Goal: Task Accomplishment & Management: Manage account settings

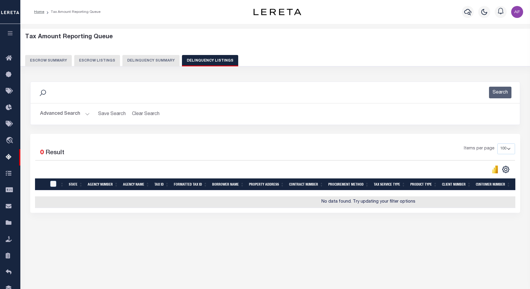
select select
select select "100"
click at [54, 111] on button "Advanced Search" at bounding box center [65, 114] width 50 height 12
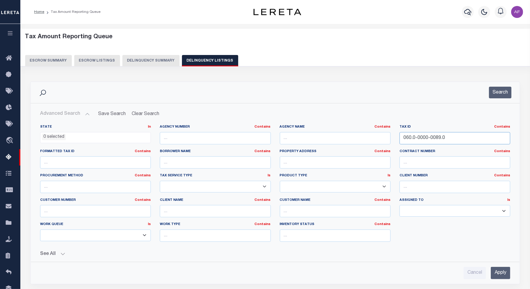
drag, startPoint x: 419, startPoint y: 136, endPoint x: 375, endPoint y: 136, distance: 44.0
click at [375, 136] on div "State In In AK AL AR AZ CA CO CT DC DE FL GA GU HI IA ID IL IN KS KY LA MA MD M…" at bounding box center [275, 186] width 479 height 122
paste input "7-103-015-4"
click at [403, 138] on input "07-103-015-40" at bounding box center [454, 138] width 111 height 12
drag, startPoint x: 437, startPoint y: 140, endPoint x: 372, endPoint y: 134, distance: 64.9
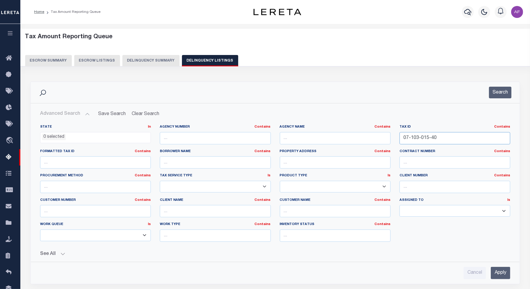
click at [372, 134] on div "State In In AK AL AR AZ CA CO CT DC DE FL GA GU HI IA ID IL IN KS [GEOGRAPHIC_D…" at bounding box center [275, 186] width 479 height 122
paste input "51-"
type input "51-07-103-015-40"
click at [500, 94] on button "Search" at bounding box center [500, 93] width 22 height 12
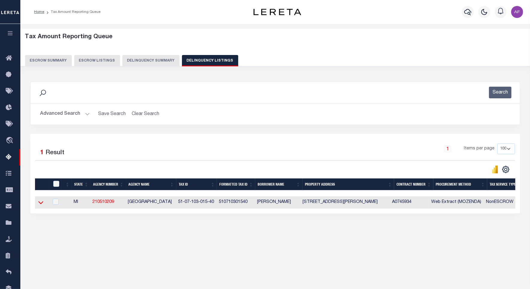
click at [39, 204] on icon at bounding box center [40, 203] width 5 height 3
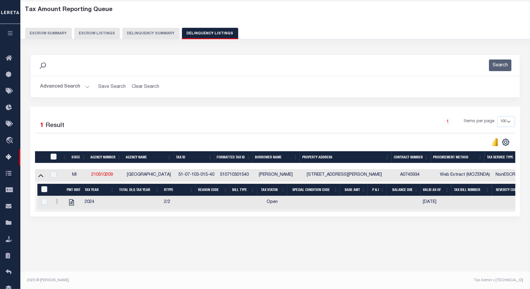
scroll to position [28, 0]
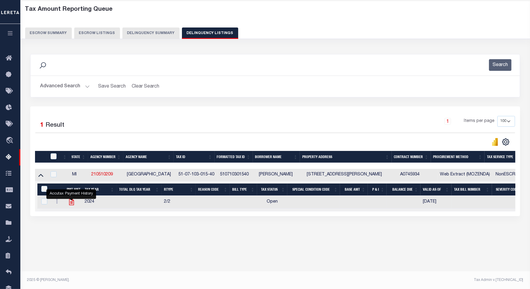
click at [72, 203] on icon "" at bounding box center [71, 202] width 5 height 6
checkbox input "true"
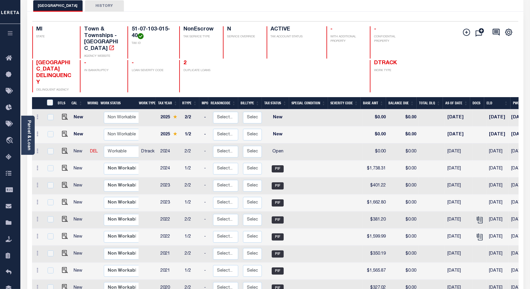
scroll to position [37, 0]
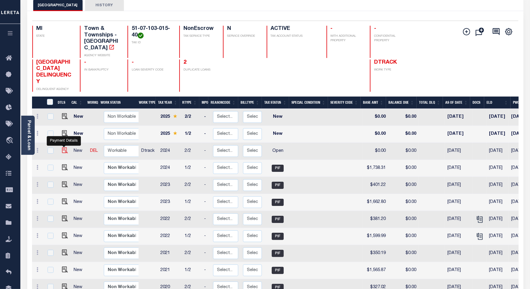
click at [65, 147] on img "" at bounding box center [65, 150] width 6 height 6
checkbox input "true"
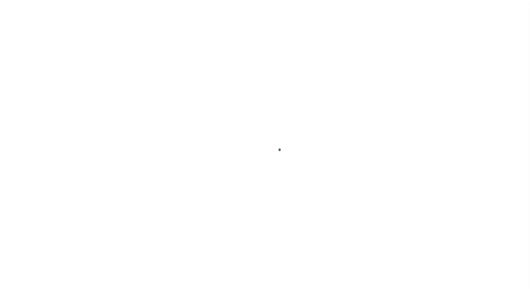
select select "OP2"
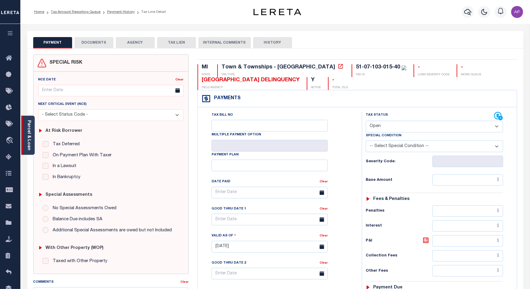
click at [31, 144] on link "Parcel & Loan" at bounding box center [29, 135] width 4 height 30
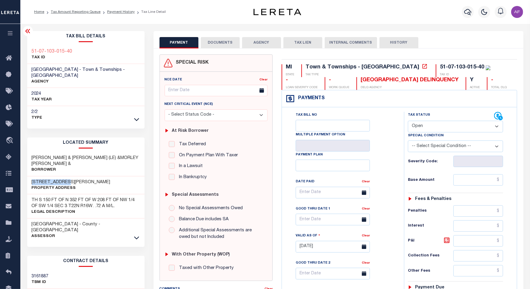
drag, startPoint x: 32, startPoint y: 176, endPoint x: 70, endPoint y: 175, distance: 38.3
click at [70, 179] on h3 "[STREET_ADDRESS][PERSON_NAME]" at bounding box center [71, 182] width 79 height 6
copy h3 "[STREET_ADDRESS][PERSON_NAME]"
click at [30, 32] on icon at bounding box center [27, 31] width 7 height 7
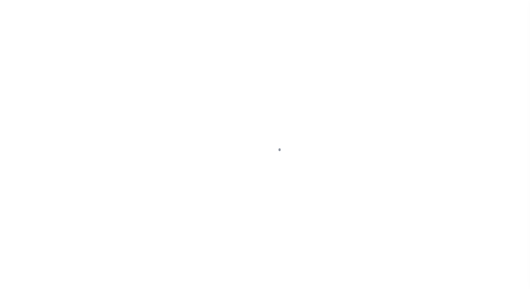
scroll to position [19, 0]
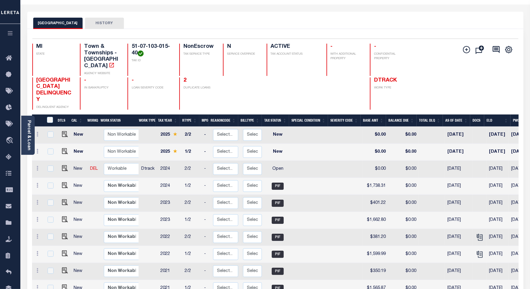
click at [67, 164] on td at bounding box center [64, 169] width 14 height 17
checkbox input "true"
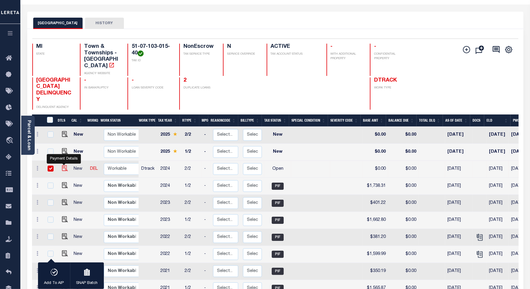
click at [66, 165] on img "" at bounding box center [65, 168] width 6 height 6
checkbox input "false"
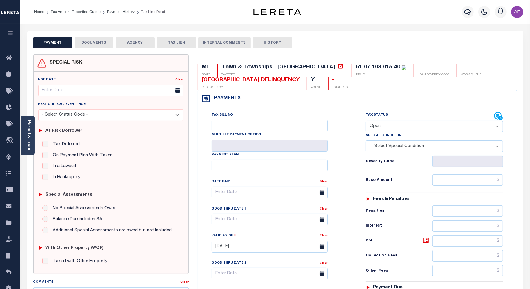
click at [378, 130] on select "- Select Status Code - Open Due/Unpaid Paid Incomplete No Tax Due Internal Refu…" at bounding box center [433, 127] width 137 height 12
select select "PYD"
click at [365, 121] on select "- Select Status Code - Open Due/Unpaid Paid Incomplete No Tax Due Internal Refu…" at bounding box center [433, 127] width 137 height 12
type input "[DATE]"
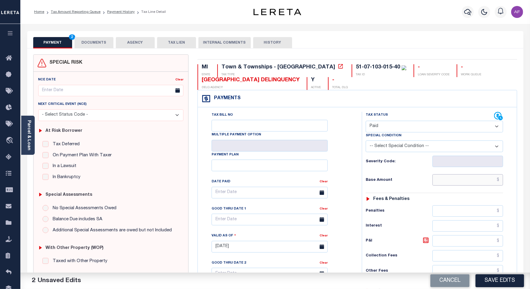
click at [482, 179] on input "text" at bounding box center [467, 179] width 71 height 11
paste input "537.34"
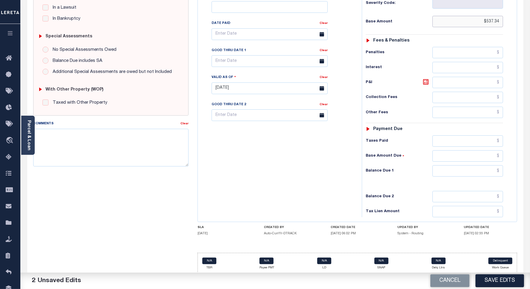
scroll to position [167, 0]
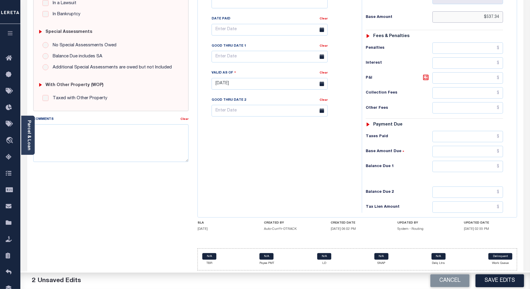
type input "$537.34"
click at [488, 135] on input "text" at bounding box center [467, 136] width 71 height 11
paste input "537.34"
type input "$537.34"
click at [485, 165] on input "text" at bounding box center [467, 166] width 71 height 11
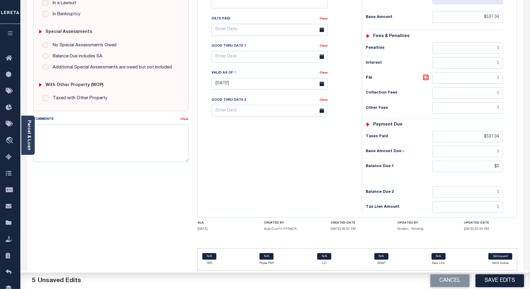
type input "$0.00"
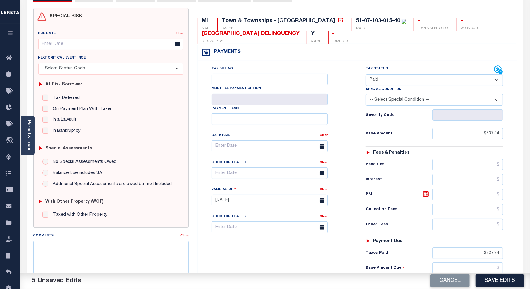
scroll to position [0, 0]
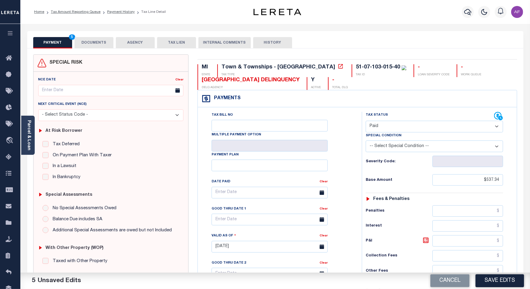
click at [88, 47] on button "DOCUMENTS" at bounding box center [93, 42] width 39 height 11
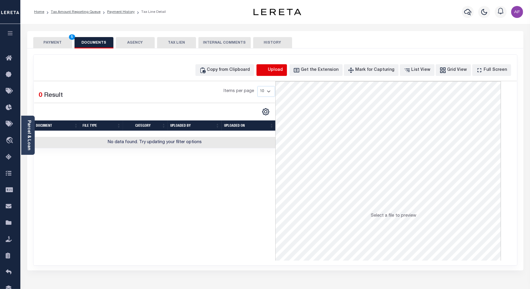
click at [266, 68] on icon "button" at bounding box center [262, 69] width 5 height 5
select select "POP"
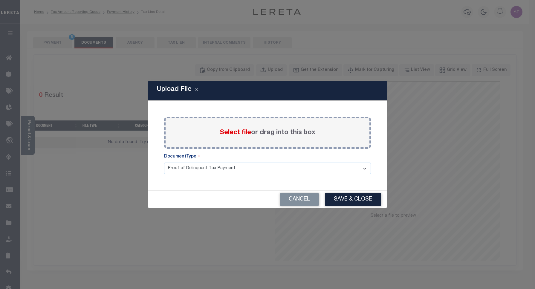
click at [232, 135] on span "Select file" at bounding box center [235, 132] width 31 height 7
click at [0, 0] on input "Select file or drag into this box" at bounding box center [0, 0] width 0 height 0
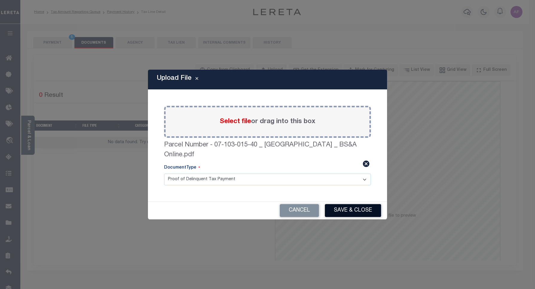
click at [346, 215] on button "Save & Close" at bounding box center [353, 210] width 56 height 13
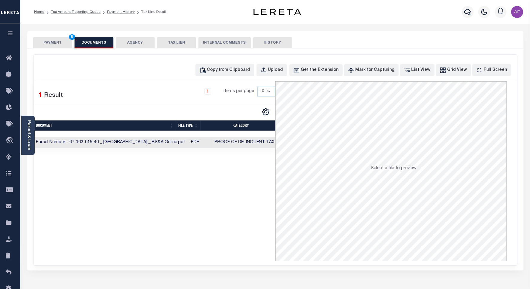
click at [50, 42] on button "PAYMENT 5" at bounding box center [52, 42] width 39 height 11
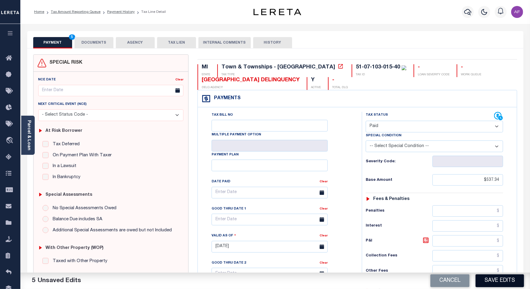
click at [493, 282] on button "Save Edits" at bounding box center [499, 281] width 48 height 13
checkbox input "false"
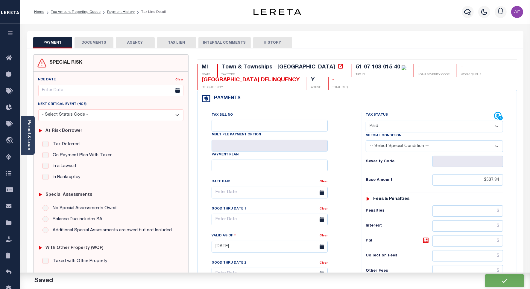
type input "$537.34"
type input "$0"
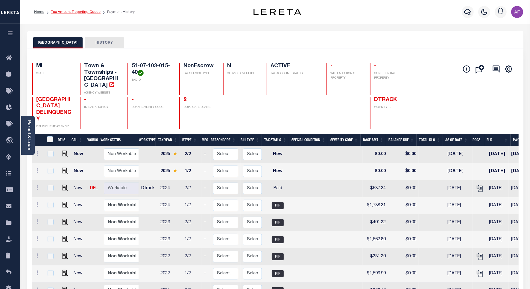
click at [69, 10] on link "Tax Amount Reporting Queue" at bounding box center [76, 12] width 50 height 4
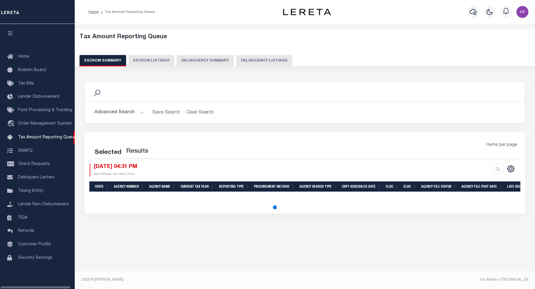
select select "100"
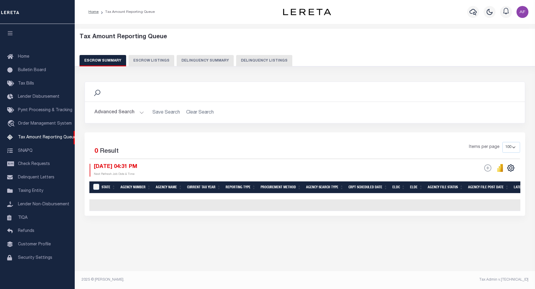
click at [262, 57] on button "Delinquency Listings" at bounding box center [264, 60] width 56 height 11
select select "100"
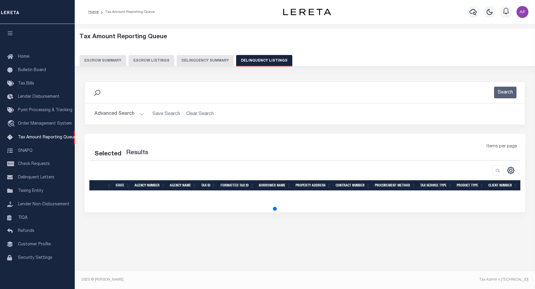
select select "100"
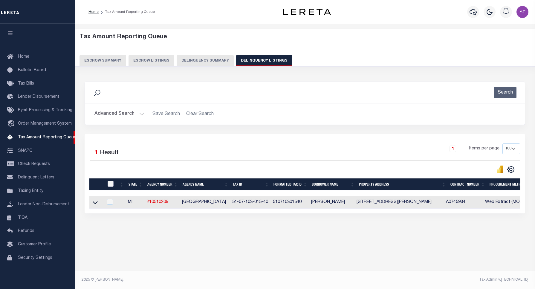
click at [111, 182] on input "checkbox" at bounding box center [111, 184] width 6 height 6
checkbox input "true"
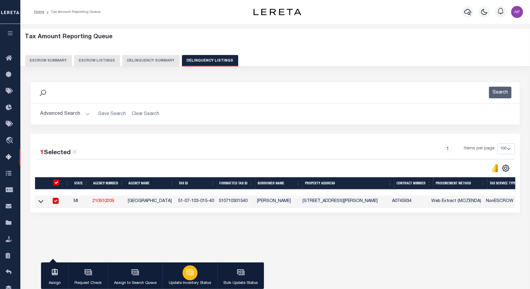
click at [185, 277] on div "button" at bounding box center [189, 273] width 15 height 15
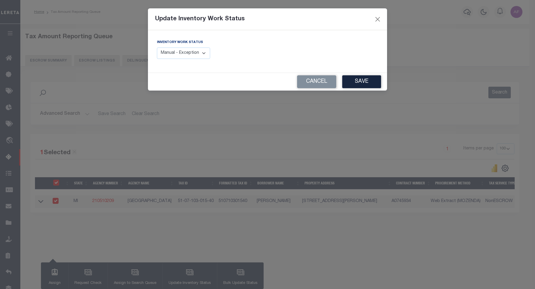
click at [193, 57] on select "Manual - Exception Pended - Awaiting Search Late Add Exception Completed" at bounding box center [183, 54] width 53 height 12
select select "4"
click at [157, 48] on select "Manual - Exception Pended - Awaiting Search Late Add Exception Completed" at bounding box center [183, 54] width 53 height 12
click at [356, 79] on button "Save" at bounding box center [361, 81] width 39 height 13
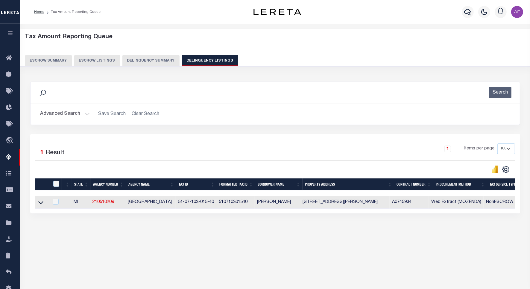
click at [56, 114] on button "Advanced Search" at bounding box center [65, 114] width 50 height 12
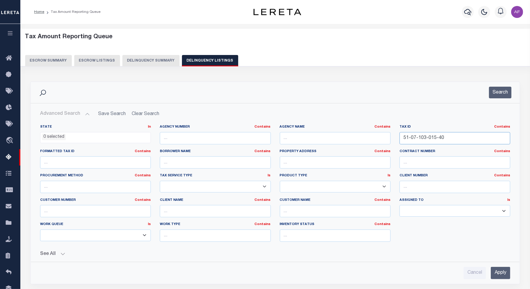
drag, startPoint x: 443, startPoint y: 138, endPoint x: 368, endPoint y: 138, distance: 75.1
click at [368, 138] on div "State In In AK AL AR AZ CA CO CT DC DE FL GA GU HI IA ID IL IN KS [GEOGRAPHIC_D…" at bounding box center [275, 186] width 479 height 122
paste input "5"
type input "51-07-103-015-50"
click at [500, 92] on button "Search" at bounding box center [500, 93] width 22 height 12
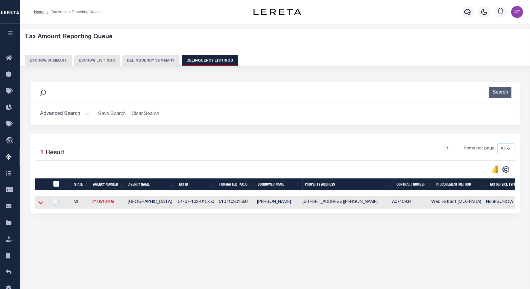
click at [40, 205] on icon at bounding box center [40, 203] width 5 height 3
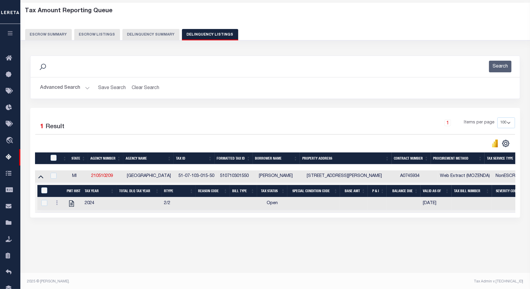
scroll to position [28, 0]
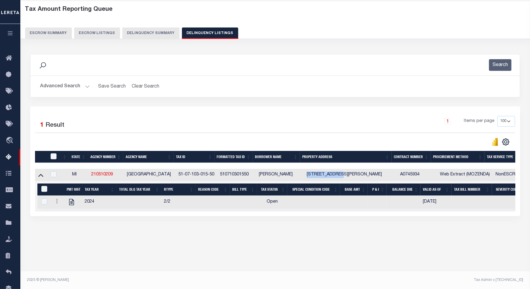
drag, startPoint x: 308, startPoint y: 175, endPoint x: 340, endPoint y: 176, distance: 32.0
click at [340, 176] on td "6445 MILLER RD MANISTEE MI 49660-9764" at bounding box center [351, 175] width 94 height 12
checkbox input "true"
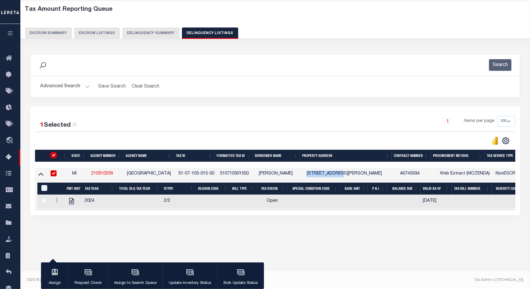
copy td "6445 MILLER RD"
click at [71, 204] on icon "" at bounding box center [71, 201] width 5 height 6
checkbox input "true"
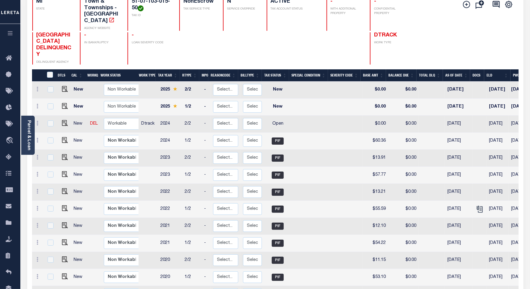
scroll to position [75, 0]
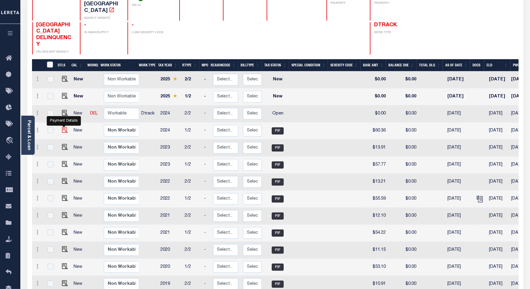
click at [62, 127] on img "" at bounding box center [65, 130] width 6 height 6
checkbox input "true"
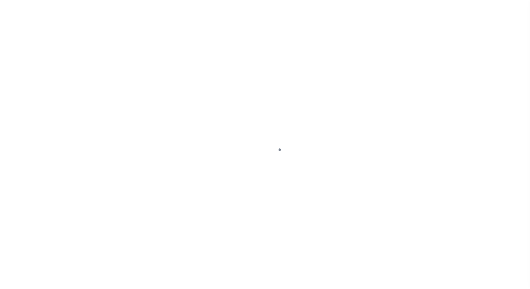
select select "PIF"
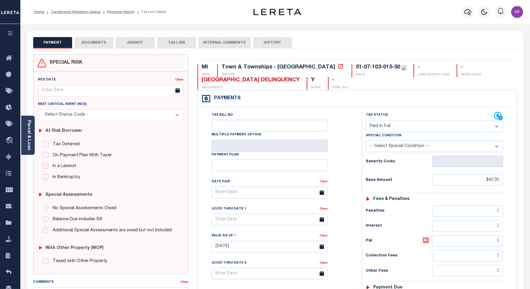
click at [88, 43] on button "DOCUMENTS" at bounding box center [93, 42] width 39 height 11
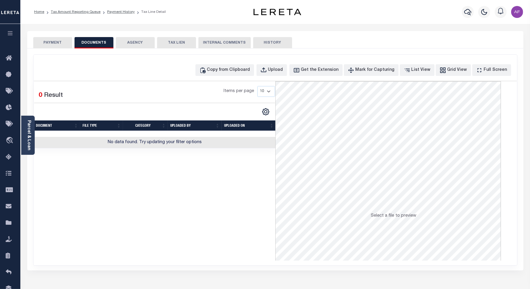
click at [59, 43] on button "PAYMENT" at bounding box center [52, 42] width 39 height 11
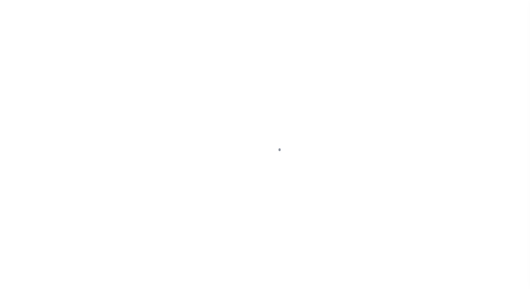
scroll to position [28, 0]
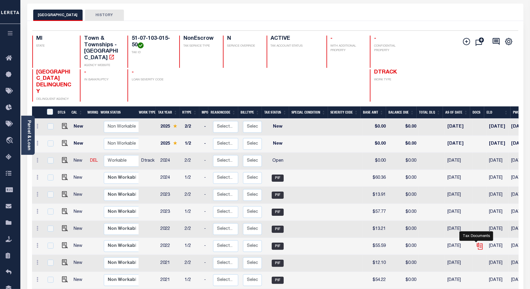
click at [477, 244] on icon "" at bounding box center [479, 247] width 8 height 8
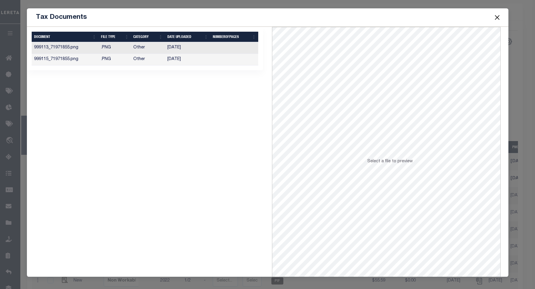
click at [117, 59] on td ".PNG" at bounding box center [115, 60] width 33 height 12
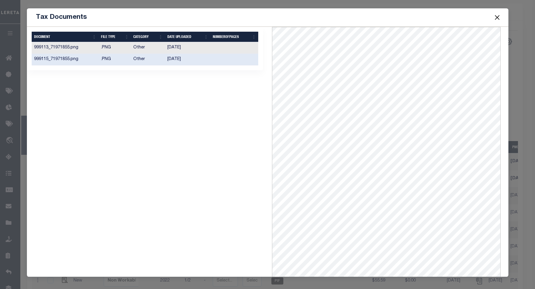
click at [152, 50] on td "Other" at bounding box center [148, 48] width 34 height 12
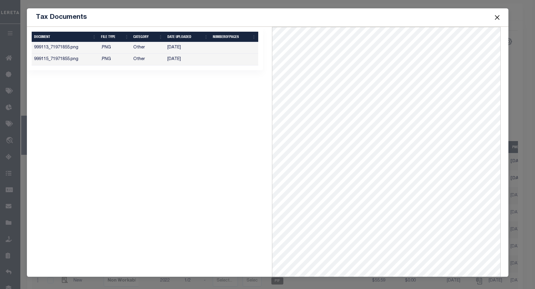
click at [495, 16] on button "Close" at bounding box center [497, 17] width 8 height 8
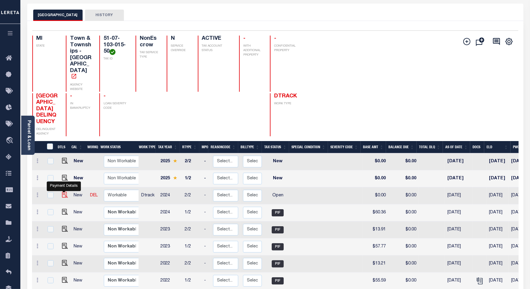
click at [62, 192] on img "" at bounding box center [65, 195] width 6 height 6
checkbox input "true"
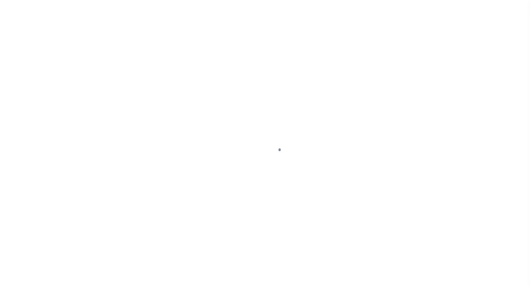
select select "OP2"
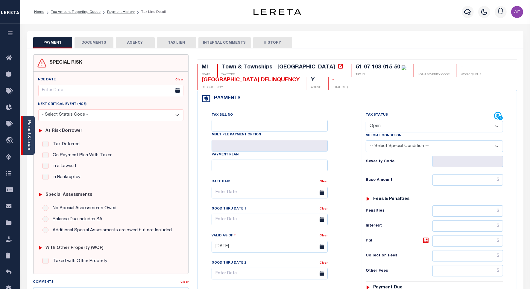
click at [27, 144] on link "Parcel & Loan" at bounding box center [29, 135] width 4 height 30
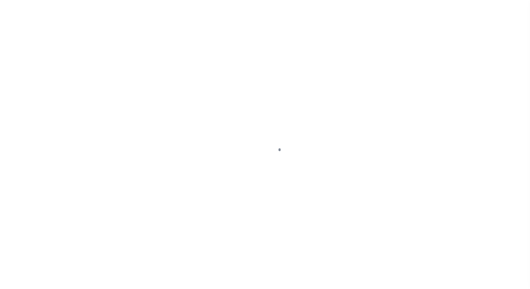
scroll to position [28, 0]
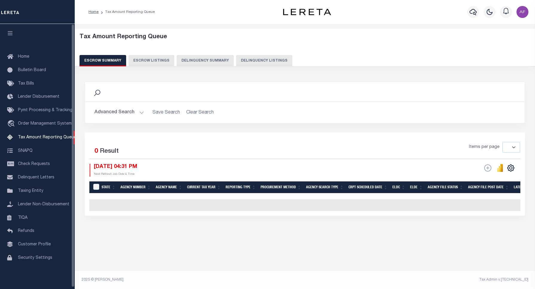
select select
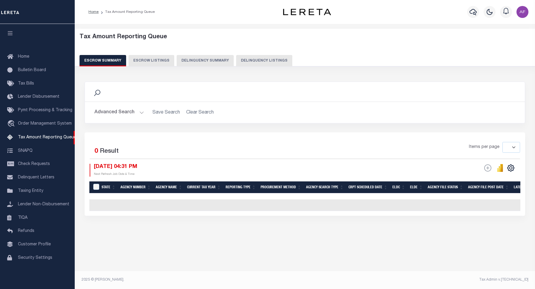
click at [257, 60] on button "Delinquency Listings" at bounding box center [264, 60] width 56 height 11
select select "100"
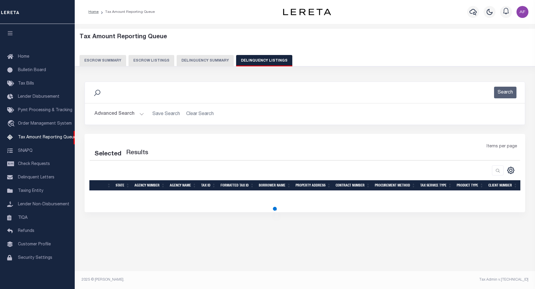
select select "100"
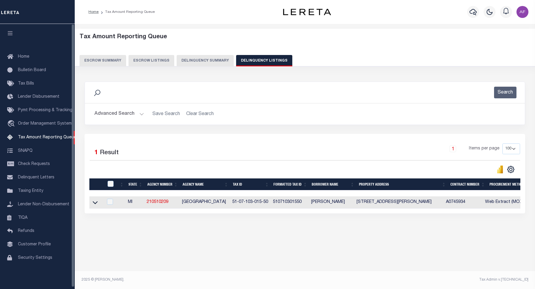
click at [111, 112] on button "Advanced Search" at bounding box center [119, 114] width 50 height 12
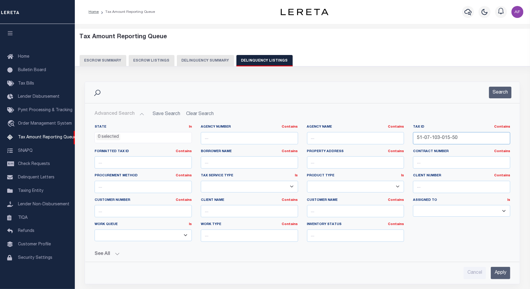
drag, startPoint x: 461, startPoint y: 140, endPoint x: 391, endPoint y: 136, distance: 70.9
click at [391, 136] on div "State In In AK AL AR AZ CA CO CT DC DE FL GA GU HI IA ID IL IN KS [GEOGRAPHIC_D…" at bounding box center [302, 186] width 424 height 122
paste input "11-002-0"
type input "51-07-111-002-00"
click at [503, 88] on button "Search" at bounding box center [500, 93] width 22 height 12
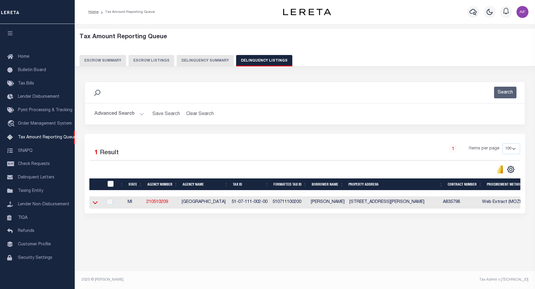
click at [97, 202] on icon at bounding box center [95, 202] width 5 height 6
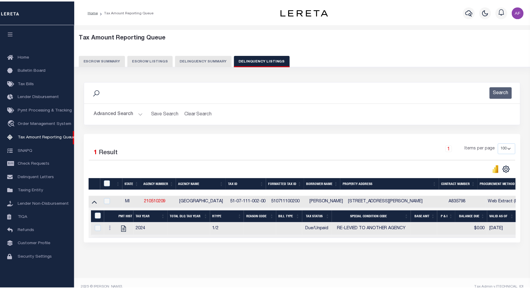
scroll to position [14, 0]
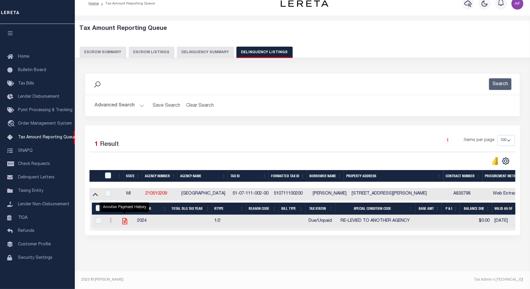
click at [126, 218] on icon "" at bounding box center [125, 221] width 8 height 8
checkbox input "true"
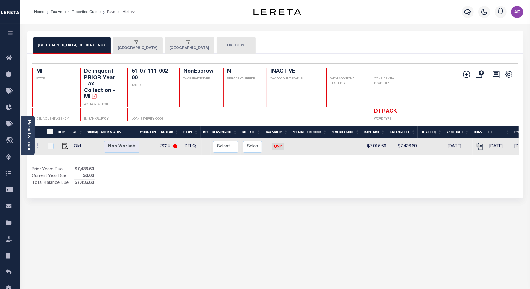
click at [192, 35] on div "MANISTEE COUNTY DELINQUENCY MANISTEE TOWNSHIP MANISTEE TOWNSHIP HISTORY" at bounding box center [275, 42] width 496 height 23
click at [184, 42] on div "button" at bounding box center [188, 42] width 37 height 5
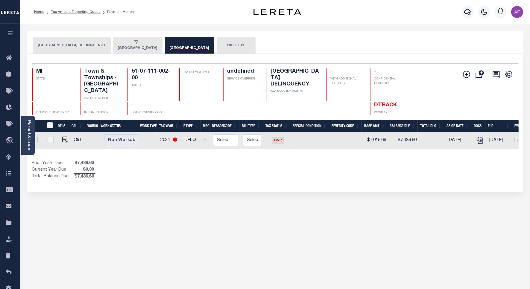
click div "button"
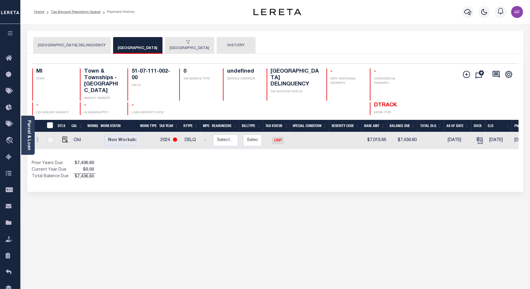
click button "[GEOGRAPHIC_DATA]"
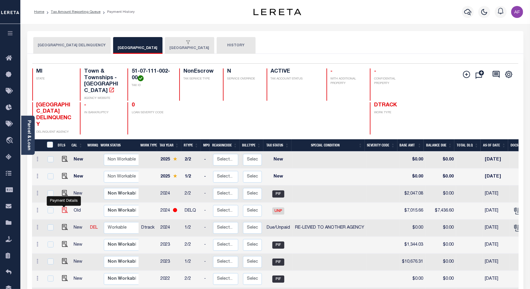
click img ""
checkbox input "true"
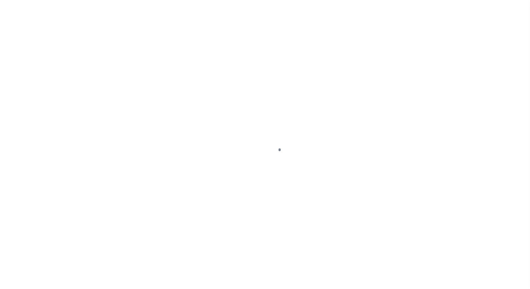
select select "UNP"
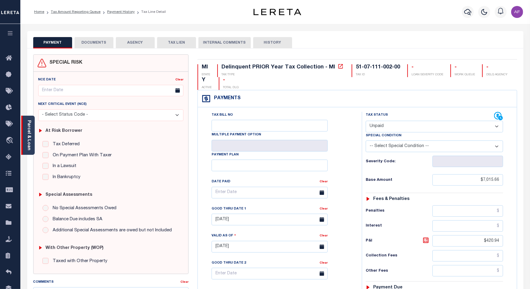
click at [32, 148] on div "Parcel & Loan" at bounding box center [27, 135] width 13 height 39
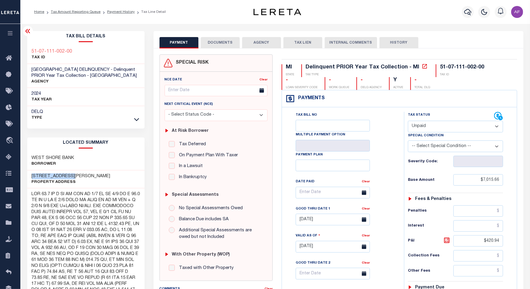
drag, startPoint x: 32, startPoint y: 176, endPoint x: 81, endPoint y: 175, distance: 49.0
click at [81, 175] on div "[STREET_ADDRESS][PERSON_NAME] Property Address" at bounding box center [85, 179] width 117 height 18
copy h3 "[STREET_ADDRESS][PERSON_NAME]"
click at [59, 10] on link "Tax Amount Reporting Queue" at bounding box center [76, 12] width 50 height 4
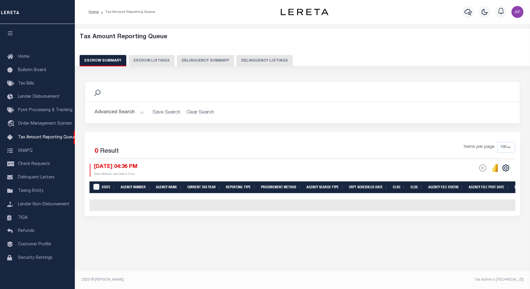
select select "100"
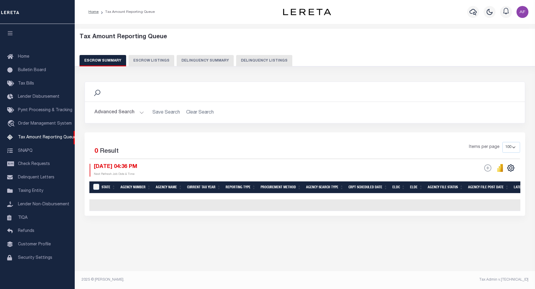
scroll to position [2, 0]
click at [273, 59] on button "Delinquency Listings" at bounding box center [264, 60] width 56 height 11
select select "100"
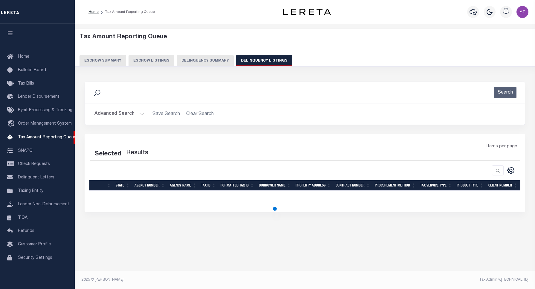
select select "100"
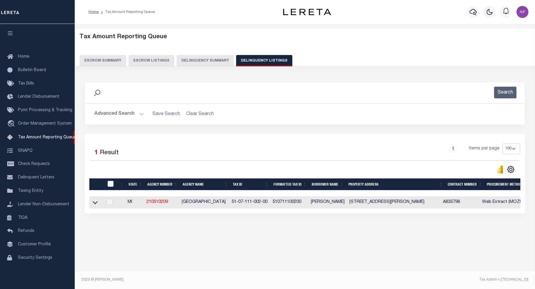
click at [119, 114] on button "Advanced Search" at bounding box center [119, 114] width 50 height 12
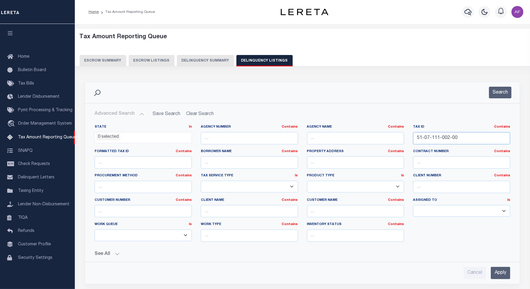
drag, startPoint x: 458, startPoint y: 140, endPoint x: 358, endPoint y: 138, distance: 99.9
click at [359, 138] on div "State In In AK AL AR AZ CA CO CT DC DE FL GA GU HI IA ID IL IN KS [GEOGRAPHIC_D…" at bounding box center [302, 186] width 424 height 122
paste input "35"
type input "51-07-135-002-00"
click at [501, 94] on button "Search" at bounding box center [500, 93] width 22 height 12
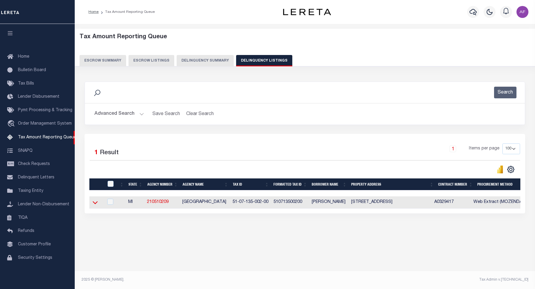
click at [95, 204] on icon at bounding box center [95, 202] width 5 height 6
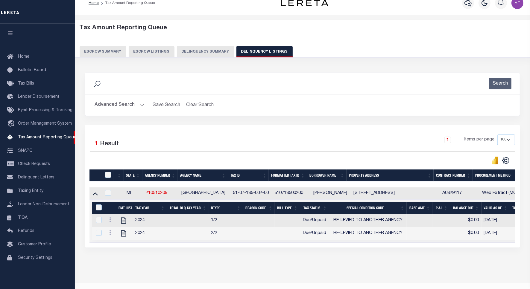
scroll to position [28, 0]
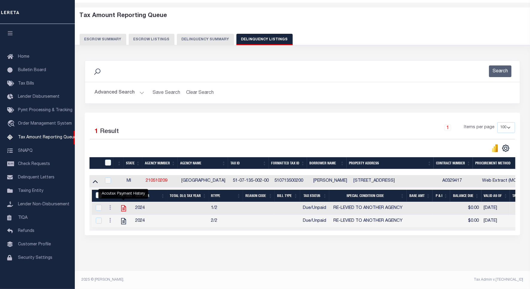
click at [123, 205] on icon "" at bounding box center [124, 209] width 8 height 8
checkbox input "true"
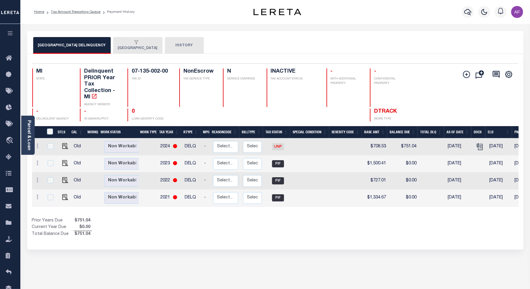
click at [128, 50] on button "[GEOGRAPHIC_DATA]" at bounding box center [137, 45] width 49 height 17
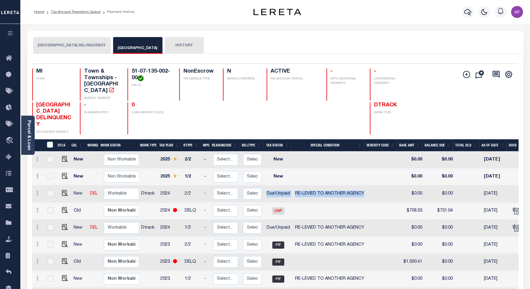
drag, startPoint x: 266, startPoint y: 188, endPoint x: 362, endPoint y: 191, distance: 96.6
click at [362, 191] on tr "New DEL Non Workable Workable Dtrack 2024 2/2 - Select... Payment Reversal Taxa…" at bounding box center [341, 194] width 619 height 17
click at [301, 207] on td at bounding box center [329, 211] width 74 height 17
checkbox input "true"
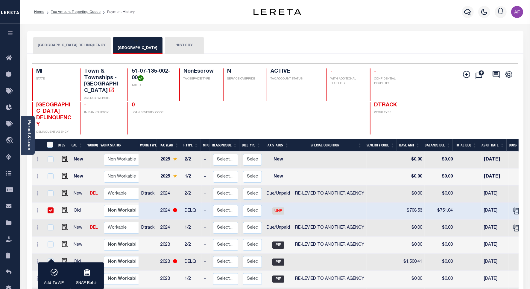
click at [70, 42] on button "MANISTEE COUNTY DELINQUENCY" at bounding box center [71, 45] width 77 height 17
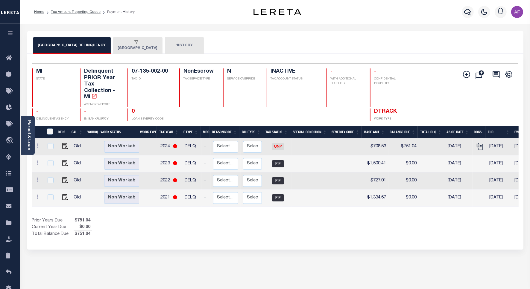
click at [75, 14] on li "Tax Amount Reporting Queue" at bounding box center [72, 11] width 56 height 5
click at [87, 11] on link "Tax Amount Reporting Queue" at bounding box center [76, 12] width 50 height 4
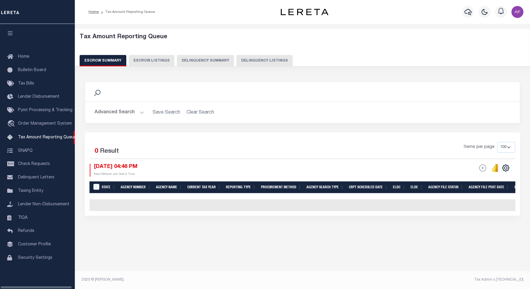
select select "100"
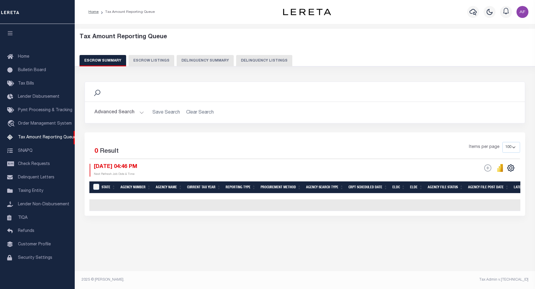
click at [265, 59] on button "Delinquency Listings" at bounding box center [264, 60] width 56 height 11
select select "100"
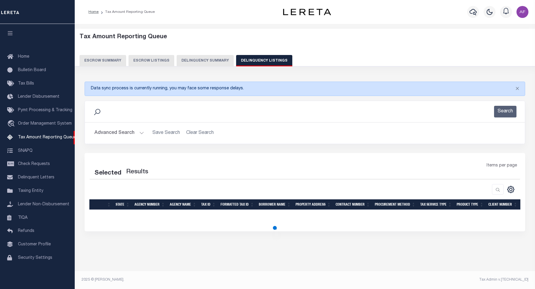
select select "100"
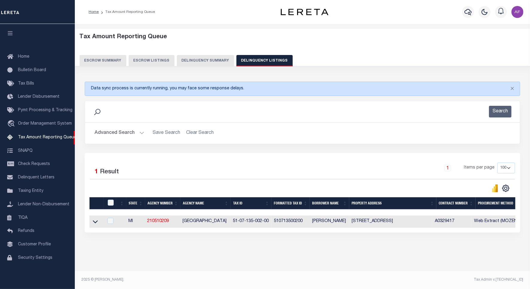
click at [113, 134] on button "Advanced Search" at bounding box center [119, 133] width 50 height 12
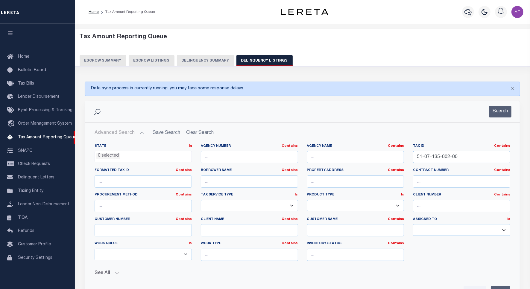
drag, startPoint x: 458, startPoint y: 157, endPoint x: 373, endPoint y: 157, distance: 84.3
click at [373, 157] on div "State In In AK AL AR AZ CA CO CT DC DE FL GA GU HI IA ID IL IN KS KY LA MA MD M…" at bounding box center [302, 205] width 424 height 122
paste input "00117416078"
type input "00117416078"
click at [501, 117] on button "Search" at bounding box center [500, 112] width 22 height 12
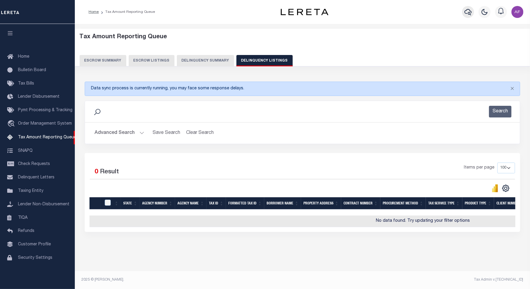
click at [464, 12] on icon "button" at bounding box center [467, 11] width 7 height 7
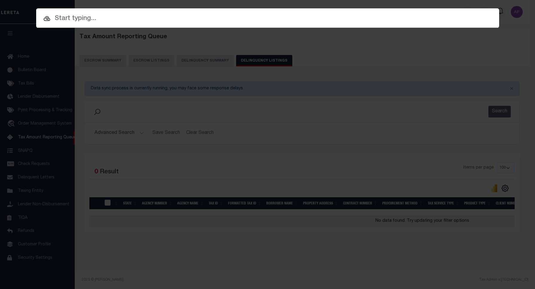
paste input "428746250"
type input "428746250"
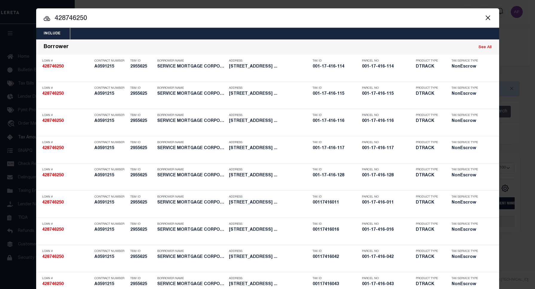
click at [486, 16] on button "Close" at bounding box center [488, 18] width 8 height 8
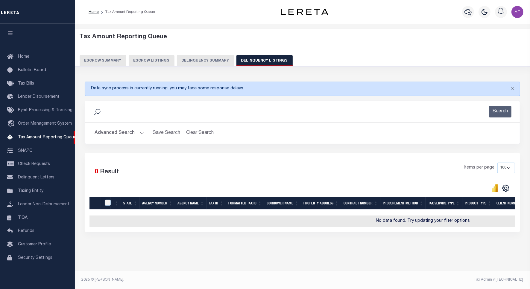
click at [105, 133] on button "Advanced Search" at bounding box center [119, 133] width 50 height 12
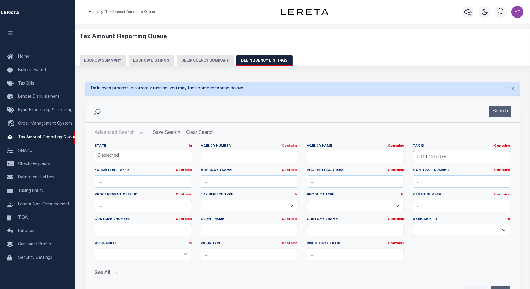
drag, startPoint x: 453, startPoint y: 159, endPoint x: 264, endPoint y: 159, distance: 189.3
click at [264, 159] on div "State In In AK AL AR AZ CA CO CT DC DE FL GA GU HI IA ID IL IN KS KY LA MA MD M…" at bounding box center [302, 205] width 424 height 122
paste input "9"
click at [498, 109] on button "Search" at bounding box center [500, 112] width 22 height 12
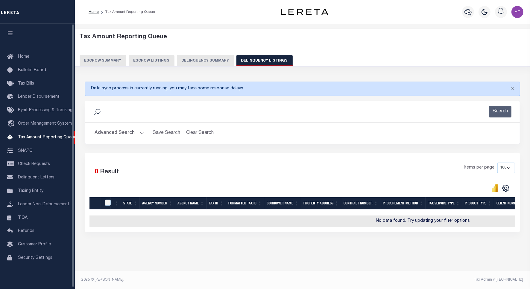
click at [113, 137] on button "Advanced Search" at bounding box center [119, 133] width 50 height 12
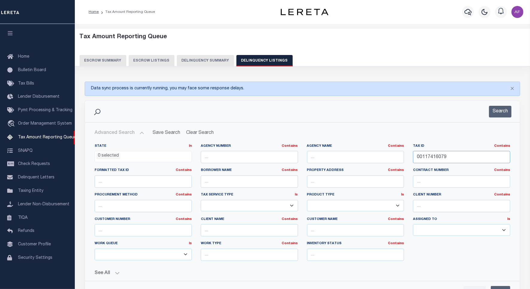
drag, startPoint x: 455, startPoint y: 153, endPoint x: 373, endPoint y: 157, distance: 81.7
click at [373, 157] on div "State In In AK AL AR AZ CA CO CT DC DE FL GA GU HI IA ID IL IN KS [GEOGRAPHIC_D…" at bounding box center [302, 205] width 424 height 122
paste input "181"
click at [503, 111] on button "Search" at bounding box center [500, 112] width 22 height 12
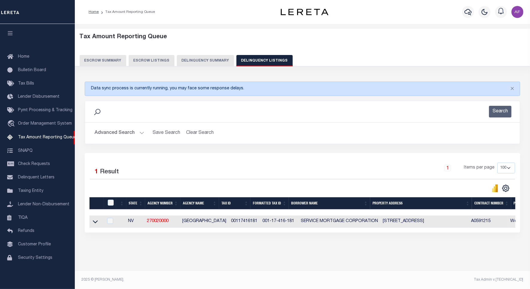
drag, startPoint x: 95, startPoint y: 225, endPoint x: 121, endPoint y: 162, distance: 68.3
click at [95, 223] on icon at bounding box center [95, 221] width 5 height 3
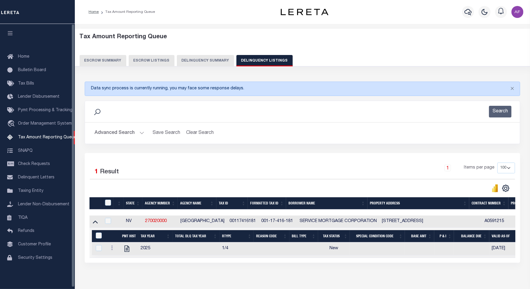
click at [110, 137] on button "Advanced Search" at bounding box center [119, 133] width 50 height 12
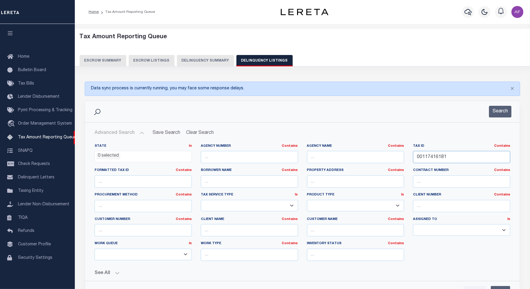
drag, startPoint x: 451, startPoint y: 158, endPoint x: 347, endPoint y: 157, distance: 103.5
click at [347, 157] on div "State In In AK AL AR AZ CA CO CT DC DE FL GA GU HI IA ID IL IN KS [GEOGRAPHIC_D…" at bounding box center [302, 205] width 424 height 122
paste input "0"
type input "00117416081"
click at [496, 114] on button "Search" at bounding box center [500, 112] width 22 height 12
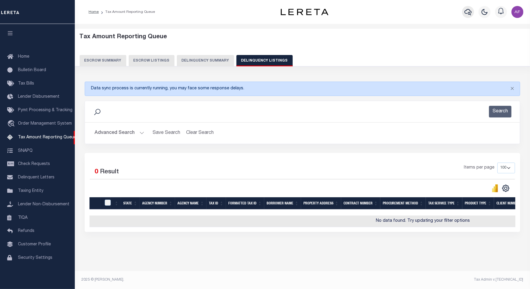
click at [469, 13] on icon "button" at bounding box center [467, 12] width 7 height 6
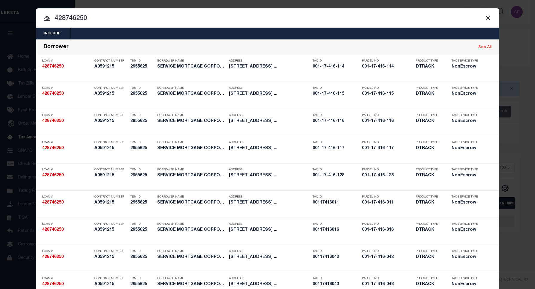
click at [340, 34] on div "Include Loans TBM Customers Borrowers Payments (Lender Non-Disb) Payments (Lend…" at bounding box center [267, 34] width 463 height 12
click at [72, 16] on input "428746250" at bounding box center [267, 18] width 463 height 10
paste input "00117416081"
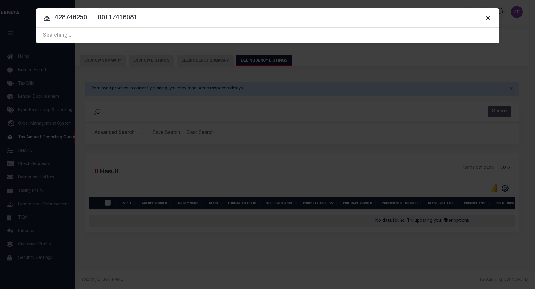
type input "428746250 00117416081"
drag, startPoint x: 158, startPoint y: 17, endPoint x: 15, endPoint y: 13, distance: 143.3
click at [15, 13] on div "Include Loans TBM Customers Borrowers Payments (Lender Non-Disb) Payments (Lend…" at bounding box center [267, 144] width 535 height 289
drag, startPoint x: 159, startPoint y: 12, endPoint x: 43, endPoint y: 15, distance: 116.1
click at [43, 15] on div "Include Loans TBM Customers Borrowers Payments (Lender Non-Disb) Payments (Lend…" at bounding box center [267, 25] width 463 height 35
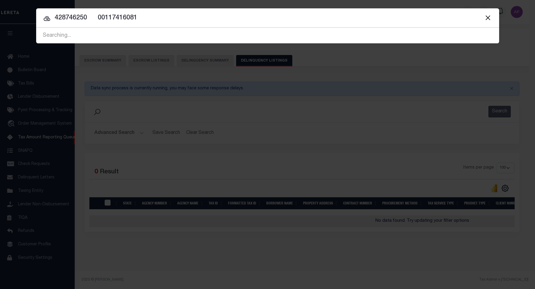
drag, startPoint x: 140, startPoint y: 19, endPoint x: 47, endPoint y: 17, distance: 93.0
click at [47, 28] on div "428746250 00117416081 428746250 Searching... Searching... Searching..." at bounding box center [267, 36] width 463 height 16
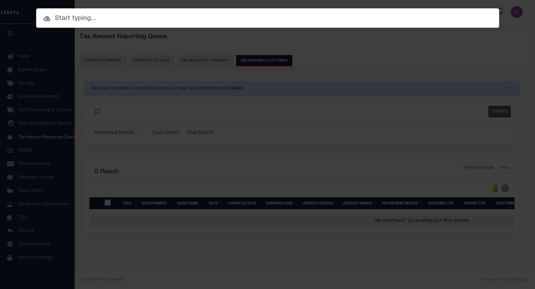
paste input "428746250 00117416081"
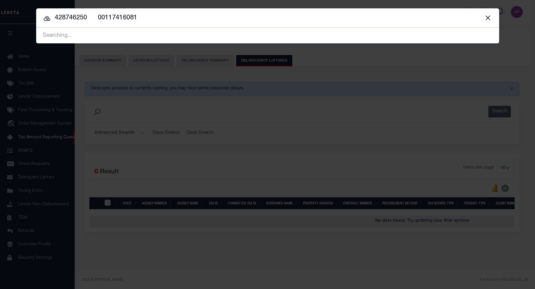
drag, startPoint x: 146, startPoint y: 18, endPoint x: 43, endPoint y: 17, distance: 103.2
click at [43, 28] on div "428746250 00117416081 428746250 Searching... No result found" at bounding box center [267, 36] width 463 height 16
paste input "text"
type input "428746250"
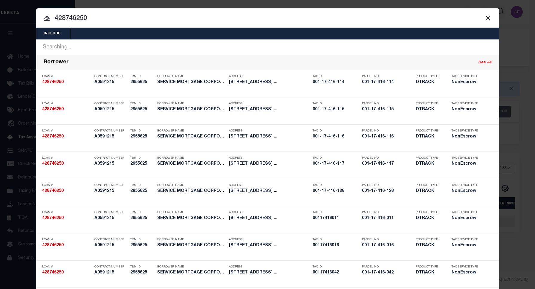
click at [484, 16] on button "Close" at bounding box center [488, 18] width 8 height 8
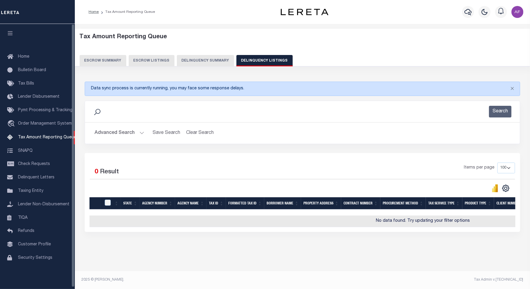
click at [114, 135] on button "Advanced Search" at bounding box center [119, 133] width 50 height 12
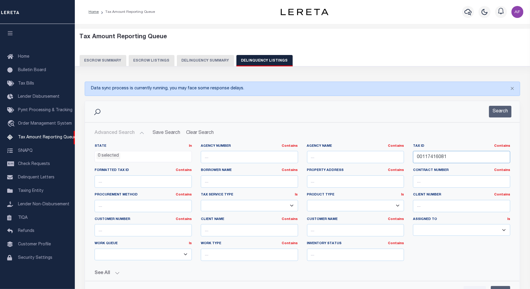
drag, startPoint x: 444, startPoint y: 155, endPoint x: 362, endPoint y: 158, distance: 82.3
click at [362, 158] on div "State In In AK AL AR AZ CA CO CT DC DE FL GA GU HI IA ID IL IN KS KY LA MA MD M…" at bounding box center [302, 205] width 424 height 122
paste input "2"
type input "00117416082"
click at [504, 114] on button "Search" at bounding box center [500, 112] width 22 height 12
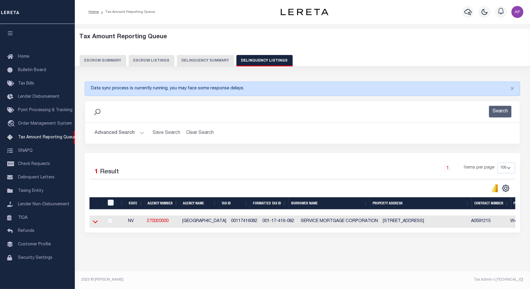
click at [94, 223] on icon at bounding box center [95, 221] width 5 height 3
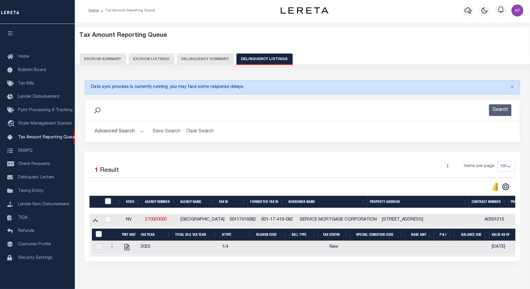
scroll to position [30, 0]
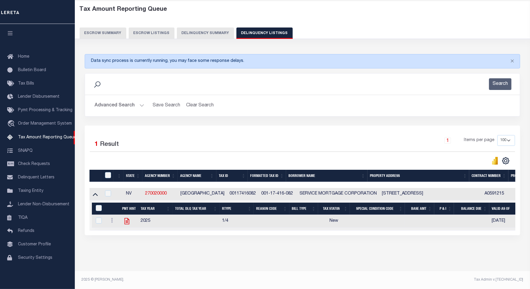
click at [125, 223] on icon at bounding box center [127, 221] width 8 height 8
checkbox input "true"
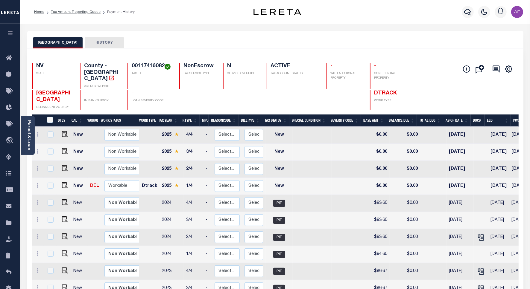
scroll to position [75, 0]
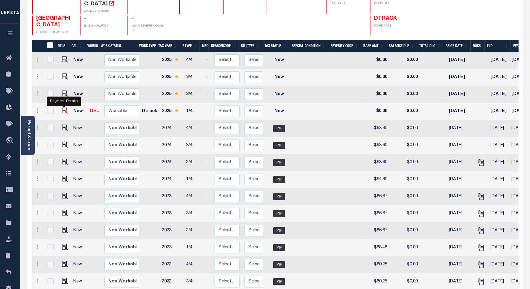
click at [63, 108] on img "" at bounding box center [65, 111] width 6 height 6
checkbox input "true"
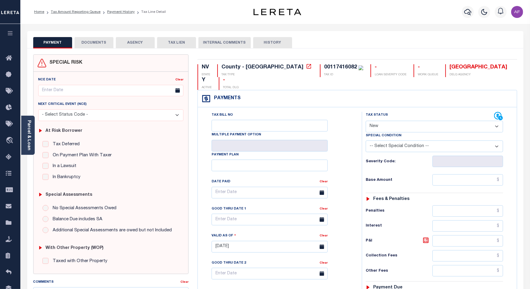
click at [392, 121] on select "- Select Status Code - Open Due/Unpaid Paid Incomplete No Tax Due Internal Refu…" at bounding box center [433, 127] width 137 height 12
select select "PYD"
click at [365, 121] on select "- Select Status Code - Open Due/Unpaid Paid Incomplete No Tax Due Internal Refu…" at bounding box center [433, 127] width 137 height 12
type input "[DATE]"
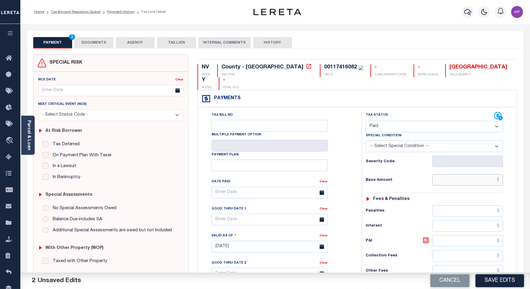
drag, startPoint x: 483, startPoint y: 166, endPoint x: 498, endPoint y: 164, distance: 15.1
click at [483, 174] on input "text" at bounding box center [467, 179] width 71 height 11
click at [492, 174] on input "$104.41" at bounding box center [467, 179] width 71 height 11
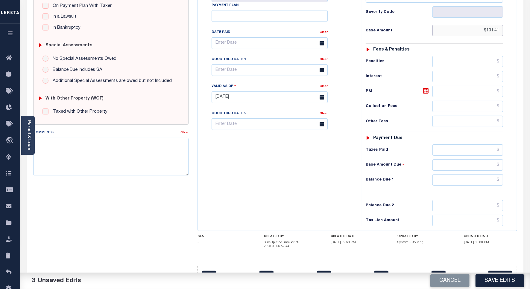
type input "$101.41"
click at [485, 175] on input "text" at bounding box center [467, 179] width 71 height 11
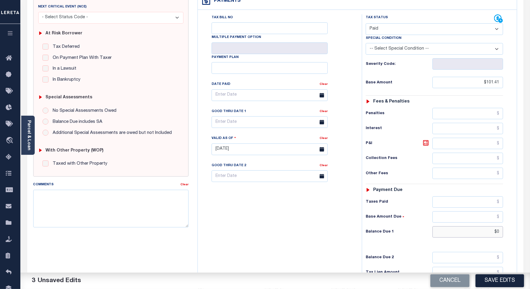
scroll to position [0, 0]
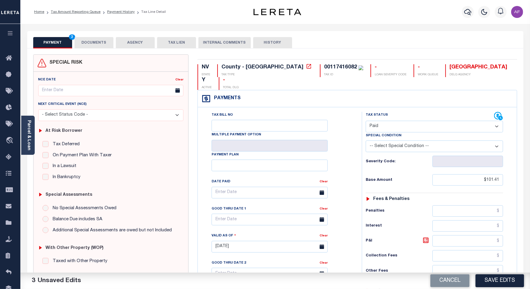
type input "$0.00"
click at [88, 44] on button "DOCUMENTS" at bounding box center [93, 42] width 39 height 11
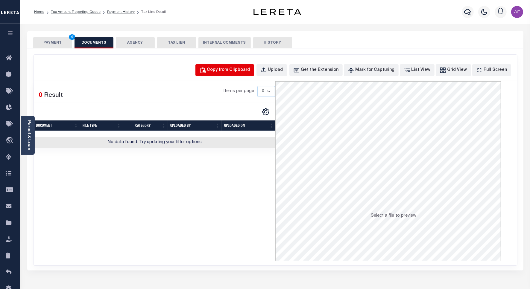
click at [250, 67] on div "Copy from Clipboard" at bounding box center [228, 70] width 43 height 7
select select "POP"
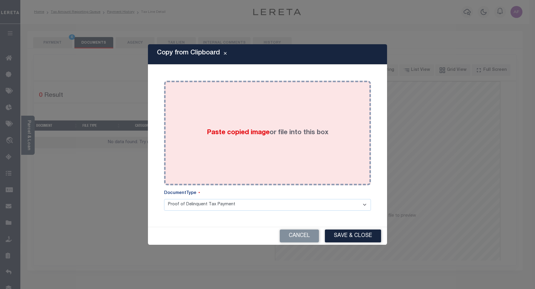
click at [275, 101] on div "Paste copied image or file into this box" at bounding box center [268, 133] width 198 height 96
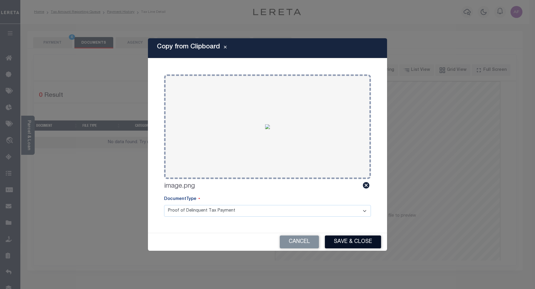
click at [376, 241] on button "Save & Close" at bounding box center [353, 242] width 56 height 13
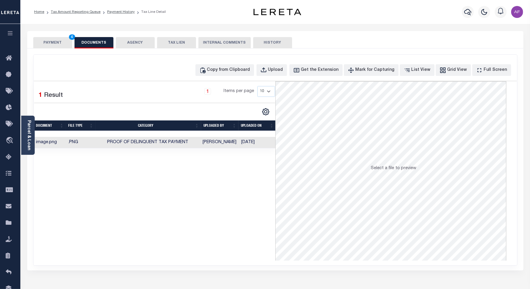
click at [50, 44] on button "PAYMENT 4" at bounding box center [52, 42] width 39 height 11
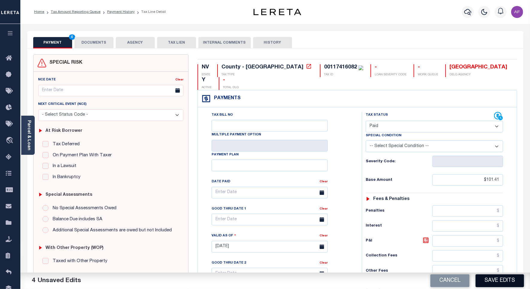
click at [497, 275] on button "Save Edits" at bounding box center [499, 281] width 48 height 13
checkbox input "false"
type input "$101.41"
type input "$0"
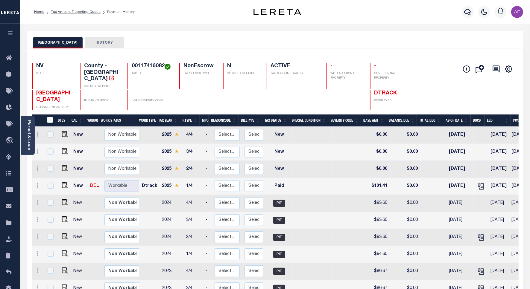
click at [61, 14] on li "Tax Amount Reporting Queue" at bounding box center [72, 11] width 56 height 5
click at [63, 11] on link "Tax Amount Reporting Queue" at bounding box center [76, 12] width 50 height 4
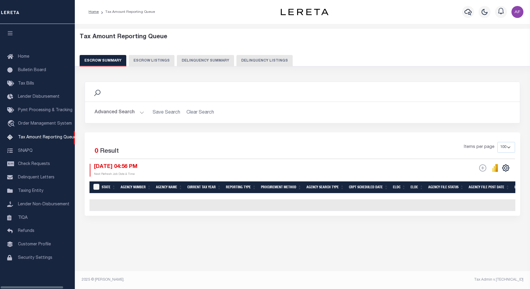
select select "100"
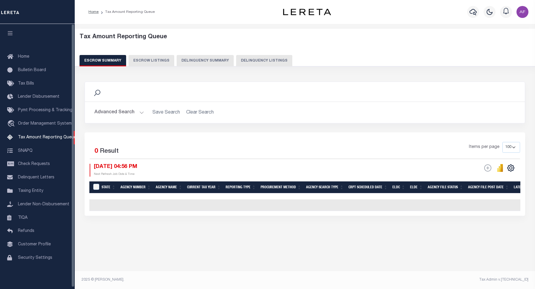
click at [261, 62] on button "Delinquency Listings" at bounding box center [264, 60] width 56 height 11
select select "100"
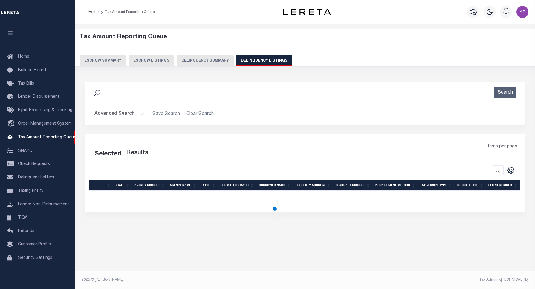
select select "100"
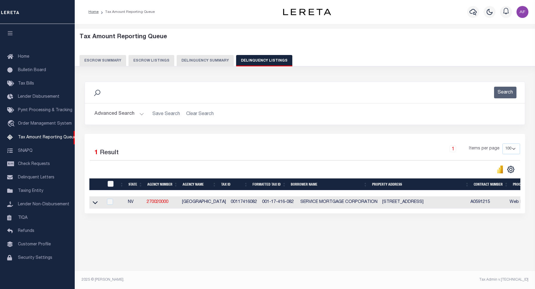
click at [111, 183] on input "checkbox" at bounding box center [111, 184] width 6 height 6
checkbox input "true"
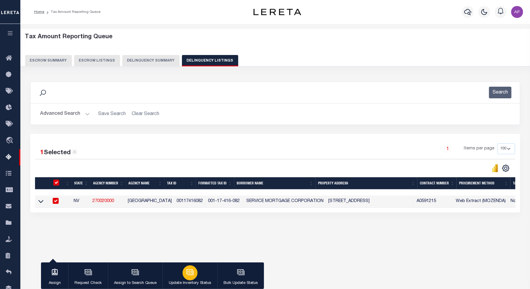
click at [193, 277] on div "button" at bounding box center [189, 273] width 15 height 15
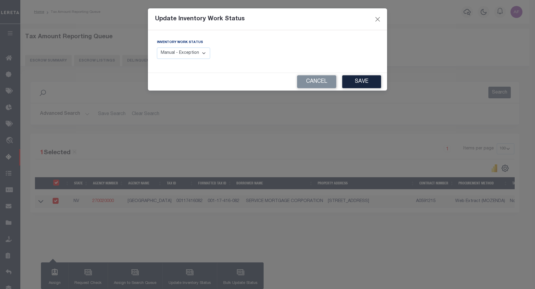
click at [199, 53] on select "Manual - Exception Pended - Awaiting Search Late Add Exception Completed" at bounding box center [183, 54] width 53 height 12
select select "4"
click at [157, 48] on select "Manual - Exception Pended - Awaiting Search Late Add Exception Completed" at bounding box center [183, 54] width 53 height 12
click at [358, 83] on button "Save" at bounding box center [361, 81] width 39 height 13
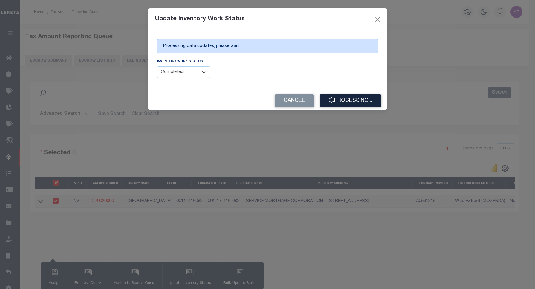
click at [92, 124] on div "Update Inventory Work Status Processing data updates, please wait... Inventory …" at bounding box center [267, 144] width 535 height 289
click at [91, 116] on div "Update Inventory Work Status Processing data updates, please wait... Inventory …" at bounding box center [267, 144] width 535 height 289
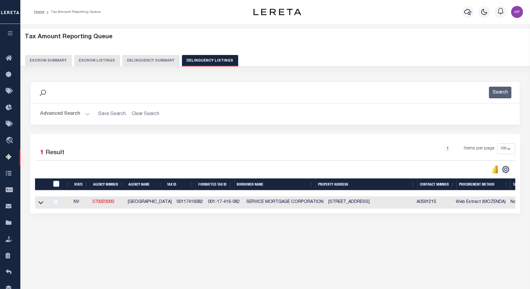
click at [44, 118] on button "Advanced Search" at bounding box center [65, 114] width 50 height 12
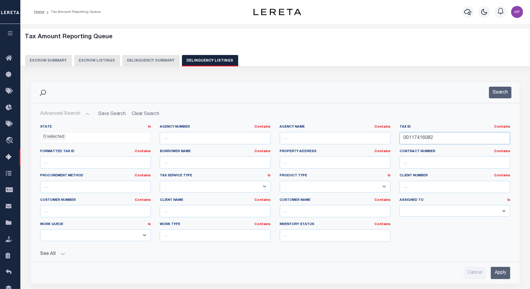
drag, startPoint x: 434, startPoint y: 138, endPoint x: 378, endPoint y: 138, distance: 55.3
click at [378, 138] on div "State In In AK AL AR AZ CA CO CT DC DE FL GA GU HI IA ID IL IN KS [GEOGRAPHIC_D…" at bounding box center [275, 186] width 479 height 122
paste input "3"
type input "00117416083"
click at [498, 98] on button "Search" at bounding box center [500, 93] width 22 height 12
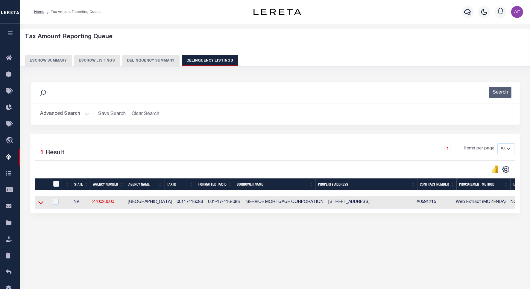
click at [39, 204] on icon at bounding box center [40, 203] width 5 height 3
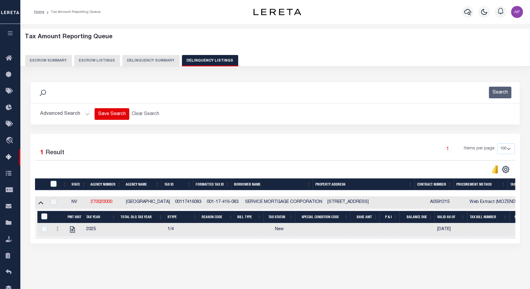
scroll to position [28, 0]
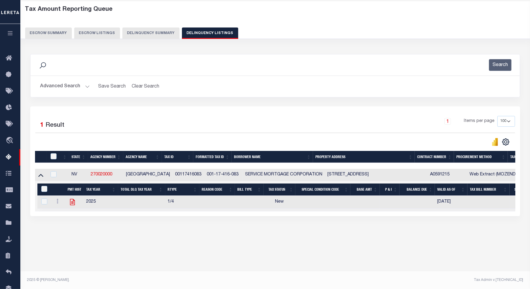
click at [75, 206] on icon "" at bounding box center [72, 202] width 8 height 8
checkbox input "true"
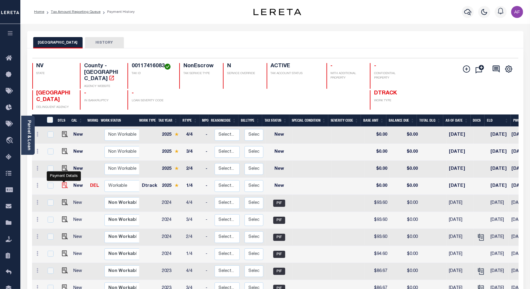
click at [64, 182] on img "" at bounding box center [65, 185] width 6 height 6
checkbox input "true"
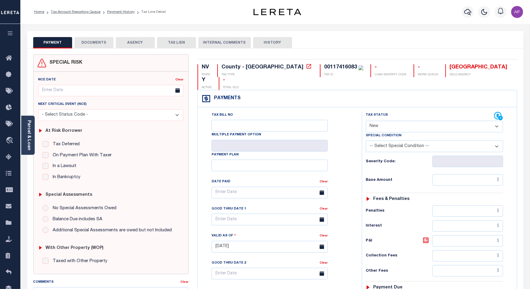
click at [379, 121] on select "- Select Status Code - Open Due/Unpaid Paid Incomplete No Tax Due Internal Refu…" at bounding box center [433, 127] width 137 height 12
select select "PYD"
click at [365, 121] on select "- Select Status Code - Open Due/Unpaid Paid Incomplete No Tax Due Internal Refu…" at bounding box center [433, 127] width 137 height 12
type input "[DATE]"
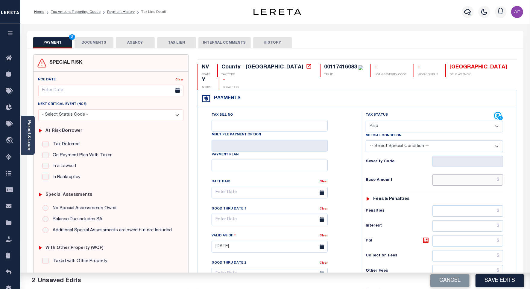
click at [487, 174] on input "text" at bounding box center [467, 179] width 71 height 11
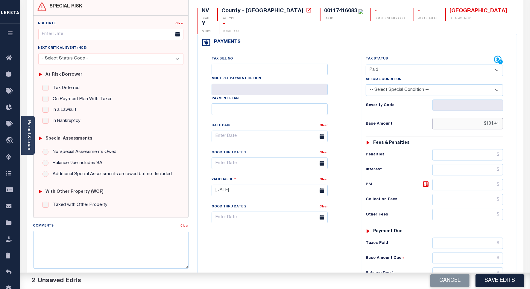
scroll to position [158, 0]
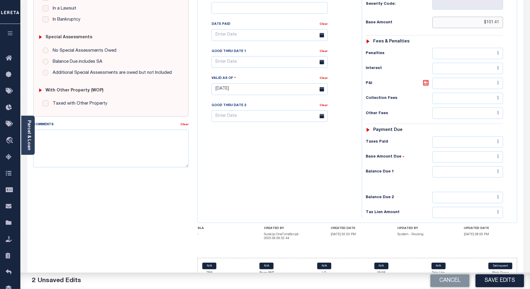
type input "$101.41"
click at [489, 166] on input "text" at bounding box center [467, 171] width 71 height 11
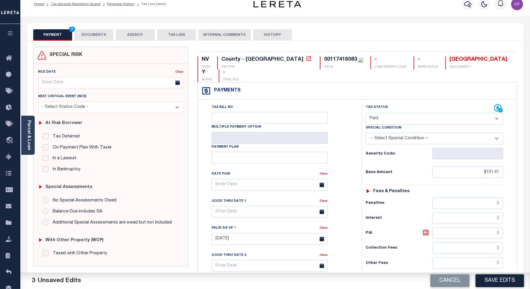
scroll to position [0, 0]
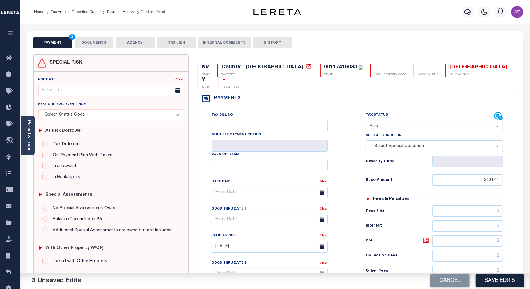
type input "$0.00"
click at [94, 44] on button "DOCUMENTS" at bounding box center [93, 42] width 39 height 11
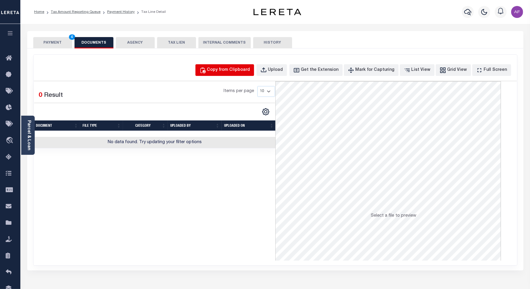
click at [231, 66] on button "Copy from Clipboard" at bounding box center [224, 70] width 59 height 12
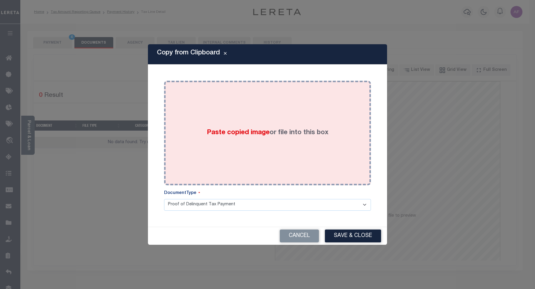
click at [274, 103] on div "Paste copied image or file into this box" at bounding box center [268, 133] width 198 height 96
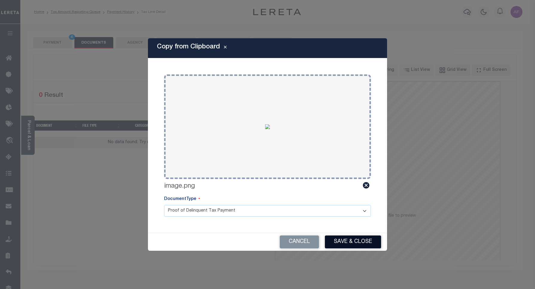
click at [349, 237] on button "Save & Close" at bounding box center [353, 242] width 56 height 13
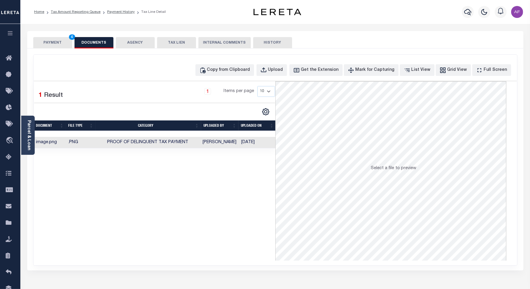
click at [45, 40] on button "PAYMENT 4" at bounding box center [52, 42] width 39 height 11
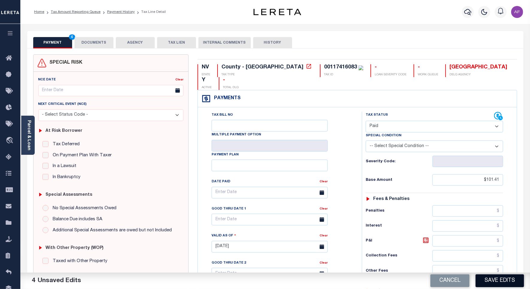
click at [512, 283] on button "Save Edits" at bounding box center [499, 281] width 48 height 13
checkbox input "false"
type input "$101.41"
type input "$0"
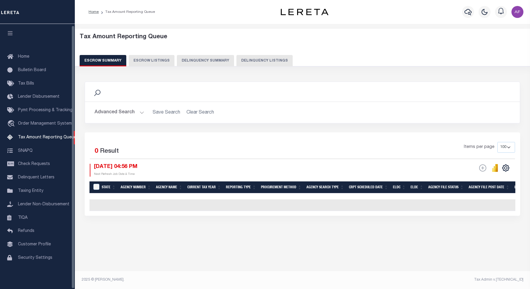
select select "100"
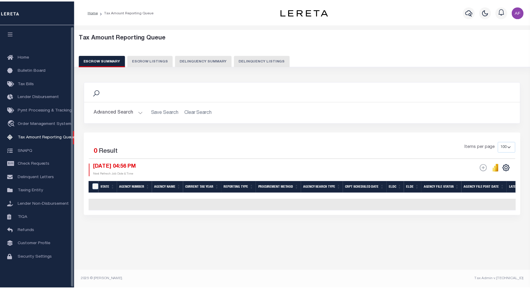
scroll to position [2, 0]
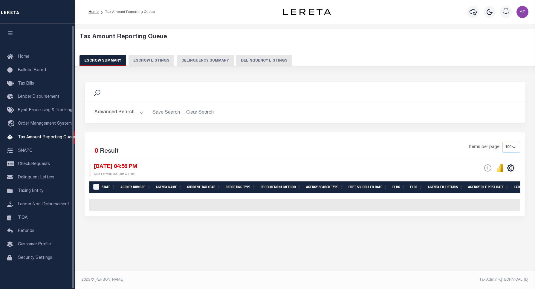
click at [239, 55] on button "Delinquency Listings" at bounding box center [264, 60] width 56 height 11
select select "100"
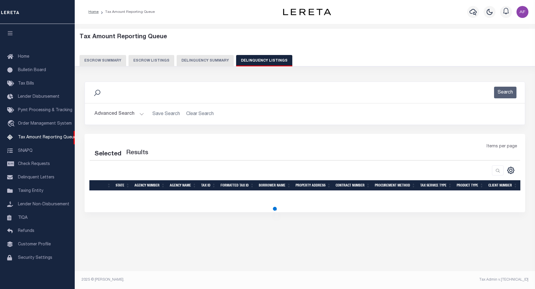
select select "100"
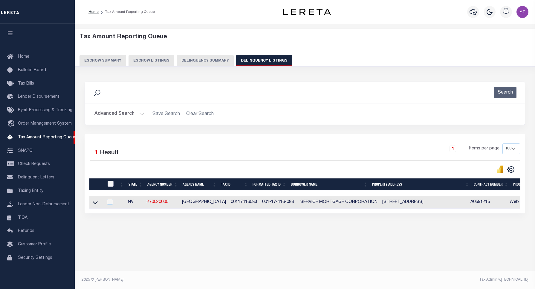
click at [112, 185] on input "checkbox" at bounding box center [111, 184] width 6 height 6
checkbox input "true"
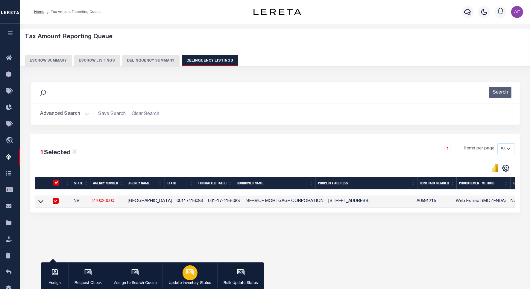
click at [196, 274] on div "button" at bounding box center [189, 273] width 15 height 15
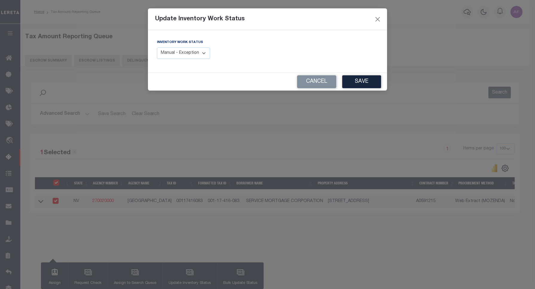
click at [195, 51] on select "Manual - Exception Pended - Awaiting Search Late Add Exception Completed" at bounding box center [183, 54] width 53 height 12
select select "4"
click at [157, 48] on select "Manual - Exception Pended - Awaiting Search Late Add Exception Completed" at bounding box center [183, 54] width 53 height 12
click at [374, 81] on button "Save" at bounding box center [361, 81] width 39 height 13
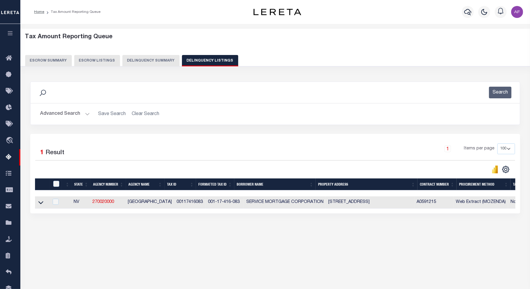
click at [47, 114] on button "Advanced Search" at bounding box center [65, 114] width 50 height 12
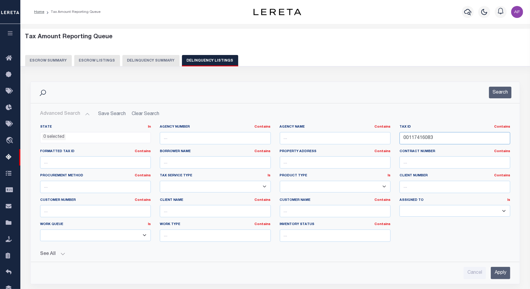
drag, startPoint x: 434, startPoint y: 138, endPoint x: 391, endPoint y: 138, distance: 42.5
click at [391, 138] on div "State In In AK AL AR AZ CA CO CT DC DE FL GA GU HI IA ID IL IN KS KY LA MA MD M…" at bounding box center [275, 186] width 479 height 122
paste input "4"
type input "00117416084"
click at [500, 98] on button "Search" at bounding box center [500, 93] width 22 height 12
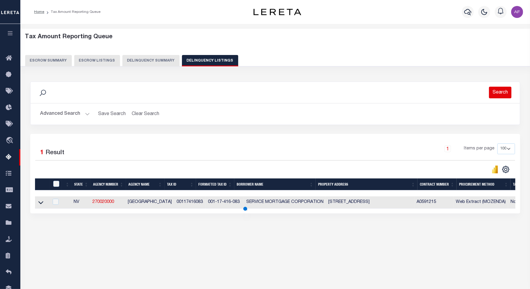
click at [500, 93] on button "Search" at bounding box center [500, 93] width 22 height 12
click at [37, 207] on td at bounding box center [42, 202] width 14 height 12
checkbox input "true"
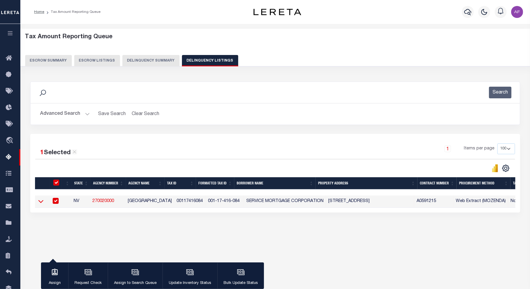
click at [42, 204] on icon at bounding box center [40, 201] width 5 height 6
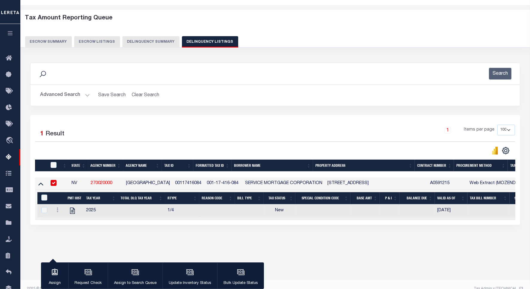
scroll to position [28, 0]
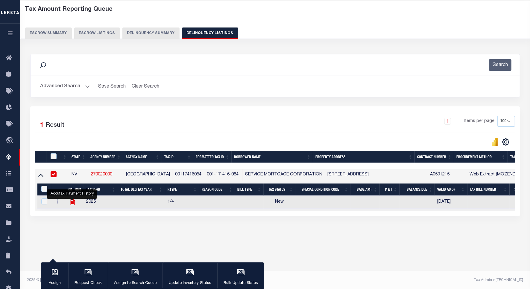
click at [74, 204] on icon "" at bounding box center [72, 202] width 8 height 8
checkbox input "true"
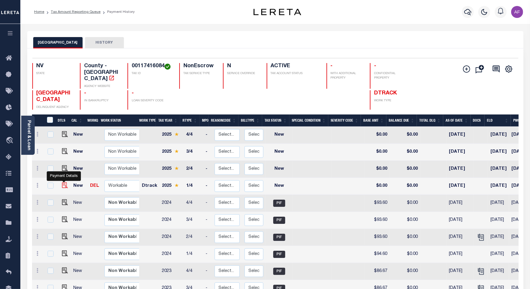
click at [63, 182] on img "" at bounding box center [65, 185] width 6 height 6
checkbox input "true"
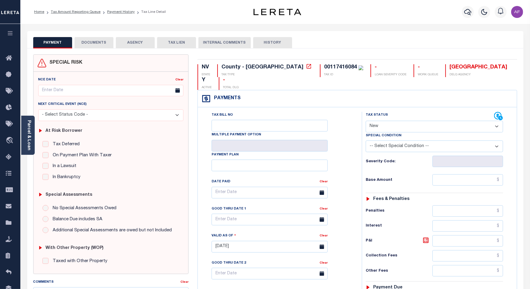
click at [89, 39] on button "DOCUMENTS" at bounding box center [93, 42] width 39 height 11
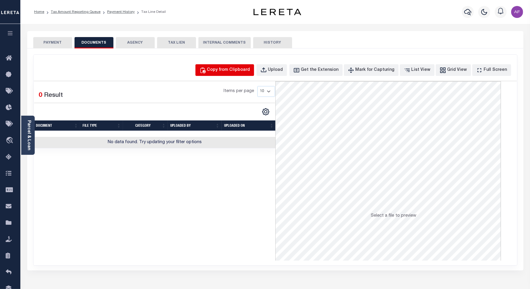
click at [238, 68] on div "Copy from Clipboard" at bounding box center [228, 70] width 43 height 7
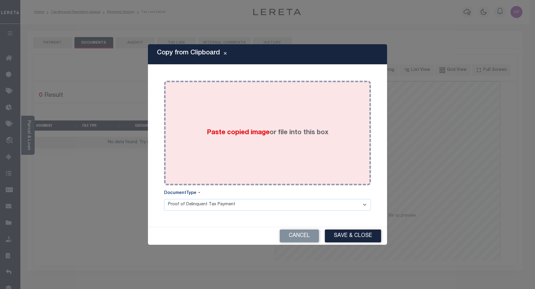
click at [295, 112] on div "Paste copied image or file into this box" at bounding box center [268, 133] width 198 height 96
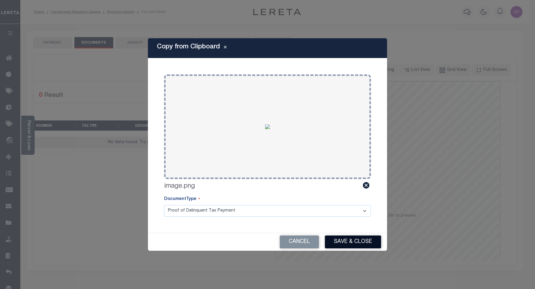
click at [347, 243] on button "Save & Close" at bounding box center [353, 242] width 56 height 13
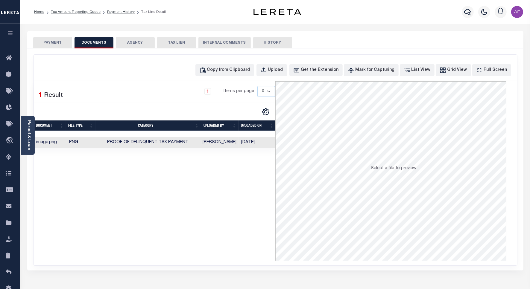
click at [53, 43] on button "PAYMENT" at bounding box center [52, 42] width 39 height 11
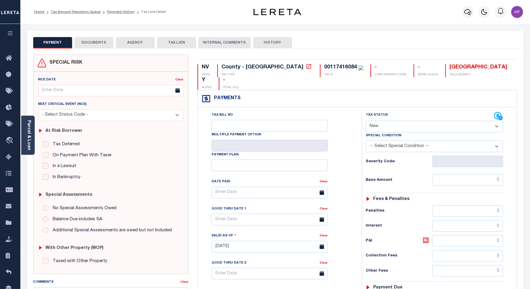
click at [391, 121] on select "- Select Status Code - Open Due/Unpaid Paid Incomplete No Tax Due Internal Refu…" at bounding box center [433, 127] width 137 height 12
select select "PYD"
click at [365, 121] on select "- Select Status Code - Open Due/Unpaid Paid Incomplete No Tax Due Internal Refu…" at bounding box center [433, 127] width 137 height 12
type input "[DATE]"
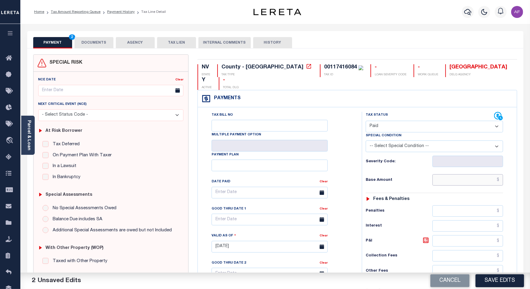
click at [485, 174] on input "text" at bounding box center [467, 179] width 71 height 11
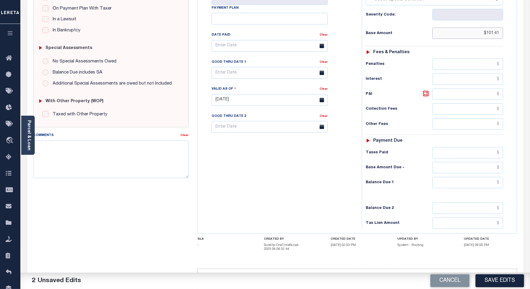
scroll to position [156, 0]
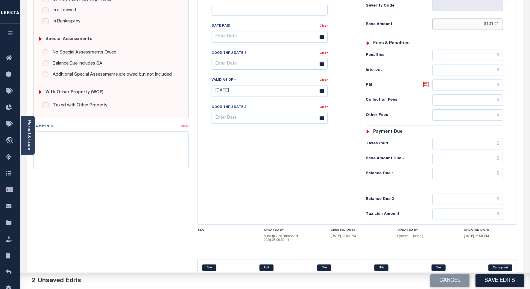
type input "$101.41"
click at [488, 168] on input "text" at bounding box center [467, 173] width 71 height 11
type input "$0.00"
click at [504, 286] on button "Save Edits" at bounding box center [499, 281] width 48 height 13
click at [503, 283] on div "Cancel Saving..." at bounding box center [402, 281] width 255 height 17
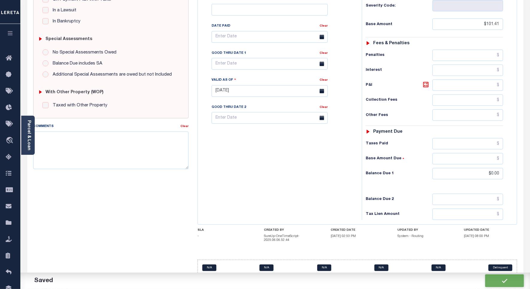
checkbox input "false"
type input "$101.41"
type input "$0"
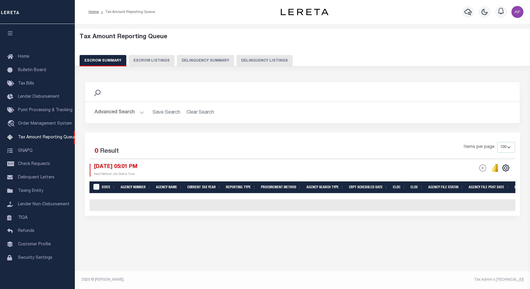
select select "100"
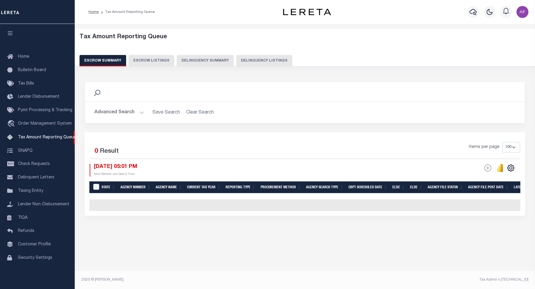
click at [272, 61] on button "Delinquency Listings" at bounding box center [264, 60] width 56 height 11
select select "100"
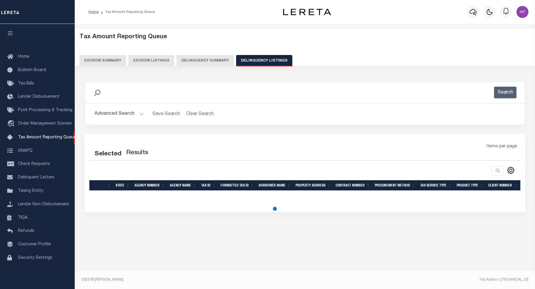
select select "100"
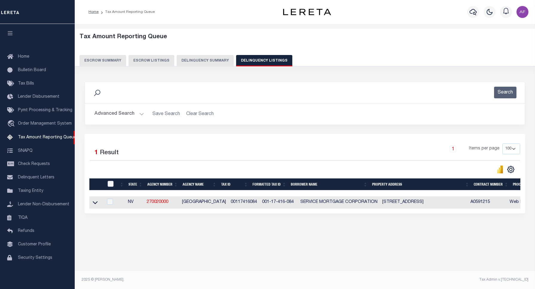
click at [110, 184] on input "checkbox" at bounding box center [111, 184] width 6 height 6
checkbox input "true"
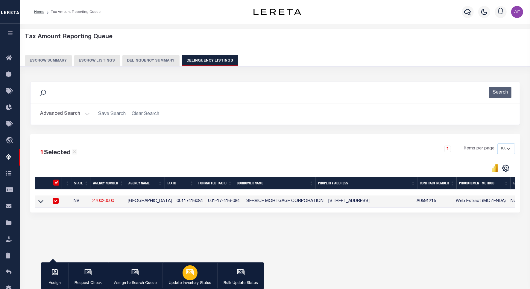
click at [184, 277] on div "button" at bounding box center [189, 273] width 15 height 15
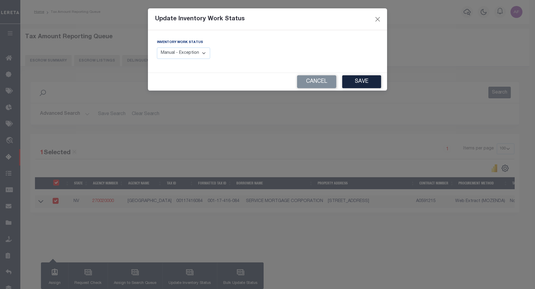
click at [179, 56] on select "Manual - Exception Pended - Awaiting Search Late Add Exception Completed" at bounding box center [183, 54] width 53 height 12
select select "4"
click at [157, 48] on select "Manual - Exception Pended - Awaiting Search Late Add Exception Completed" at bounding box center [183, 54] width 53 height 12
click at [355, 75] on div "Cancel Save" at bounding box center [267, 82] width 239 height 18
click at [355, 82] on button "Save" at bounding box center [361, 81] width 39 height 13
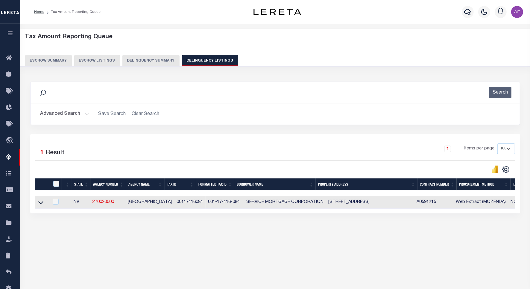
click at [53, 113] on button "Advanced Search" at bounding box center [65, 114] width 50 height 12
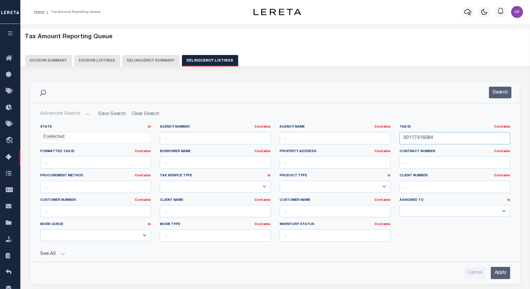
drag, startPoint x: 442, startPoint y: 138, endPoint x: 381, endPoint y: 143, distance: 60.8
click at [381, 143] on div "State In In AK AL AR AZ CA CO CT DC DE FL GA GU HI IA ID IL IN KS [GEOGRAPHIC_D…" at bounding box center [275, 186] width 479 height 122
paste input "5"
type input "00117416085"
click at [494, 94] on button "Search" at bounding box center [500, 93] width 22 height 12
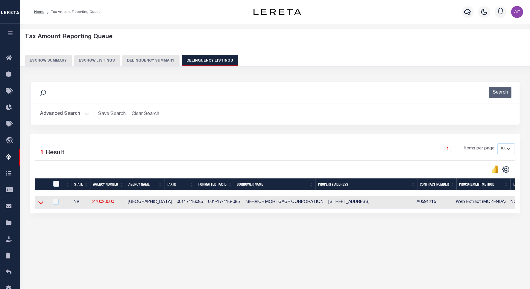
click at [38, 206] on icon at bounding box center [40, 202] width 5 height 6
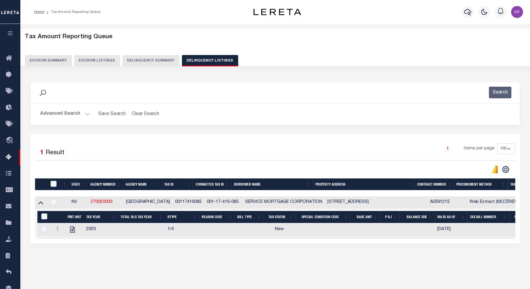
scroll to position [28, 0]
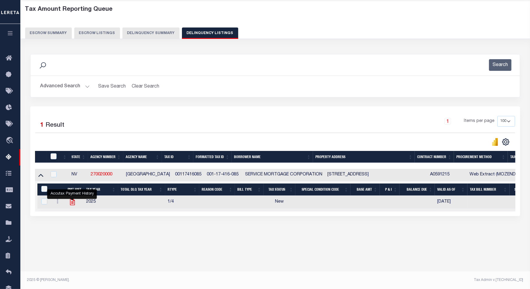
click at [72, 205] on icon "" at bounding box center [72, 202] width 5 height 6
checkbox input "true"
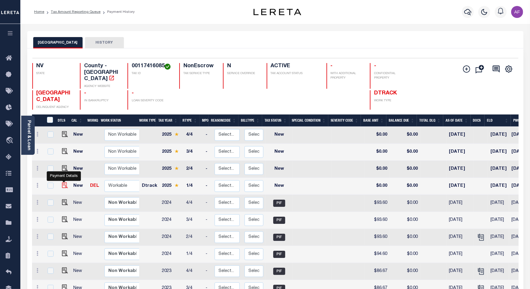
click at [62, 182] on img "" at bounding box center [65, 185] width 6 height 6
checkbox input "true"
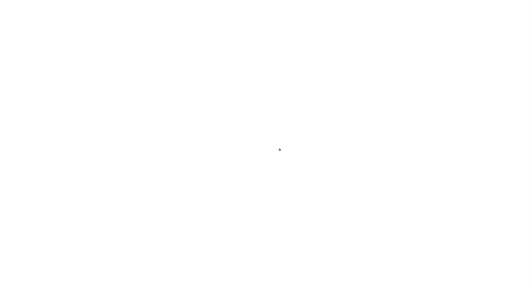
select select "NW2"
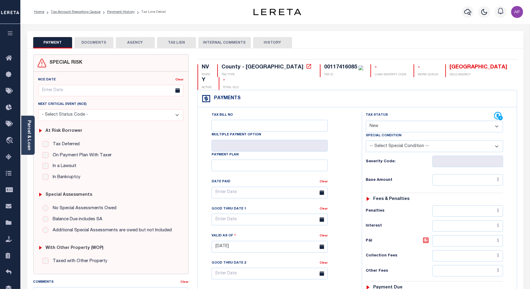
click at [102, 44] on button "DOCUMENTS" at bounding box center [93, 42] width 39 height 11
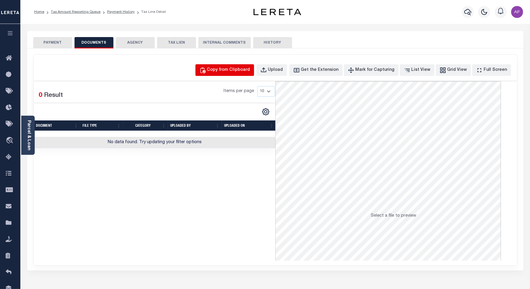
click at [246, 67] on div "Copy from Clipboard" at bounding box center [228, 70] width 43 height 7
select select "POP"
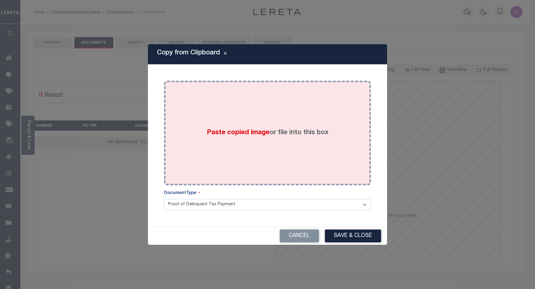
click at [285, 121] on div "Paste copied image or file into this box" at bounding box center [268, 133] width 198 height 96
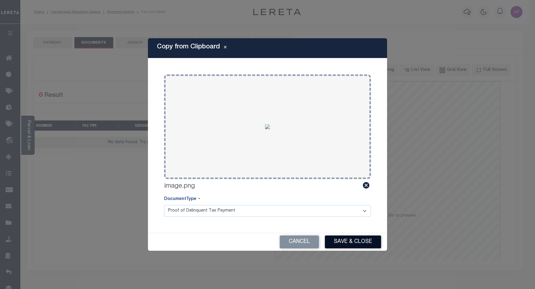
click at [343, 237] on button "Save & Close" at bounding box center [353, 242] width 56 height 13
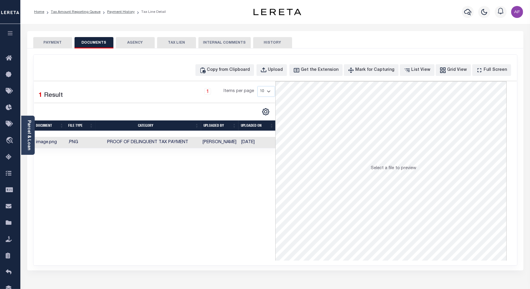
click at [51, 39] on button "PAYMENT" at bounding box center [52, 42] width 39 height 11
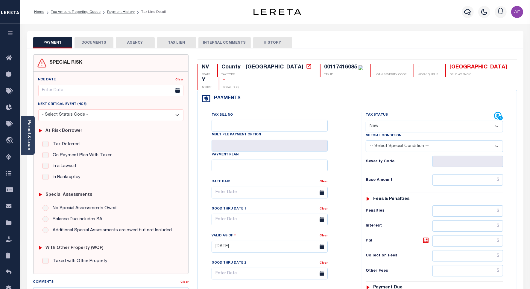
click at [392, 121] on select "- Select Status Code - Open Due/Unpaid Paid Incomplete No Tax Due Internal Refu…" at bounding box center [433, 127] width 137 height 12
select select "PYD"
click at [365, 121] on select "- Select Status Code - Open Due/Unpaid Paid Incomplete No Tax Due Internal Refu…" at bounding box center [433, 127] width 137 height 12
type input "[DATE]"
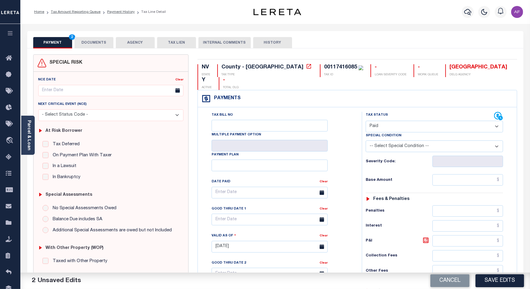
click at [477, 197] on div "Fees & Penalties" at bounding box center [433, 199] width 137 height 5
click at [494, 174] on input "text" at bounding box center [467, 179] width 71 height 11
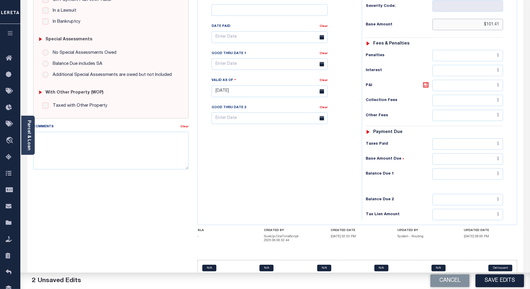
scroll to position [156, 0]
type input "$101.41"
click at [488, 168] on input "text" at bounding box center [467, 173] width 71 height 11
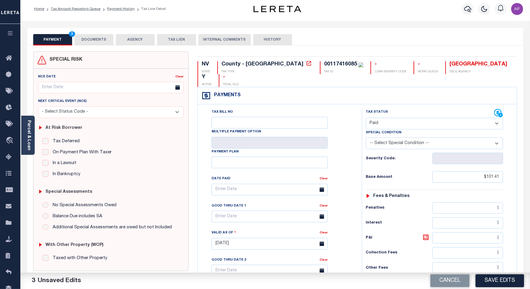
scroll to position [0, 0]
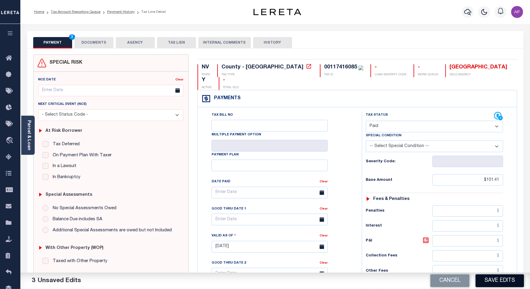
type input "$0.00"
click at [492, 278] on button "Save Edits" at bounding box center [499, 281] width 48 height 13
checkbox input "false"
type input "$101.41"
type input "$0"
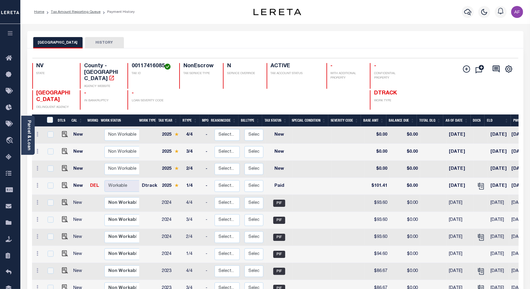
click at [67, 5] on div "Home Tax Amount Reporting Queue Payment History" at bounding box center [274, 12] width 509 height 24
click at [63, 10] on link "Tax Amount Reporting Queue" at bounding box center [76, 12] width 50 height 4
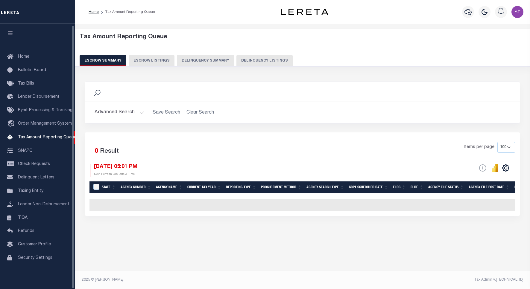
select select "100"
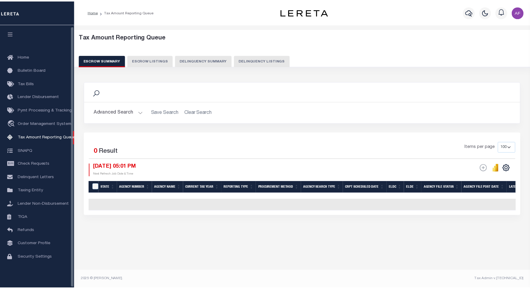
scroll to position [2, 0]
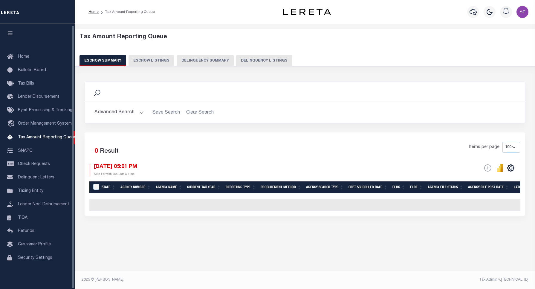
click at [254, 62] on button "Delinquency Listings" at bounding box center [264, 60] width 56 height 11
select select "100"
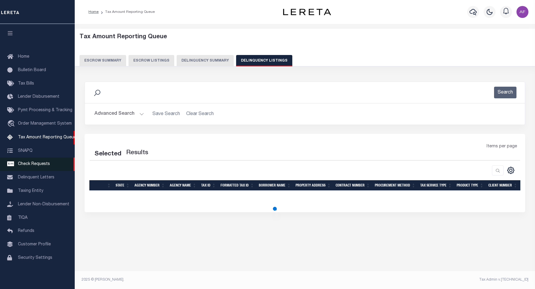
select select "100"
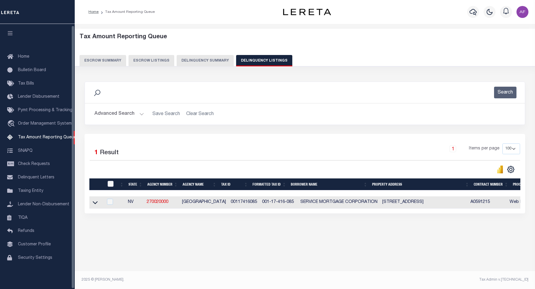
click at [109, 185] on input "checkbox" at bounding box center [111, 184] width 6 height 6
checkbox input "true"
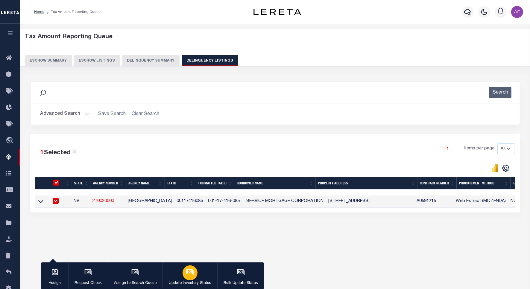
click at [193, 268] on div "button" at bounding box center [189, 273] width 15 height 15
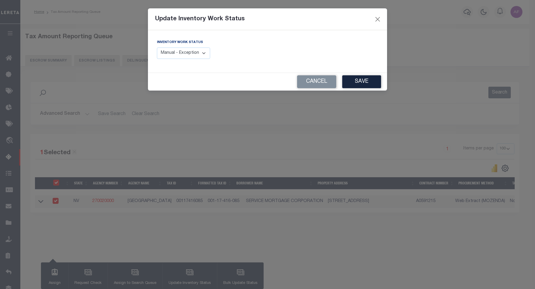
click at [170, 56] on select "Manual - Exception Pended - Awaiting Search Late Add Exception Completed" at bounding box center [183, 54] width 53 height 12
select select "4"
click at [157, 48] on select "Manual - Exception Pended - Awaiting Search Late Add Exception Completed" at bounding box center [183, 54] width 53 height 12
click at [361, 85] on button "Save" at bounding box center [361, 81] width 39 height 13
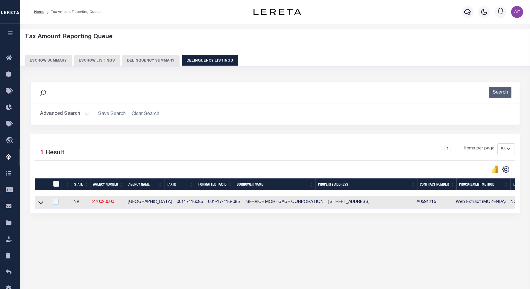
click at [65, 112] on button "Advanced Search" at bounding box center [65, 114] width 50 height 12
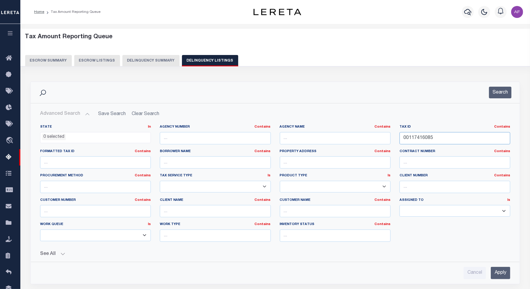
click at [418, 139] on input "00117416085" at bounding box center [454, 138] width 111 height 12
paste input "6"
type input "00117416086"
click at [498, 95] on button "Search" at bounding box center [500, 93] width 22 height 12
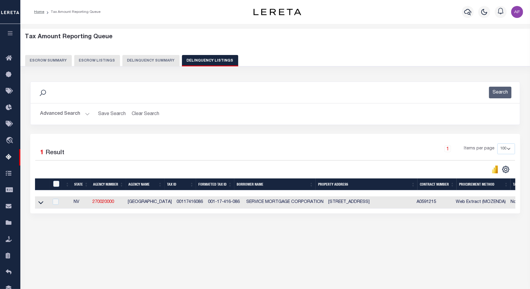
click at [40, 208] on td at bounding box center [42, 202] width 14 height 12
checkbox input "true"
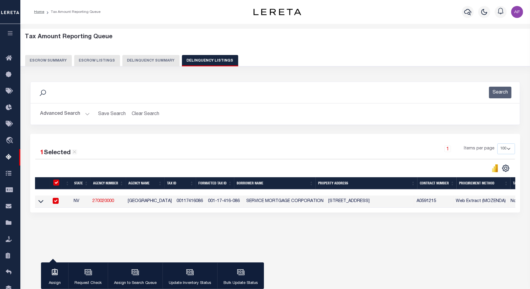
click at [38, 202] on icon at bounding box center [40, 201] width 5 height 6
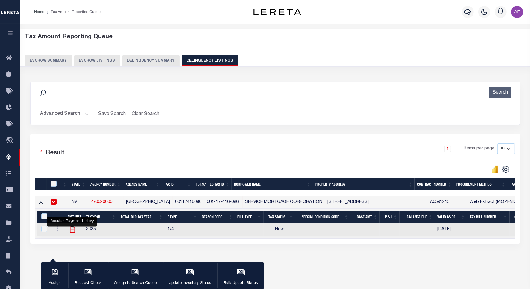
click at [70, 232] on icon "" at bounding box center [72, 230] width 5 height 6
checkbox input "true"
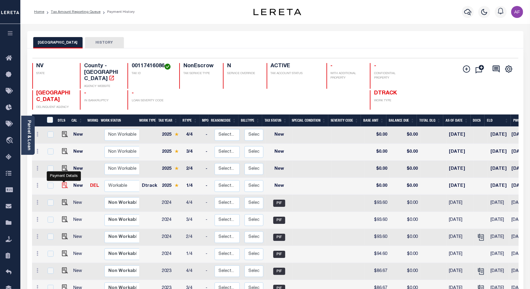
click at [62, 182] on img "" at bounding box center [65, 185] width 6 height 6
checkbox input "true"
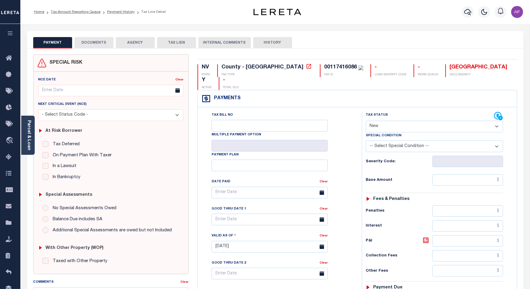
click at [386, 121] on select "- Select Status Code - Open Due/Unpaid Paid Incomplete No Tax Due Internal Refu…" at bounding box center [433, 127] width 137 height 12
select select "PYD"
click at [365, 121] on select "- Select Status Code - Open Due/Unpaid Paid Incomplete No Tax Due Internal Refu…" at bounding box center [433, 127] width 137 height 12
type input "[DATE]"
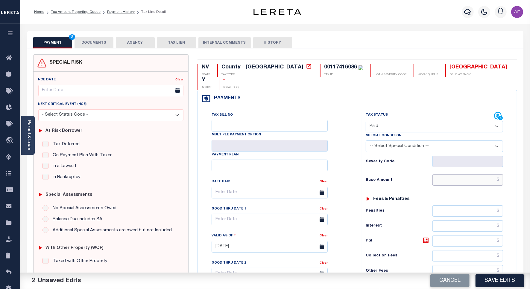
click at [481, 174] on input "text" at bounding box center [467, 179] width 71 height 11
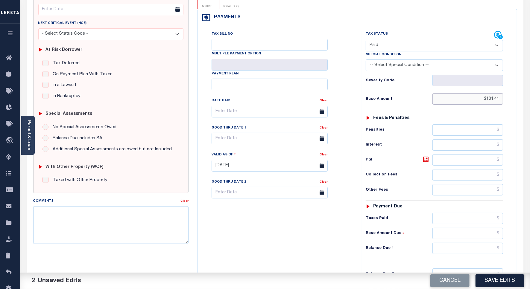
scroll to position [158, 0]
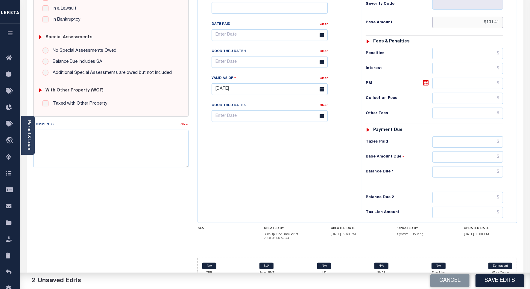
type input "$101.41"
click at [484, 166] on input "text" at bounding box center [467, 171] width 71 height 11
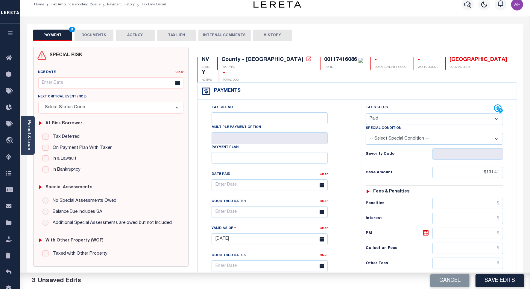
scroll to position [0, 0]
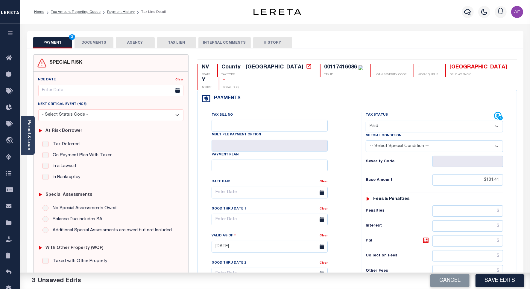
type input "$0.00"
click at [87, 43] on button "DOCUMENTS" at bounding box center [93, 42] width 39 height 11
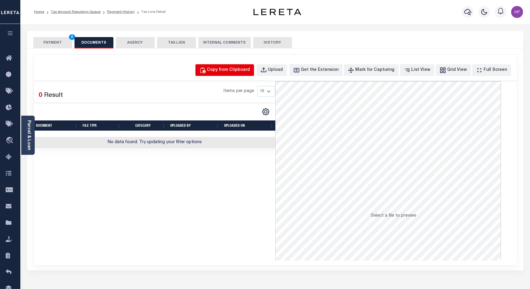
click at [230, 70] on div "Copy from Clipboard" at bounding box center [228, 70] width 43 height 7
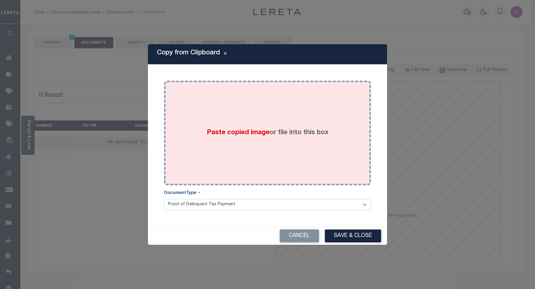
click at [250, 125] on div "Paste copied image or file into this box" at bounding box center [268, 133] width 198 height 96
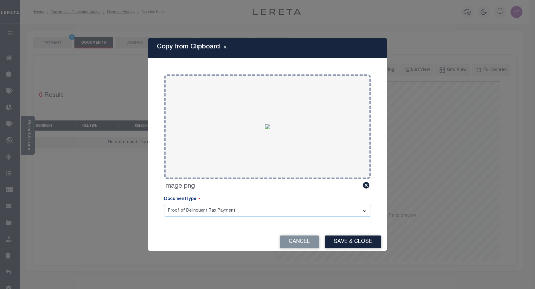
click at [365, 247] on button "Save & Close" at bounding box center [353, 242] width 56 height 13
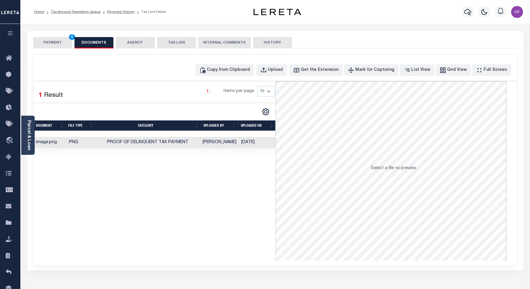
click at [48, 40] on button "PAYMENT 4" at bounding box center [52, 42] width 39 height 11
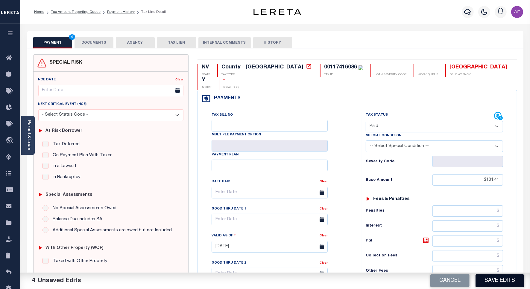
click at [500, 280] on button "Save Edits" at bounding box center [499, 281] width 48 height 13
checkbox input "false"
type input "$101.41"
type input "$0"
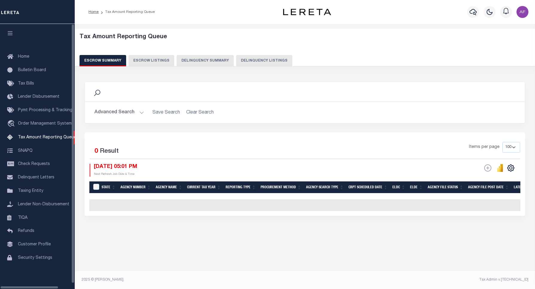
select select "100"
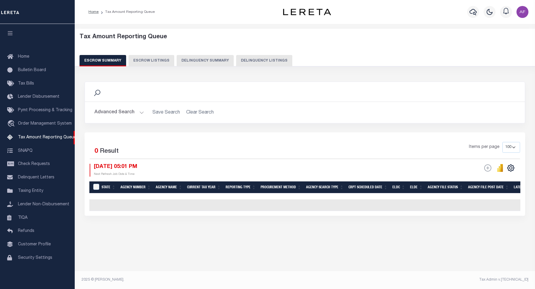
click at [260, 62] on button "Delinquency Listings" at bounding box center [264, 60] width 56 height 11
select select "100"
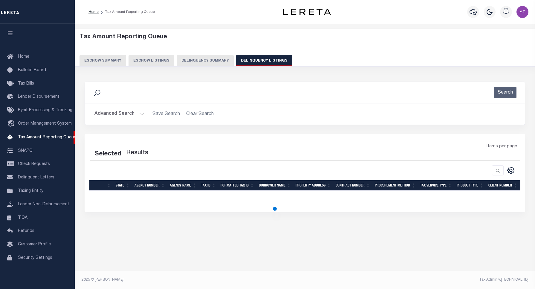
select select "100"
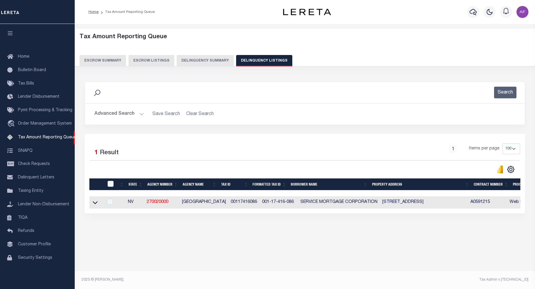
click at [108, 187] on div at bounding box center [111, 184] width 10 height 7
click at [109, 186] on input "checkbox" at bounding box center [111, 184] width 6 height 6
checkbox input "true"
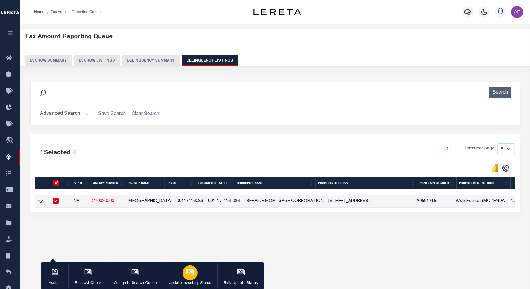
click at [188, 276] on icon "button" at bounding box center [190, 273] width 8 height 8
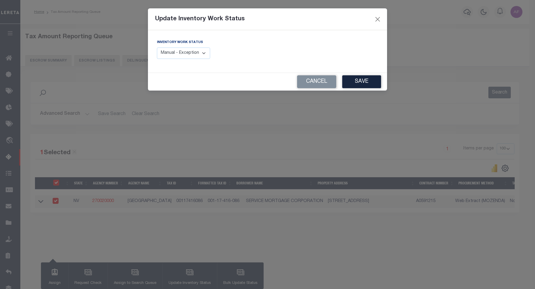
click at [173, 56] on select "Manual - Exception Pended - Awaiting Search Late Add Exception Completed" at bounding box center [183, 54] width 53 height 12
select select "4"
click at [157, 48] on select "Manual - Exception Pended - Awaiting Search Late Add Exception Completed" at bounding box center [183, 54] width 53 height 12
click at [356, 82] on button "Save" at bounding box center [361, 81] width 39 height 13
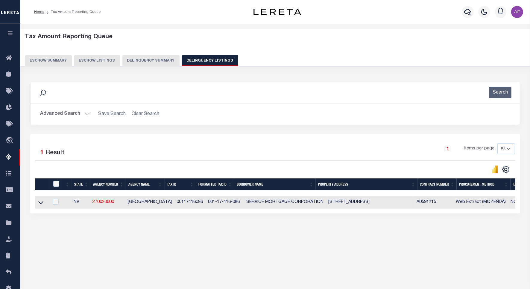
click at [57, 112] on button "Advanced Search" at bounding box center [65, 114] width 50 height 12
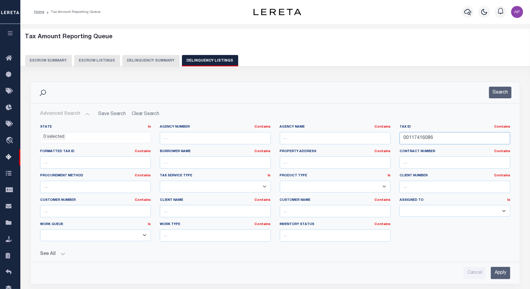
click at [415, 138] on input "00117416086" at bounding box center [454, 138] width 111 height 12
paste input "7"
type input "00117416087"
click at [498, 93] on button "Search" at bounding box center [500, 93] width 22 height 12
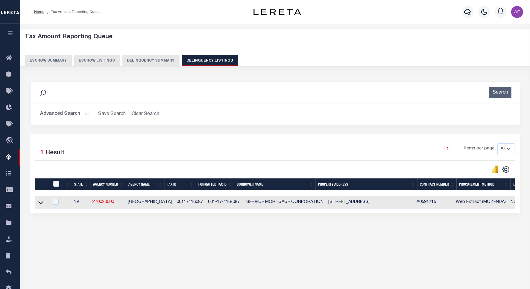
drag, startPoint x: 38, startPoint y: 203, endPoint x: 81, endPoint y: 88, distance: 122.9
click at [38, 203] on icon at bounding box center [40, 202] width 5 height 6
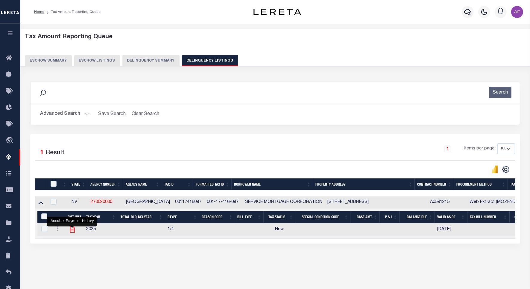
click at [70, 231] on icon "" at bounding box center [72, 230] width 8 height 8
checkbox input "true"
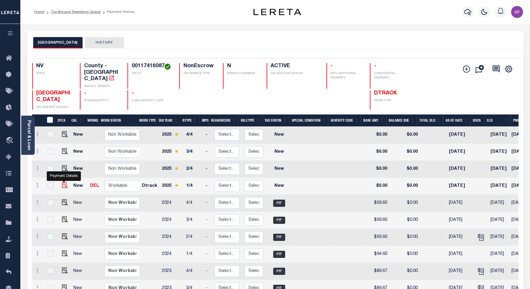
click at [62, 182] on img "" at bounding box center [65, 185] width 6 height 6
checkbox input "true"
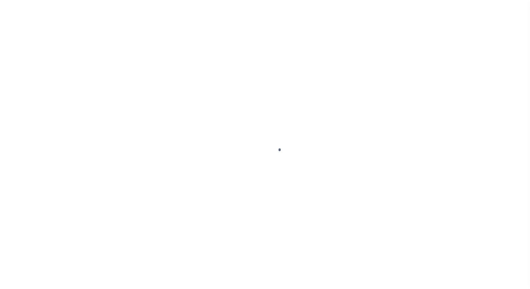
select select "NW2"
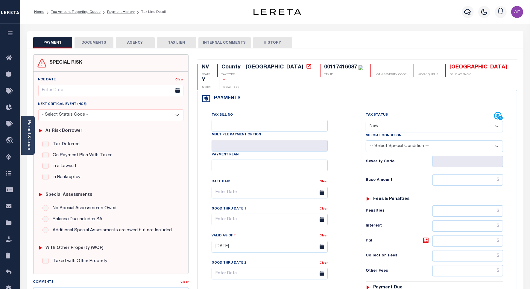
click at [94, 42] on button "DOCUMENTS" at bounding box center [93, 42] width 39 height 11
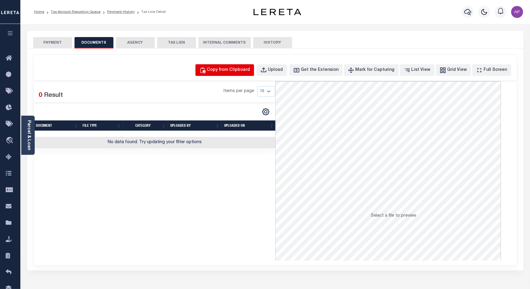
click at [235, 69] on div "Copy from Clipboard" at bounding box center [228, 70] width 43 height 7
select select "POP"
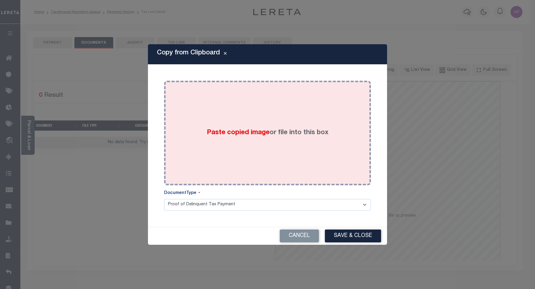
click at [274, 114] on div "Paste copied image or file into this box" at bounding box center [268, 133] width 198 height 96
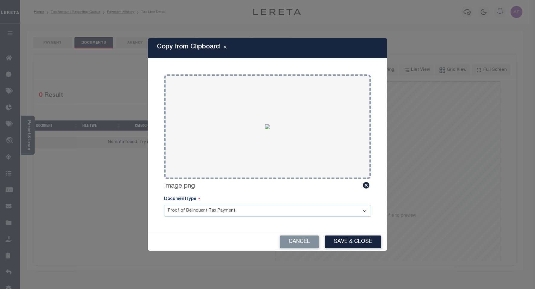
click at [346, 241] on button "Save & Close" at bounding box center [353, 242] width 56 height 13
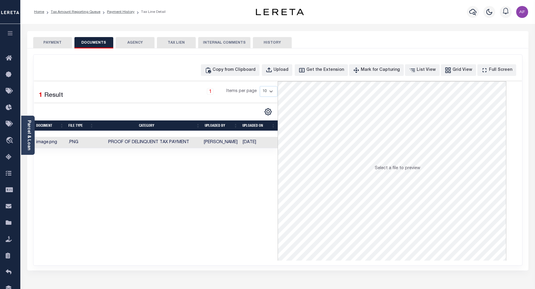
click at [50, 42] on button "PAYMENT" at bounding box center [52, 42] width 39 height 11
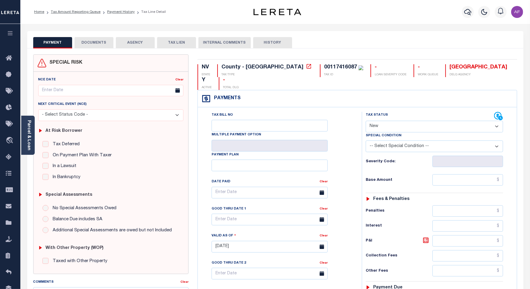
drag, startPoint x: 416, startPoint y: 114, endPoint x: 412, endPoint y: 121, distance: 8.6
click at [416, 121] on select "- Select Status Code - Open Due/Unpaid Paid Incomplete No Tax Due Internal Refu…" at bounding box center [433, 127] width 137 height 12
select select "PYD"
click at [365, 121] on select "- Select Status Code - Open Due/Unpaid Paid Incomplete No Tax Due Internal Refu…" at bounding box center [433, 127] width 137 height 12
type input "[DATE]"
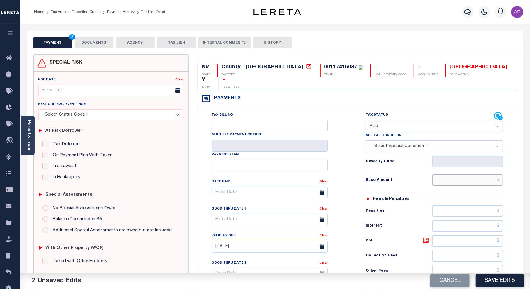
drag, startPoint x: 467, startPoint y: 166, endPoint x: 468, endPoint y: 160, distance: 6.2
click at [467, 174] on input "text" at bounding box center [467, 179] width 71 height 11
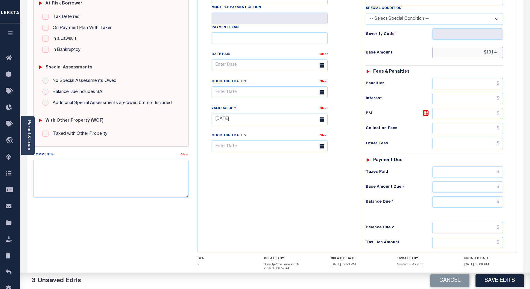
scroll to position [156, 0]
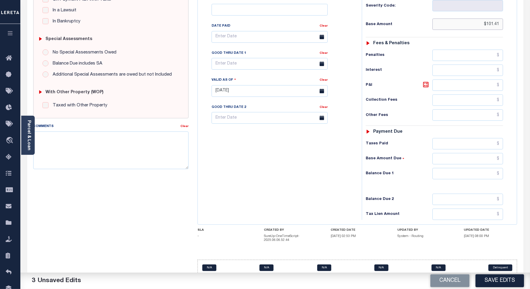
type input "$101.41"
click at [490, 168] on input "text" at bounding box center [467, 173] width 71 height 11
click at [508, 278] on button "Save Edits" at bounding box center [499, 281] width 48 height 13
type input "$0.00"
checkbox input "false"
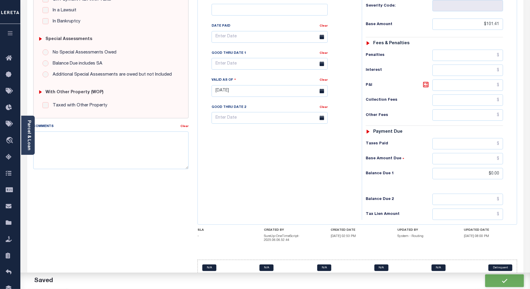
type input "$101.41"
type input "$0"
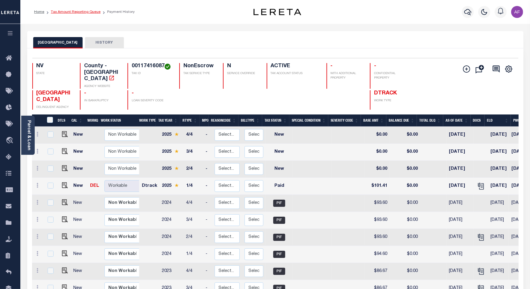
click at [77, 13] on link "Tax Amount Reporting Queue" at bounding box center [76, 12] width 50 height 4
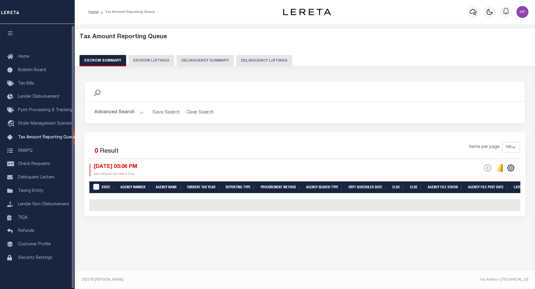
select select "100"
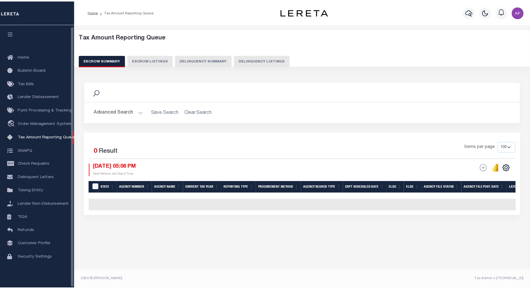
scroll to position [2, 0]
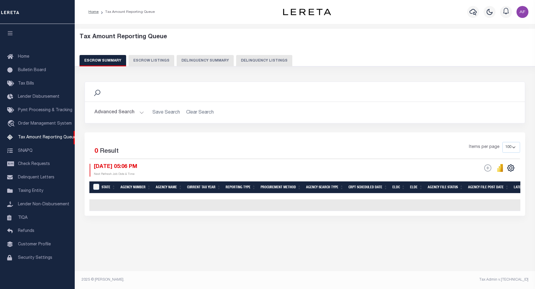
click at [254, 61] on button "Delinquency Listings" at bounding box center [264, 60] width 56 height 11
select select "100"
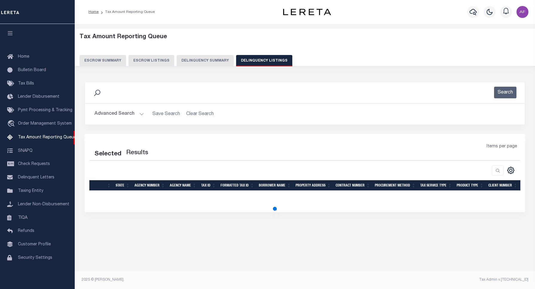
select select "100"
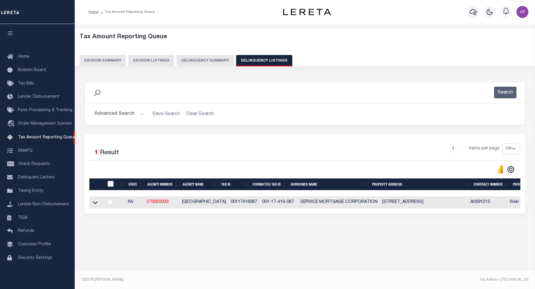
click at [110, 184] on input "checkbox" at bounding box center [111, 184] width 6 height 6
checkbox input "true"
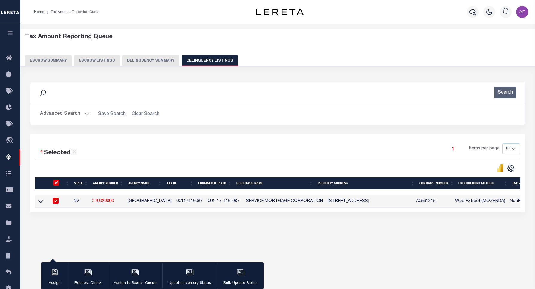
checkbox input "true"
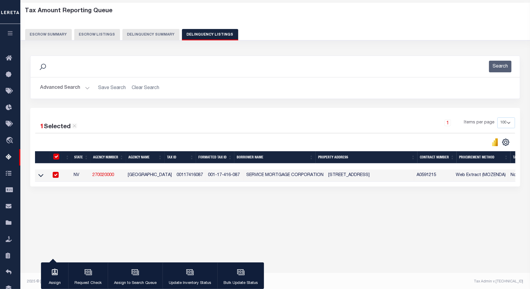
scroll to position [28, 0]
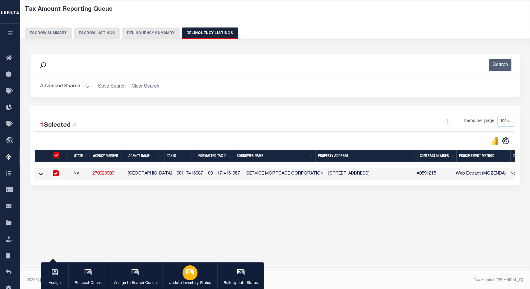
click at [186, 279] on div "button" at bounding box center [189, 273] width 15 height 15
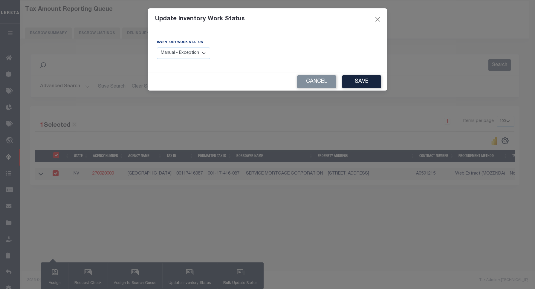
click at [173, 55] on select "Manual - Exception Pended - Awaiting Search Late Add Exception Completed" at bounding box center [183, 54] width 53 height 12
select select "4"
click at [157, 48] on select "Manual - Exception Pended - Awaiting Search Late Add Exception Completed" at bounding box center [183, 54] width 53 height 12
click at [359, 81] on button "Save" at bounding box center [361, 81] width 39 height 13
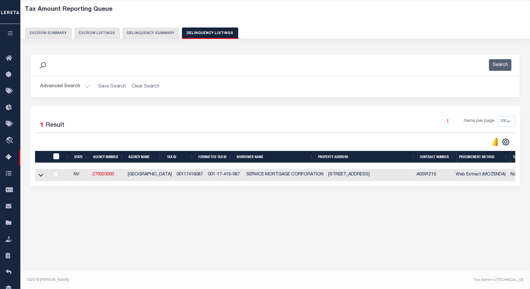
click at [55, 85] on button "Advanced Search" at bounding box center [65, 87] width 50 height 12
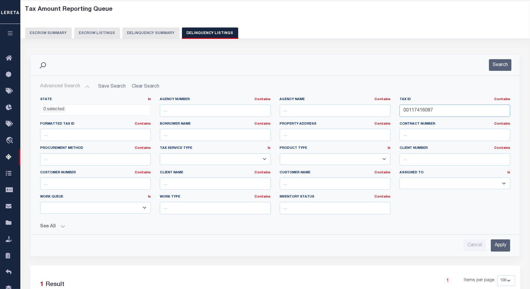
click at [425, 113] on input "00117416087" at bounding box center [454, 111] width 111 height 12
paste input "8"
type input "00117416088"
click at [499, 73] on div "Search" at bounding box center [275, 64] width 489 height 21
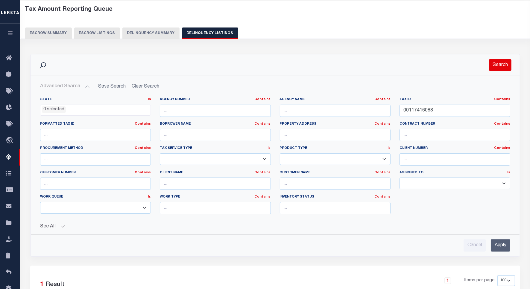
click at [498, 68] on button "Search" at bounding box center [500, 65] width 22 height 12
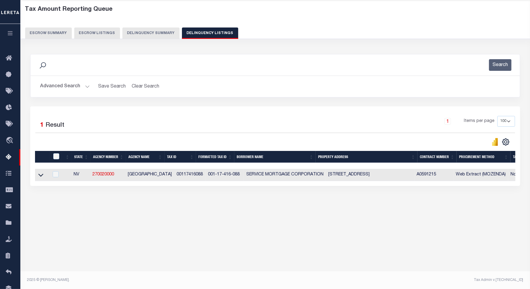
drag, startPoint x: 43, startPoint y: 177, endPoint x: 87, endPoint y: 137, distance: 59.7
click at [43, 177] on icon at bounding box center [40, 175] width 5 height 6
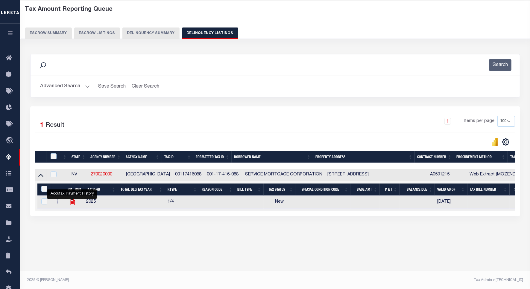
click at [74, 205] on icon "" at bounding box center [72, 202] width 8 height 8
checkbox input "true"
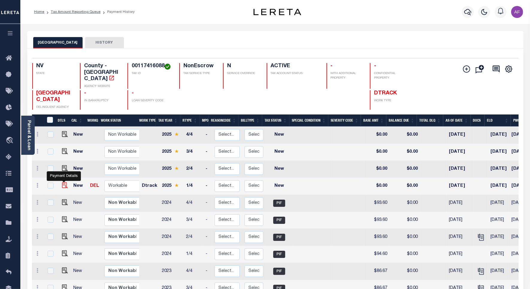
click at [63, 182] on img "" at bounding box center [65, 185] width 6 height 6
checkbox input "true"
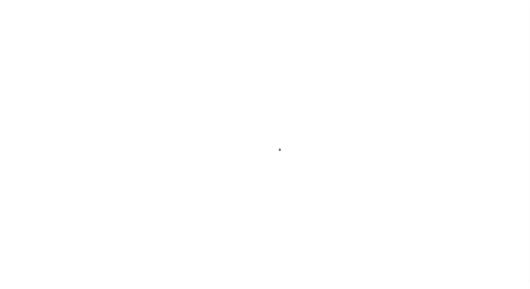
select select "NW2"
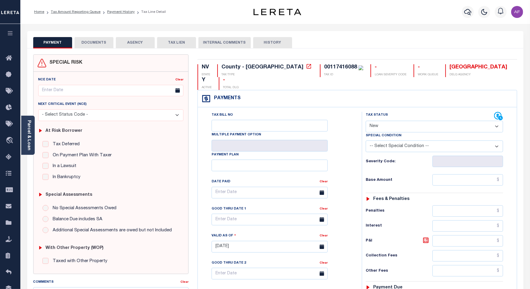
click at [93, 42] on button "DOCUMENTS" at bounding box center [93, 42] width 39 height 11
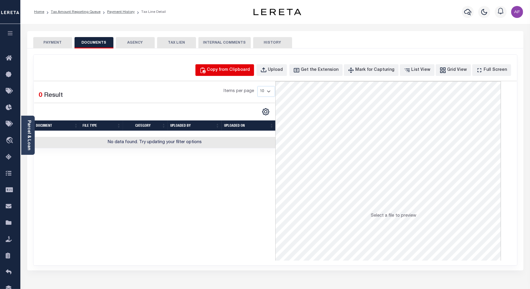
click at [240, 65] on button "Copy from Clipboard" at bounding box center [224, 70] width 59 height 12
select select "POP"
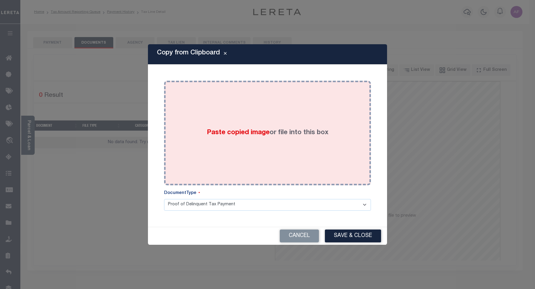
click at [264, 122] on div "Paste copied image or file into this box" at bounding box center [268, 133] width 198 height 96
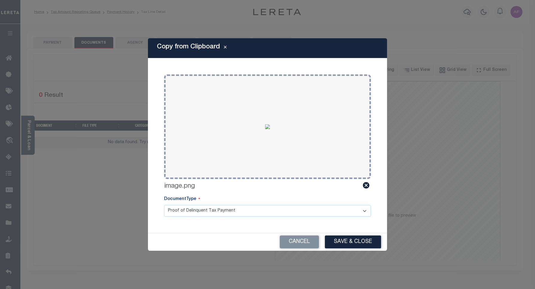
click at [349, 241] on button "Save & Close" at bounding box center [353, 242] width 56 height 13
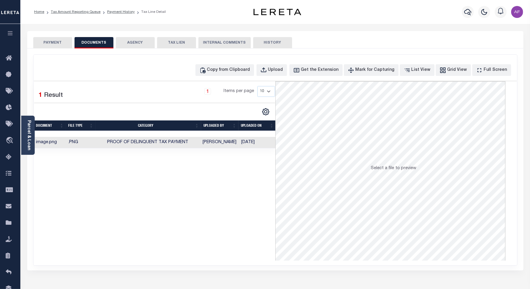
click at [56, 42] on button "PAYMENT" at bounding box center [52, 42] width 39 height 11
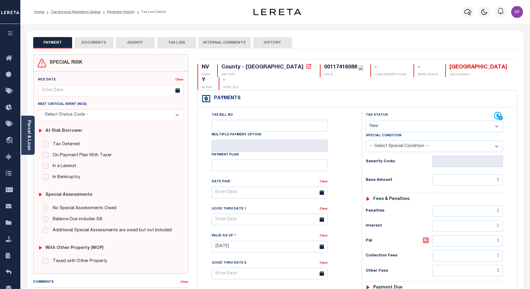
click at [382, 113] on label "Tax Status" at bounding box center [376, 115] width 22 height 5
click at [384, 121] on select "- Select Status Code - Open Due/Unpaid Paid Incomplete No Tax Due Internal Refu…" at bounding box center [433, 127] width 137 height 12
select select "PYD"
click at [365, 121] on select "- Select Status Code - Open Due/Unpaid Paid Incomplete No Tax Due Internal Refu…" at bounding box center [433, 127] width 137 height 12
type input "[DATE]"
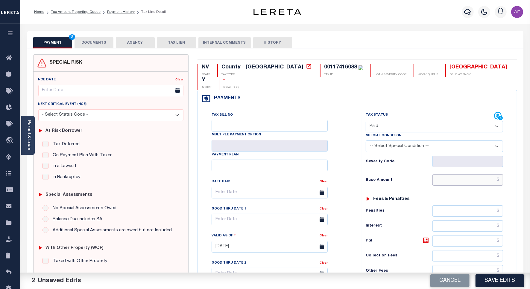
click at [482, 174] on input "text" at bounding box center [467, 179] width 71 height 11
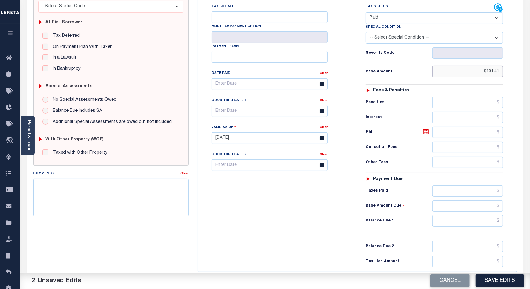
scroll to position [112, 0]
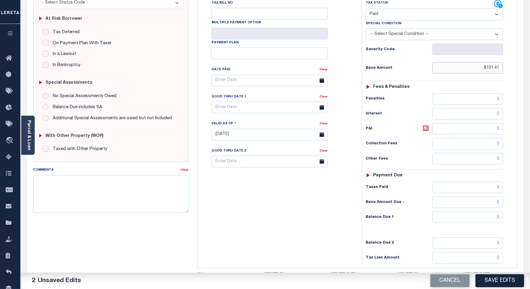
type input "$101.41"
click at [487, 212] on input "text" at bounding box center [467, 217] width 71 height 11
type input "$0.00"
click at [505, 283] on button "Save Edits" at bounding box center [499, 281] width 48 height 13
checkbox input "false"
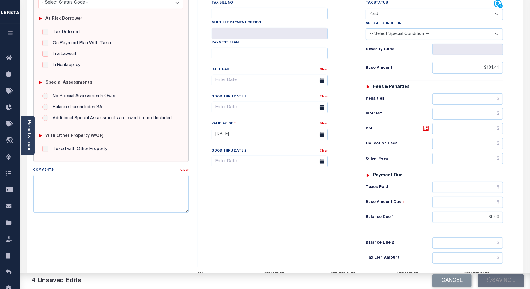
type input "$101.41"
type input "$0"
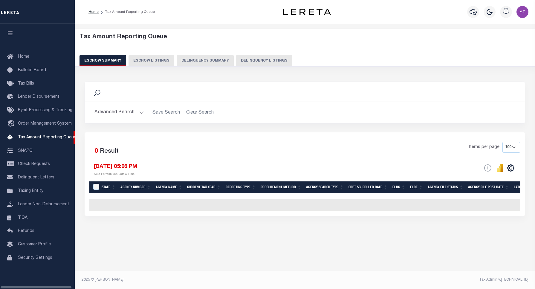
select select "100"
click at [224, 56] on button "Delinquency Summary" at bounding box center [205, 60] width 57 height 11
click at [248, 63] on button "Delinquency Listings" at bounding box center [264, 60] width 56 height 11
select select "100"
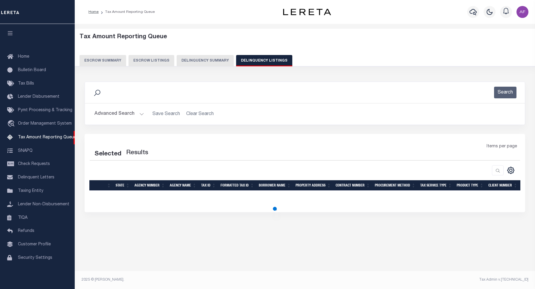
select select "100"
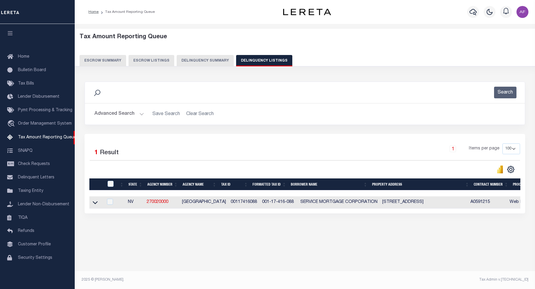
click at [110, 182] on th at bounding box center [110, 185] width 12 height 12
click at [111, 187] on input "checkbox" at bounding box center [111, 184] width 6 height 6
checkbox input "true"
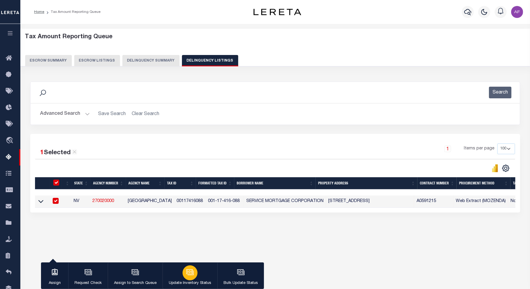
click at [180, 270] on button "Update Inventory Status" at bounding box center [189, 276] width 55 height 27
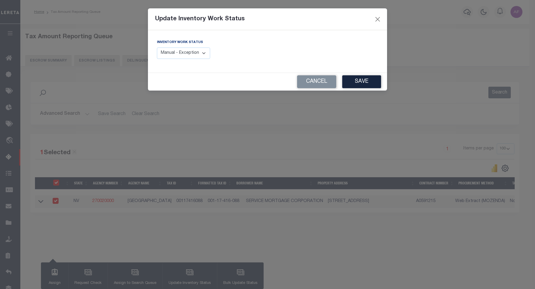
click at [181, 55] on select "Manual - Exception Pended - Awaiting Search Late Add Exception Completed" at bounding box center [183, 54] width 53 height 12
select select "4"
click at [157, 48] on select "Manual - Exception Pended - Awaiting Search Late Add Exception Completed" at bounding box center [183, 54] width 53 height 12
click at [369, 81] on button "Save" at bounding box center [361, 81] width 39 height 13
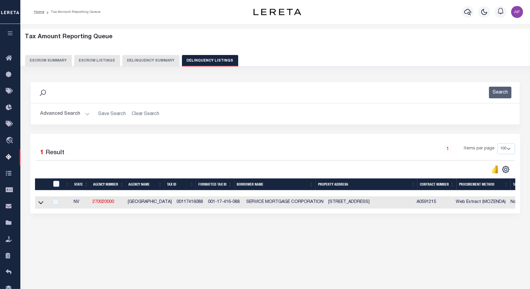
click at [55, 117] on button "Advanced Search" at bounding box center [65, 114] width 50 height 12
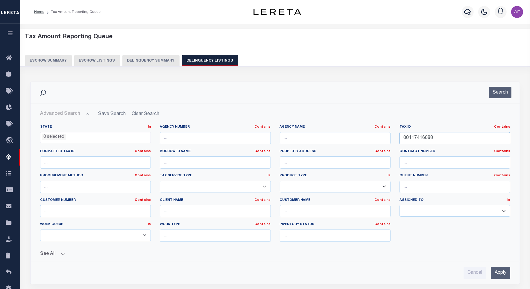
drag, startPoint x: 436, startPoint y: 138, endPoint x: 301, endPoint y: 138, distance: 135.2
click at [301, 138] on div "State In In AK AL AR AZ CA CO CT DC DE FL GA GU HI IA ID IL IN KS KY LA MA MD M…" at bounding box center [275, 186] width 479 height 122
paste input "9"
type input "00117416089"
click at [509, 86] on div "Search" at bounding box center [275, 92] width 489 height 21
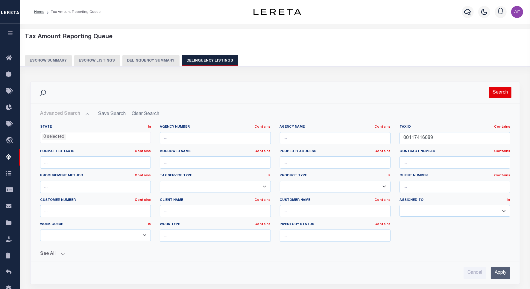
click at [493, 92] on button "Search" at bounding box center [500, 93] width 22 height 12
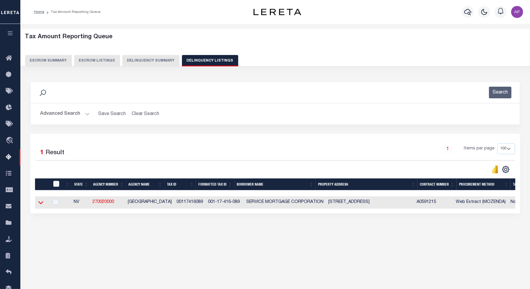
click at [43, 206] on icon at bounding box center [40, 202] width 5 height 6
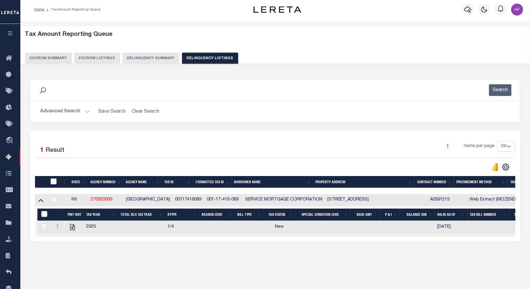
scroll to position [28, 0]
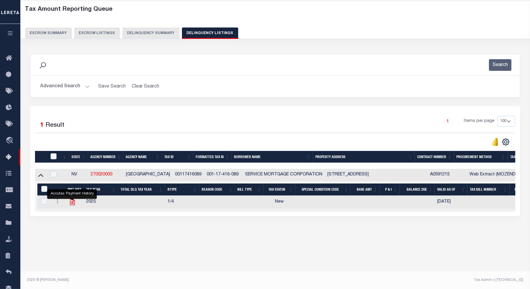
click at [70, 204] on icon "" at bounding box center [72, 202] width 8 height 8
checkbox input "true"
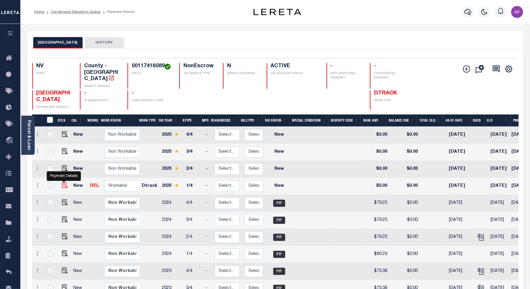
click at [64, 182] on img "" at bounding box center [65, 185] width 6 height 6
checkbox input "true"
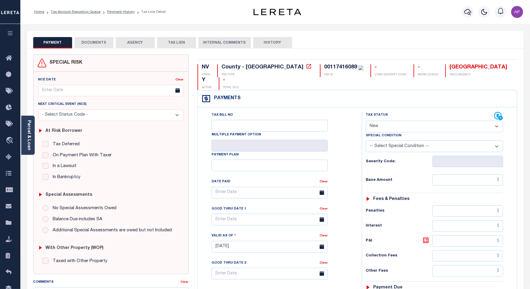
click at [381, 121] on select "- Select Status Code - Open Due/Unpaid Paid Incomplete No Tax Due Internal Refu…" at bounding box center [433, 127] width 137 height 12
select select "PYD"
click at [365, 121] on select "- Select Status Code - Open Due/Unpaid Paid Incomplete No Tax Due Internal Refu…" at bounding box center [433, 127] width 137 height 12
type input "[DATE]"
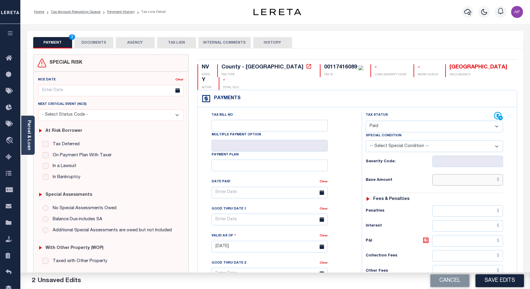
click at [484, 174] on input "text" at bounding box center [467, 179] width 71 height 11
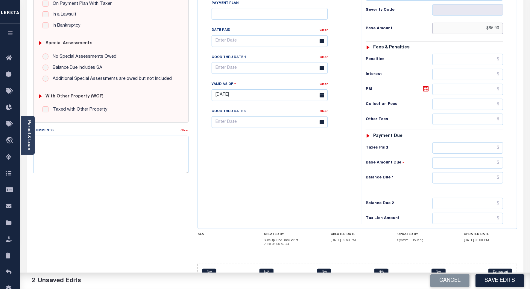
scroll to position [158, 0]
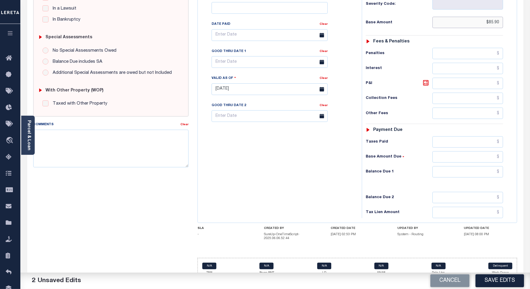
type input "$85.90"
click at [486, 166] on input "text" at bounding box center [467, 171] width 71 height 11
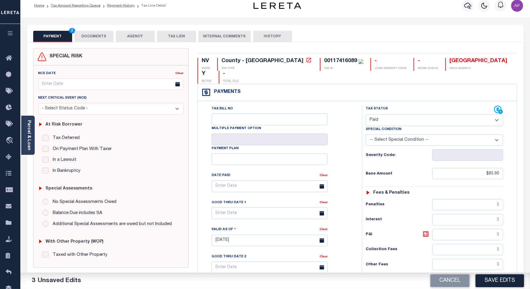
scroll to position [0, 0]
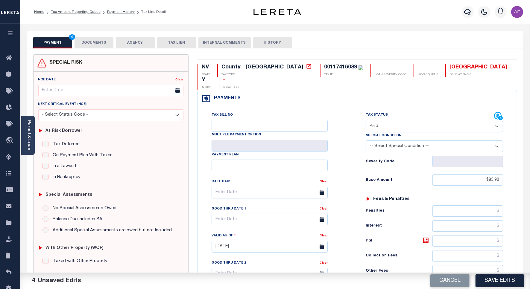
type input "$0.00"
click at [91, 34] on div "PAYMENT 4 DOCUMENTS AGENCY DELINQUENT PAYEE TAX LIEN" at bounding box center [275, 39] width 496 height 17
click at [82, 52] on div "SPECIAL RISK NCE Date Clear" at bounding box center [275, 247] width 496 height 399
click at [90, 40] on button "DOCUMENTS" at bounding box center [93, 42] width 39 height 11
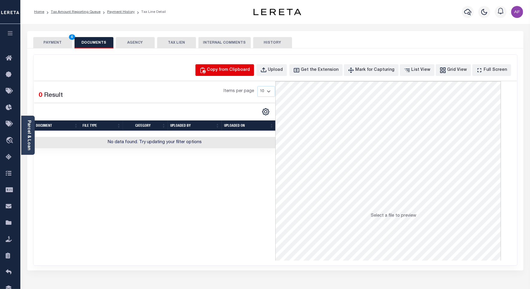
click at [235, 69] on div "Copy from Clipboard" at bounding box center [228, 70] width 43 height 7
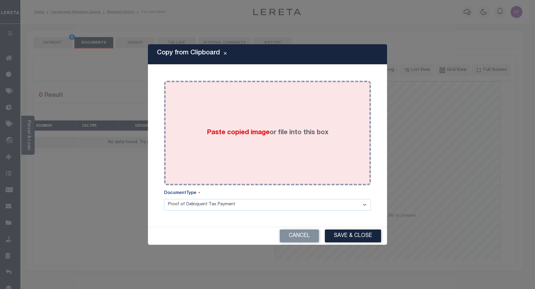
click at [275, 115] on div "Paste copied image or file into this box" at bounding box center [268, 133] width 198 height 96
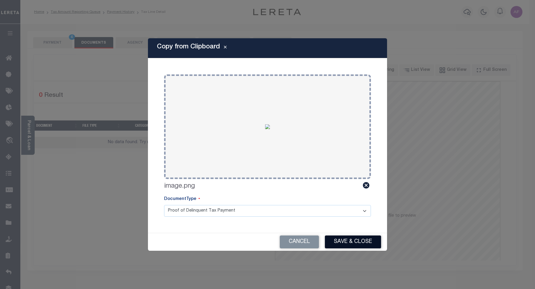
click at [346, 242] on button "Save & Close" at bounding box center [353, 242] width 56 height 13
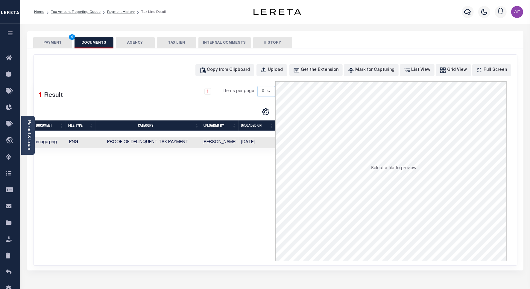
click at [44, 41] on button "PAYMENT 4" at bounding box center [52, 42] width 39 height 11
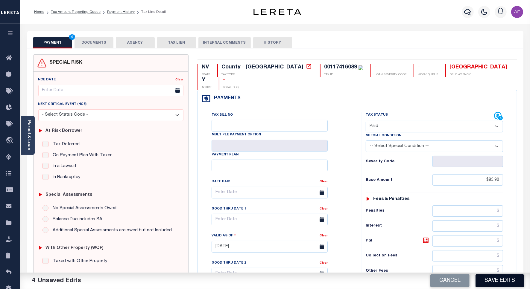
click at [499, 280] on button "Save Edits" at bounding box center [499, 281] width 48 height 13
checkbox input "false"
type input "$85.9"
type input "$0"
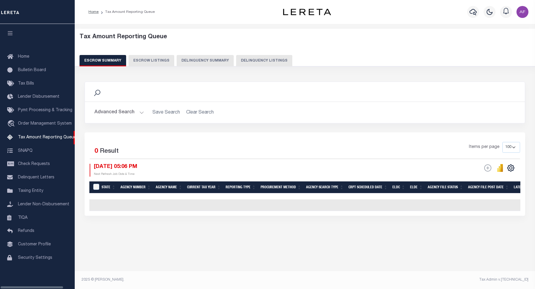
select select "100"
click at [263, 62] on button "Delinquency Listings" at bounding box center [264, 60] width 56 height 11
select select "100"
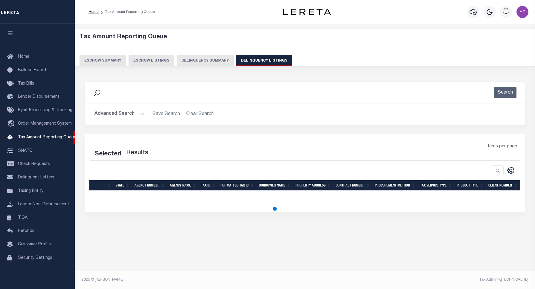
select select "100"
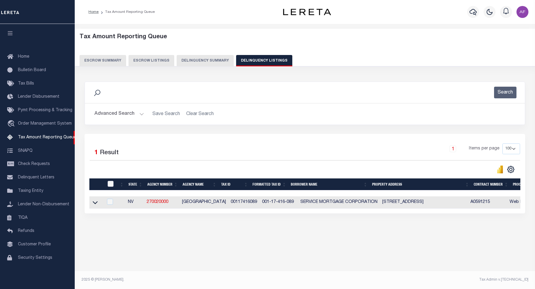
click at [112, 183] on input "checkbox" at bounding box center [111, 184] width 6 height 6
checkbox input "true"
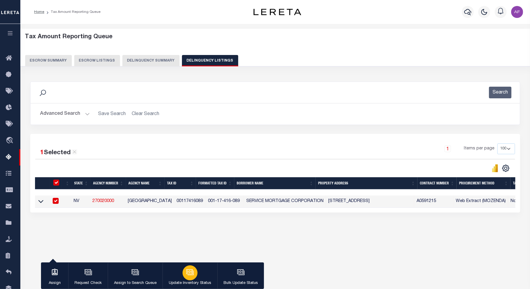
click at [185, 278] on div "button" at bounding box center [189, 273] width 15 height 15
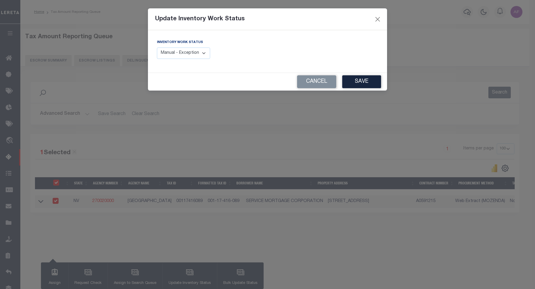
click at [181, 53] on select "Manual - Exception Pended - Awaiting Search Late Add Exception Completed" at bounding box center [183, 54] width 53 height 12
select select "4"
click at [157, 48] on select "Manual - Exception Pended - Awaiting Search Late Add Exception Completed" at bounding box center [183, 54] width 53 height 12
click at [365, 83] on button "Save" at bounding box center [361, 81] width 39 height 13
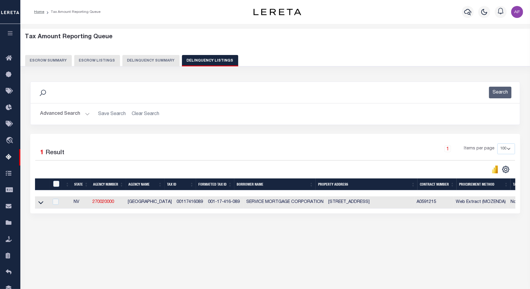
drag, startPoint x: 71, startPoint y: 109, endPoint x: 64, endPoint y: 115, distance: 9.6
click at [66, 113] on button "Advanced Search" at bounding box center [65, 114] width 50 height 12
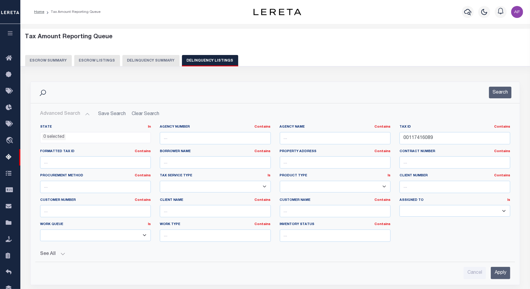
click at [63, 115] on button "Advanced Search" at bounding box center [65, 114] width 50 height 12
click at [416, 138] on input "00117416089" at bounding box center [454, 138] width 111 height 12
paste input "90"
type input "00117416090"
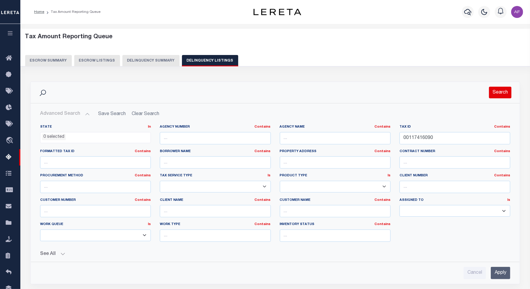
click at [504, 92] on button "Search" at bounding box center [500, 93] width 22 height 12
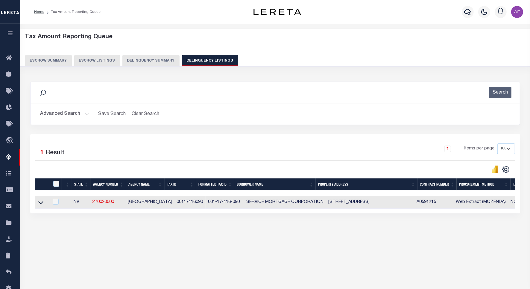
drag, startPoint x: 42, startPoint y: 204, endPoint x: 77, endPoint y: 129, distance: 82.8
click at [42, 204] on icon at bounding box center [40, 202] width 5 height 6
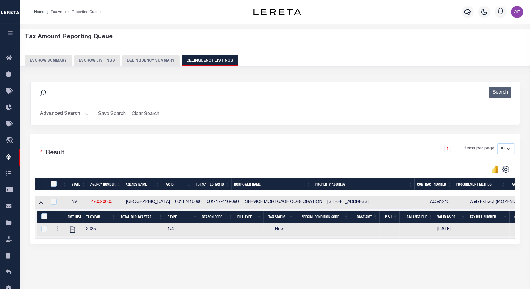
scroll to position [28, 0]
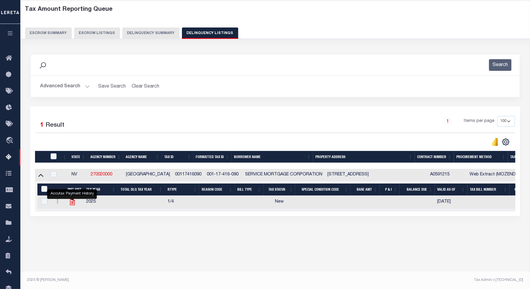
click at [71, 206] on icon "" at bounding box center [72, 202] width 8 height 8
checkbox input "true"
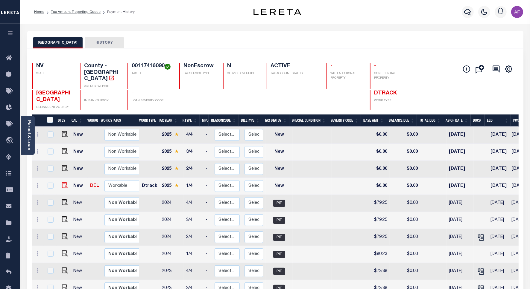
click at [63, 182] on img at bounding box center [65, 185] width 6 height 6
checkbox input "true"
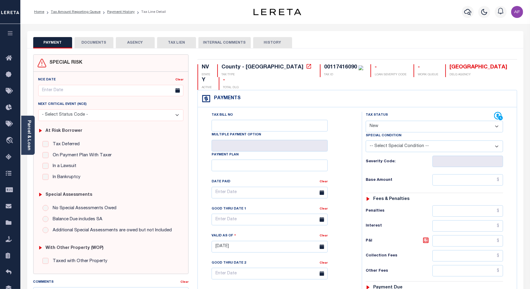
click at [384, 121] on select "- Select Status Code - Open Due/Unpaid Paid Incomplete No Tax Due Internal Refu…" at bounding box center [433, 127] width 137 height 12
select select "PYD"
click at [365, 121] on select "- Select Status Code - Open Due/Unpaid Paid Incomplete No Tax Due Internal Refu…" at bounding box center [433, 127] width 137 height 12
type input "[DATE]"
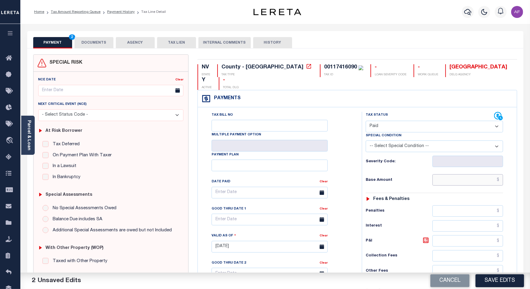
drag, startPoint x: 479, startPoint y: 168, endPoint x: 481, endPoint y: 164, distance: 4.9
click at [479, 174] on input "text" at bounding box center [467, 179] width 71 height 11
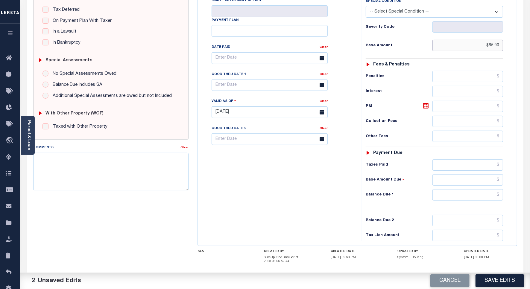
scroll to position [158, 0]
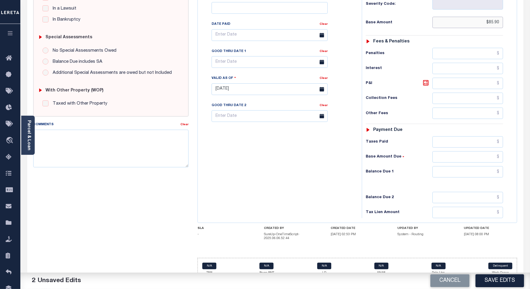
type input "$85.90"
click at [489, 166] on input "text" at bounding box center [467, 171] width 71 height 11
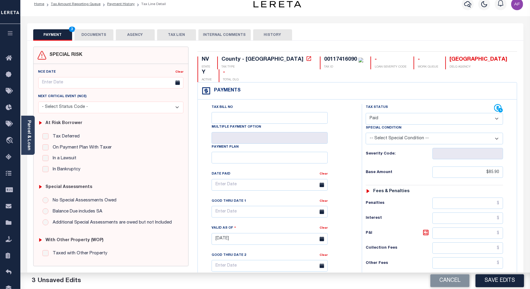
scroll to position [0, 0]
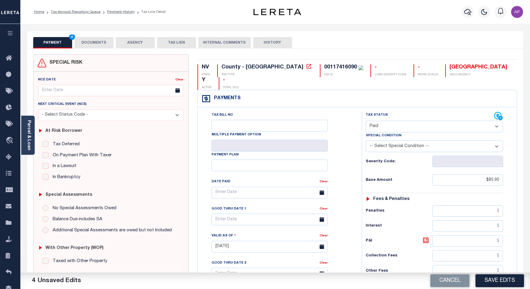
type input "$0.00"
click at [90, 45] on button "DOCUMENTS" at bounding box center [93, 42] width 39 height 11
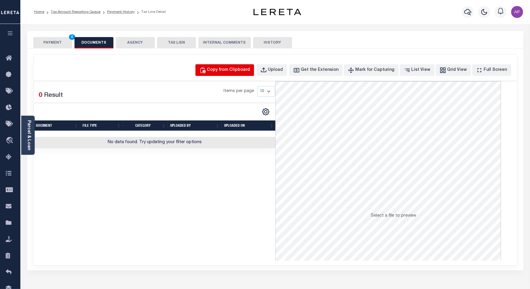
click at [243, 70] on div "Copy from Clipboard" at bounding box center [228, 70] width 43 height 7
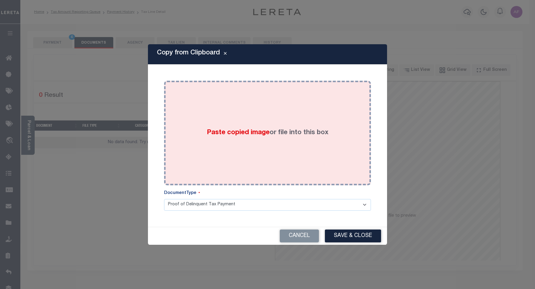
click at [294, 99] on div "Paste copied image or file into this box" at bounding box center [268, 133] width 198 height 96
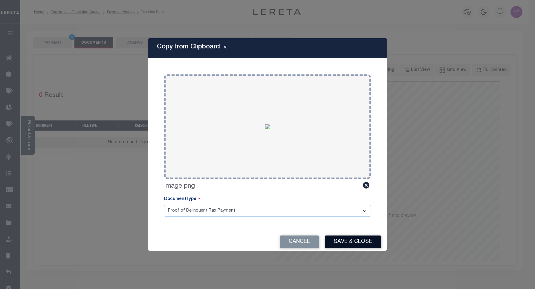
click at [364, 245] on button "Save & Close" at bounding box center [353, 242] width 56 height 13
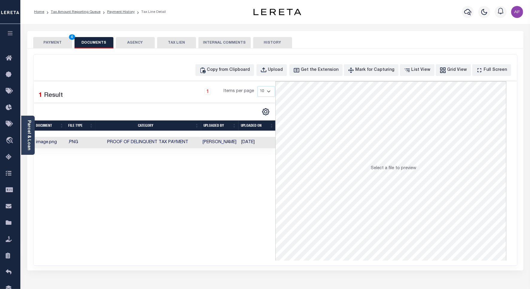
click at [53, 38] on button "PAYMENT 4" at bounding box center [52, 42] width 39 height 11
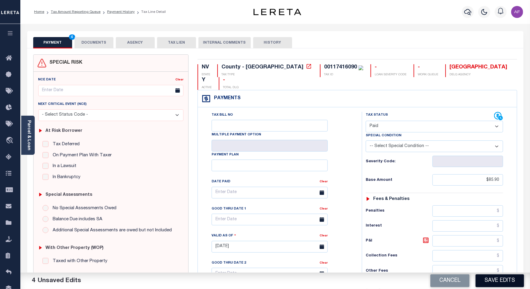
click at [509, 277] on button "Save Edits" at bounding box center [499, 281] width 48 height 13
checkbox input "false"
type input "$85.9"
type input "$0"
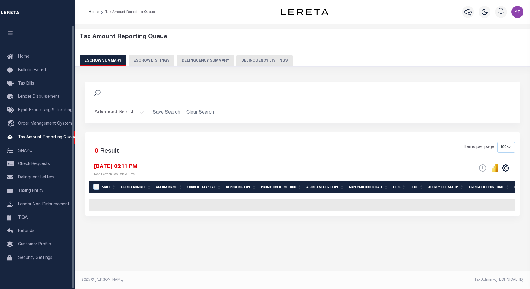
select select "100"
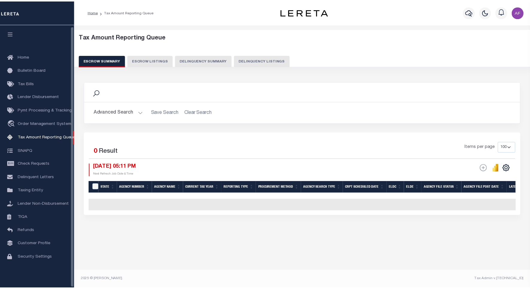
scroll to position [2, 0]
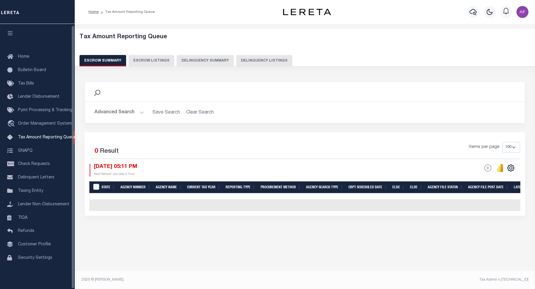
click at [260, 60] on button "Delinquency Listings" at bounding box center [264, 60] width 56 height 11
select select "100"
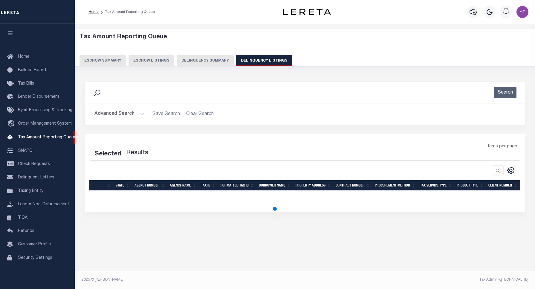
select select "100"
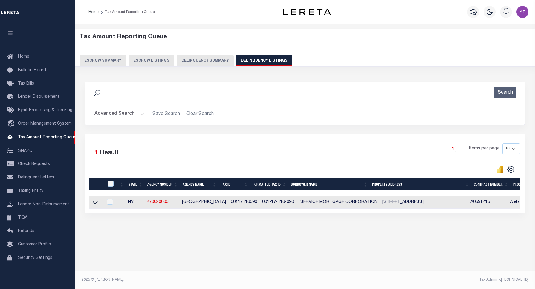
click at [103, 179] on div "Selected 1 Result 1 Items per page 10 25 50 100 500" at bounding box center [305, 174] width 441 height 80
click at [108, 183] on input "checkbox" at bounding box center [111, 184] width 6 height 6
checkbox input "true"
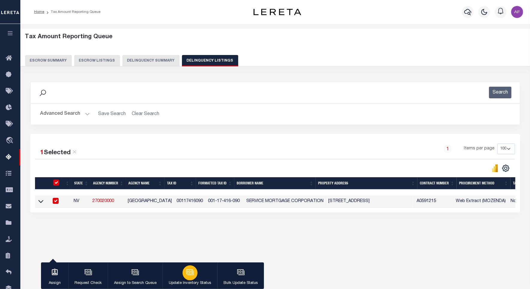
click at [176, 280] on p "Update Inventory Status" at bounding box center [190, 283] width 42 height 6
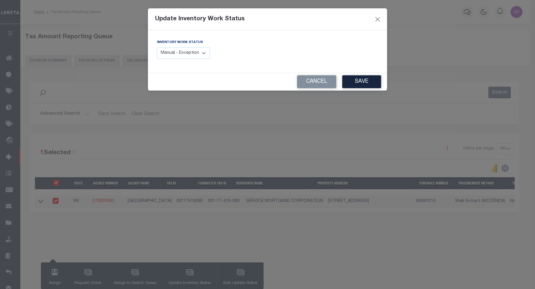
click at [187, 56] on select "Manual - Exception Pended - Awaiting Search Late Add Exception Completed" at bounding box center [183, 54] width 53 height 12
select select "4"
click at [157, 48] on select "Manual - Exception Pended - Awaiting Search Late Add Exception Completed" at bounding box center [183, 54] width 53 height 12
click at [362, 82] on button "Save" at bounding box center [361, 81] width 39 height 13
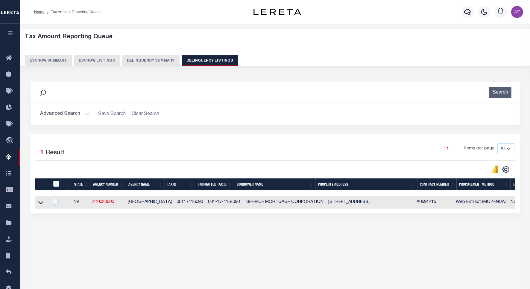
click at [61, 112] on button "Advanced Search" at bounding box center [65, 114] width 50 height 12
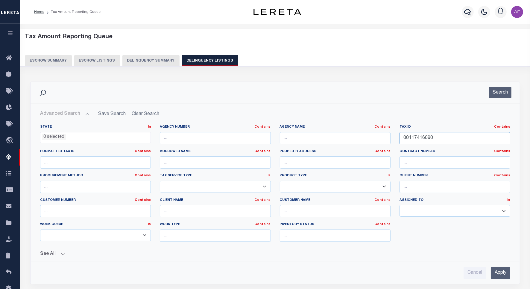
click at [417, 138] on input "00117416090" at bounding box center [454, 138] width 111 height 12
paste input "1"
type input "00117416091"
click at [500, 90] on button "Search" at bounding box center [500, 93] width 22 height 12
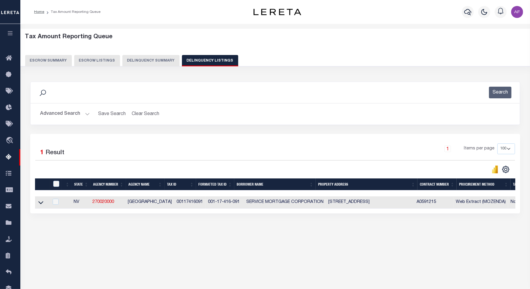
drag, startPoint x: 39, startPoint y: 204, endPoint x: 84, endPoint y: 135, distance: 82.0
click at [39, 204] on icon at bounding box center [40, 202] width 5 height 6
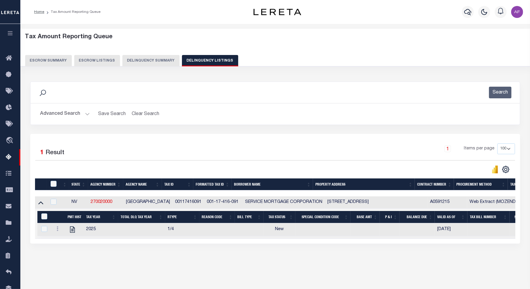
scroll to position [28, 0]
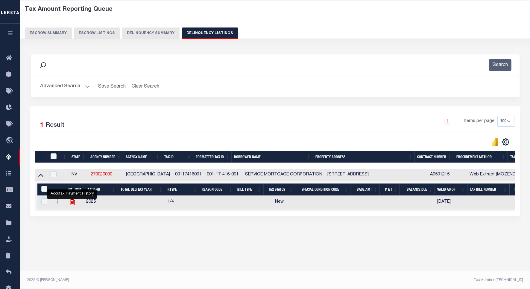
click at [70, 205] on icon "" at bounding box center [72, 202] width 5 height 6
checkbox input "true"
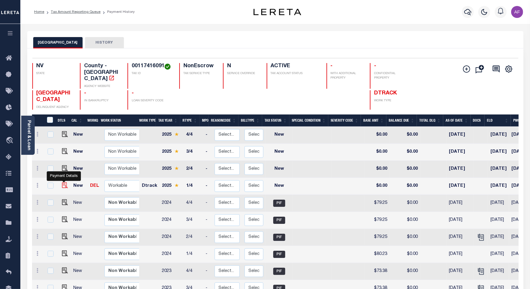
click at [63, 182] on img "" at bounding box center [65, 185] width 6 height 6
checkbox input "true"
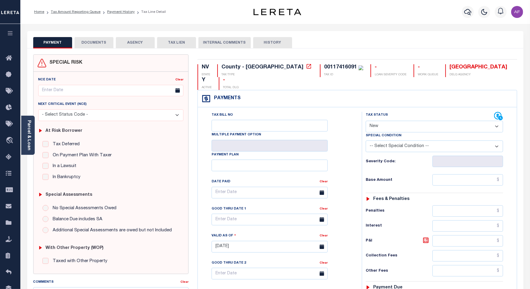
click at [380, 121] on select "- Select Status Code - Open Due/Unpaid Paid Incomplete No Tax Due Internal Refu…" at bounding box center [433, 127] width 137 height 12
select select "PYD"
click at [365, 121] on select "- Select Status Code - Open Due/Unpaid Paid Incomplete No Tax Due Internal Refu…" at bounding box center [433, 127] width 137 height 12
type input "09/30/2025"
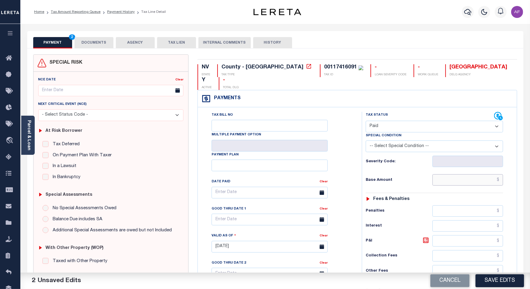
drag, startPoint x: 484, startPoint y: 167, endPoint x: 487, endPoint y: 165, distance: 3.5
click at [484, 174] on input "text" at bounding box center [467, 179] width 71 height 11
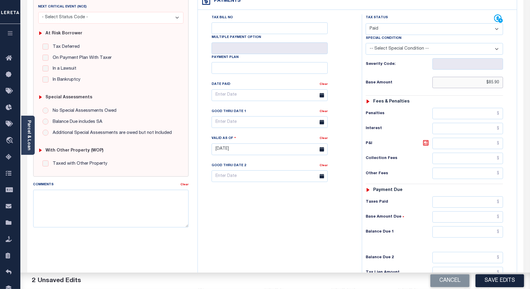
scroll to position [112, 0]
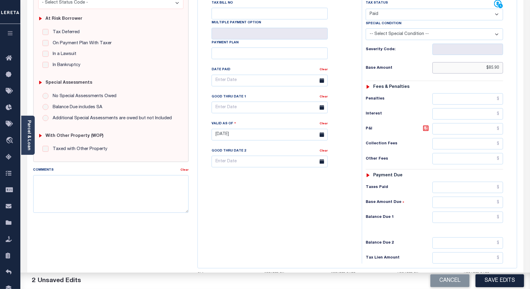
type input "$85.90"
click at [489, 212] on input "text" at bounding box center [467, 217] width 71 height 11
type input "$0.00"
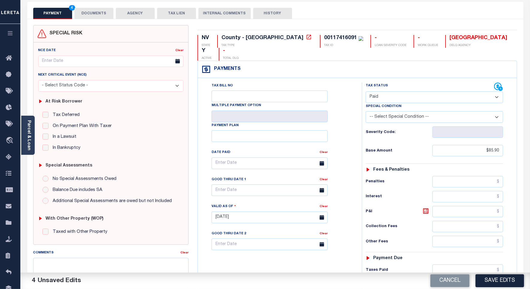
scroll to position [0, 0]
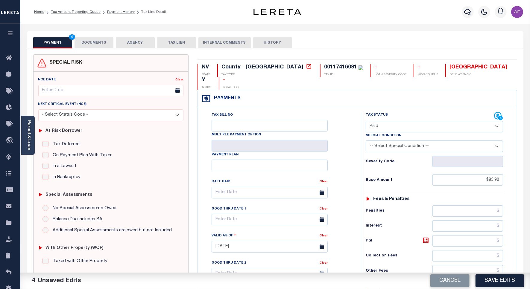
click at [96, 41] on button "DOCUMENTS" at bounding box center [93, 42] width 39 height 11
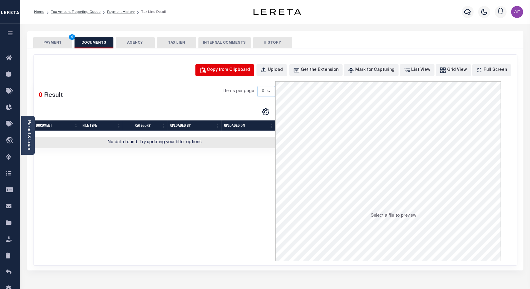
click at [236, 71] on div "Copy from Clipboard" at bounding box center [228, 70] width 43 height 7
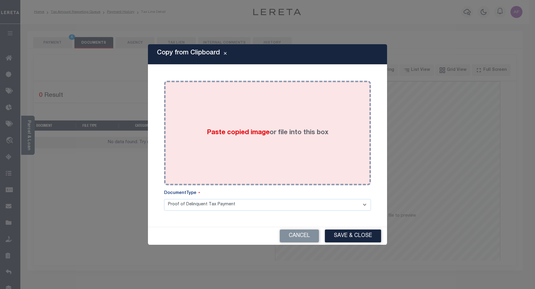
click at [233, 99] on div "Paste copied image or file into this box" at bounding box center [268, 133] width 198 height 96
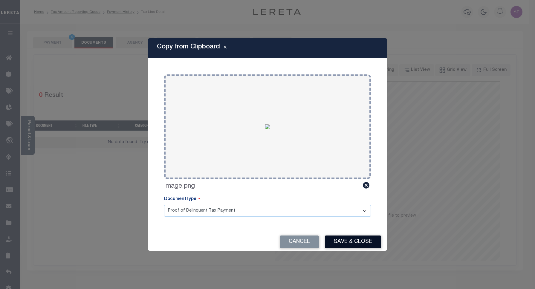
click at [342, 236] on button "Save & Close" at bounding box center [353, 242] width 56 height 13
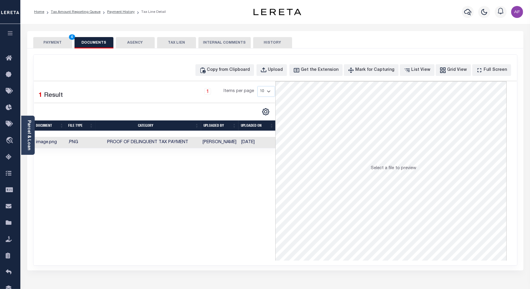
click at [39, 36] on div "PAYMENT 4 DOCUMENTS AGENCY DELINQUENT PAYEE TAX LIEN" at bounding box center [275, 39] width 496 height 17
drag, startPoint x: 39, startPoint y: 36, endPoint x: 49, endPoint y: 39, distance: 9.7
click at [45, 39] on div "PAYMENT 4 DOCUMENTS AGENCY DELINQUENT PAYEE TAX LIEN" at bounding box center [275, 39] width 496 height 17
click at [59, 41] on button "PAYMENT 4" at bounding box center [52, 42] width 39 height 11
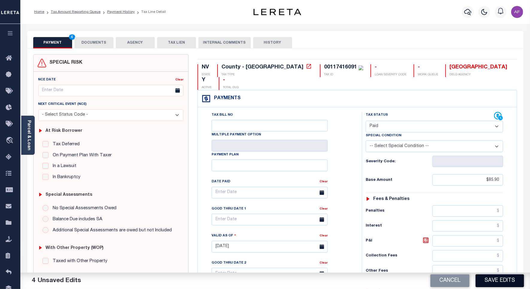
click at [490, 276] on button "Save Edits" at bounding box center [499, 281] width 48 height 13
checkbox input "false"
type input "$85.9"
type input "$0"
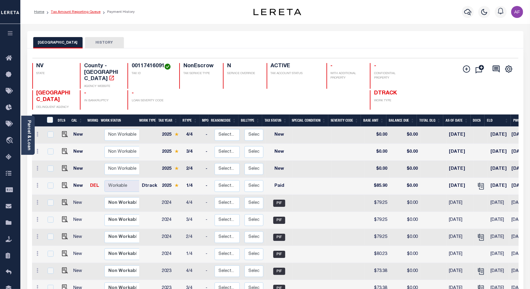
click at [65, 11] on link "Tax Amount Reporting Queue" at bounding box center [76, 12] width 50 height 4
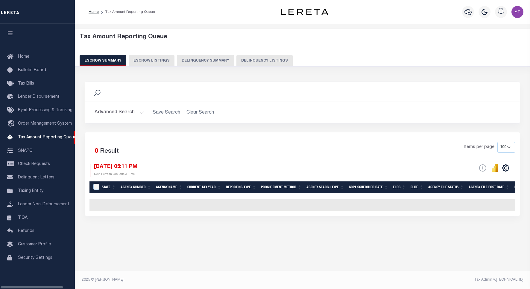
select select "100"
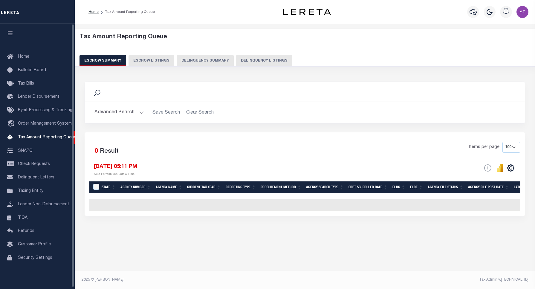
click at [240, 60] on button "Delinquency Listings" at bounding box center [264, 60] width 56 height 11
select select "100"
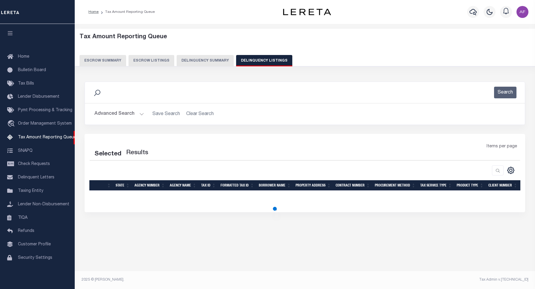
select select "100"
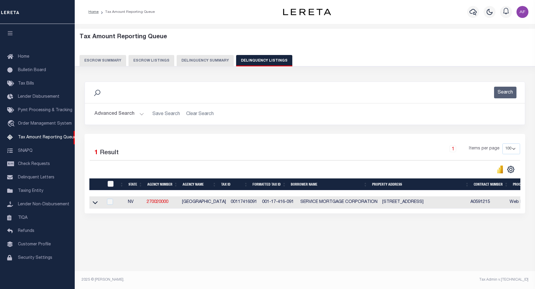
click at [109, 184] on input "checkbox" at bounding box center [111, 184] width 6 height 6
checkbox input "true"
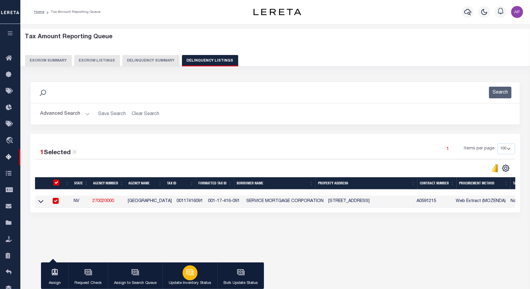
click at [191, 272] on icon "button" at bounding box center [189, 271] width 6 height 5
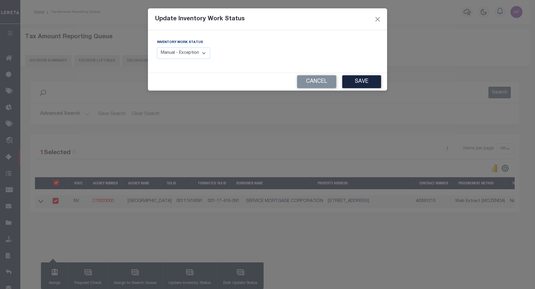
click at [203, 58] on select "Manual - Exception Pended - Awaiting Search Late Add Exception Completed" at bounding box center [183, 54] width 53 height 12
select select "4"
click at [157, 48] on select "Manual - Exception Pended - Awaiting Search Late Add Exception Completed" at bounding box center [183, 54] width 53 height 12
click at [374, 86] on button "Save" at bounding box center [361, 81] width 39 height 13
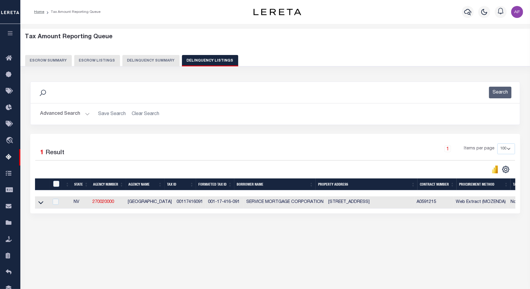
click at [44, 117] on button "Advanced Search" at bounding box center [65, 114] width 50 height 12
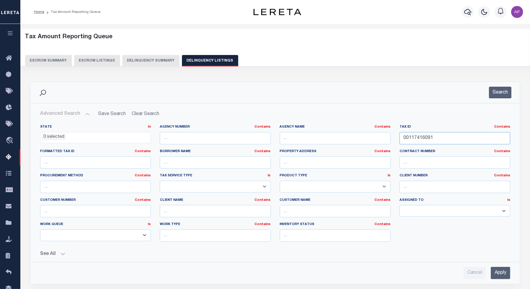
click at [422, 138] on input "00117416091" at bounding box center [454, 138] width 111 height 12
paste input "2"
type input "00117416092"
click at [495, 89] on button "Search" at bounding box center [500, 93] width 22 height 12
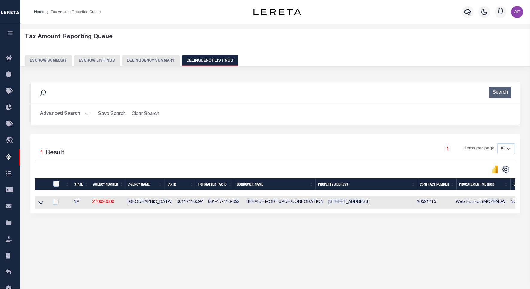
drag, startPoint x: 38, startPoint y: 205, endPoint x: 79, endPoint y: 128, distance: 87.6
click at [38, 205] on icon at bounding box center [40, 202] width 5 height 6
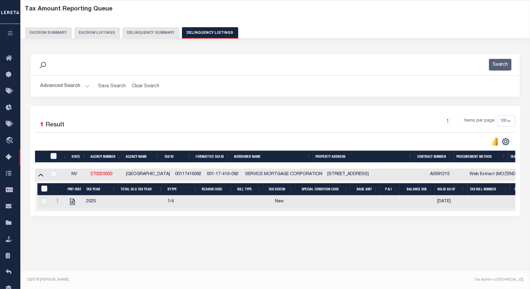
scroll to position [28, 0]
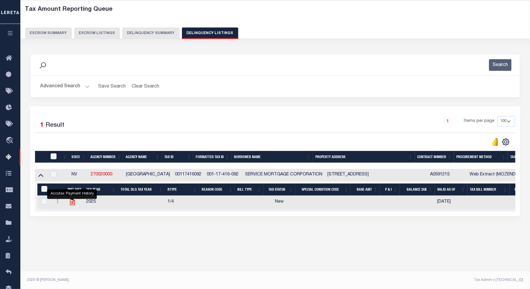
click at [75, 203] on icon "" at bounding box center [72, 202] width 8 height 8
checkbox input "true"
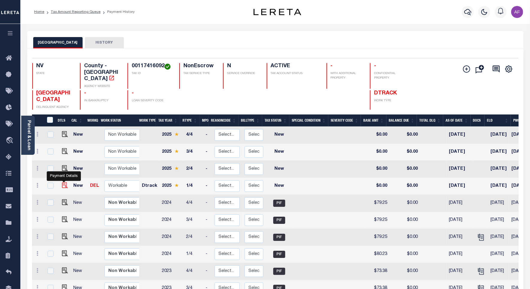
click at [63, 182] on img "" at bounding box center [65, 185] width 6 height 6
checkbox input "true"
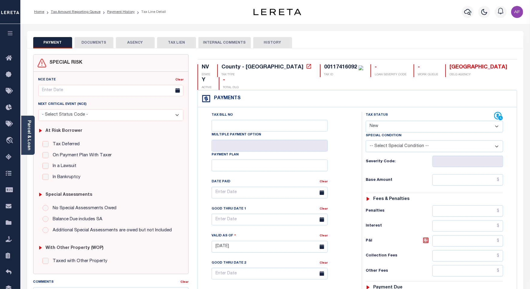
click at [397, 121] on select "- Select Status Code - Open Due/Unpaid Paid Incomplete No Tax Due Internal Refu…" at bounding box center [433, 127] width 137 height 12
select select "PYD"
click at [365, 121] on select "- Select Status Code - Open Due/Unpaid Paid Incomplete No Tax Due Internal Refu…" at bounding box center [433, 127] width 137 height 12
type input "[DATE]"
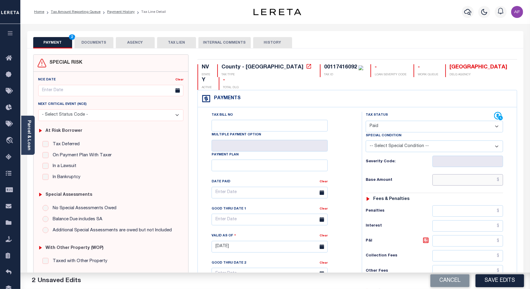
click at [478, 174] on input "text" at bounding box center [467, 179] width 71 height 11
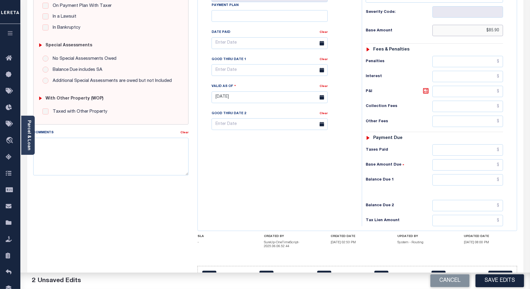
scroll to position [158, 0]
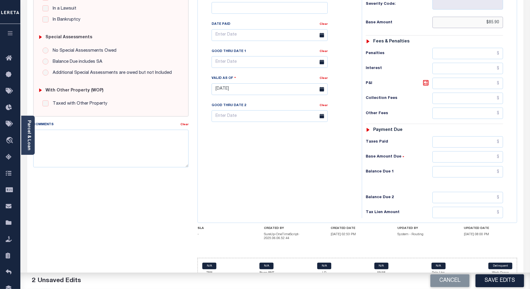
type input "$85.90"
click at [486, 166] on input "text" at bounding box center [467, 171] width 71 height 11
type input "$0.00"
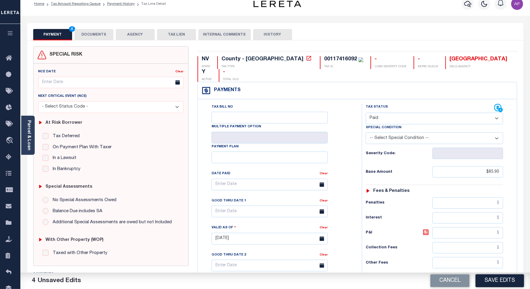
scroll to position [0, 0]
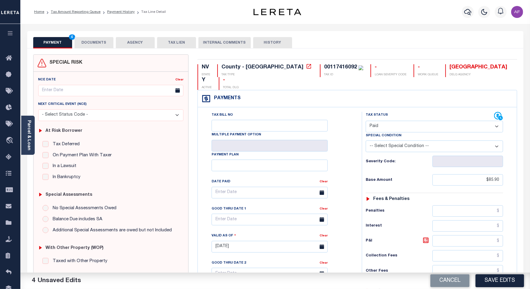
click at [85, 42] on button "DOCUMENTS" at bounding box center [93, 42] width 39 height 11
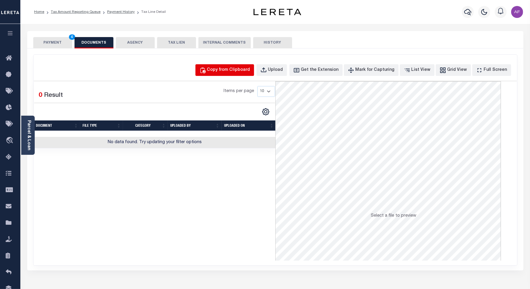
click at [239, 71] on div "Copy from Clipboard" at bounding box center [228, 70] width 43 height 7
select select "POP"
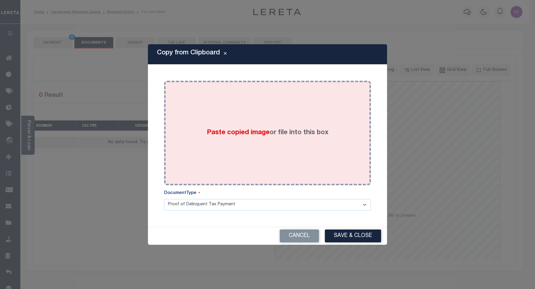
click at [279, 109] on div "Paste copied image or file into this box" at bounding box center [268, 133] width 198 height 96
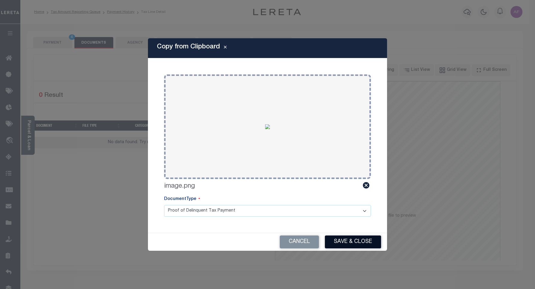
drag, startPoint x: 365, startPoint y: 251, endPoint x: 364, endPoint y: 247, distance: 4.3
click at [365, 250] on div "Copy from Clipboard Paste copied image or file into this box Select file or dra…" at bounding box center [267, 144] width 535 height 289
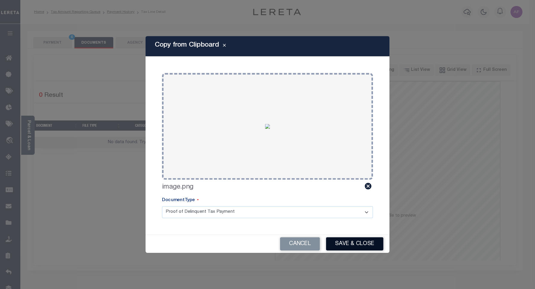
click at [364, 247] on button "Save & Close" at bounding box center [354, 243] width 57 height 13
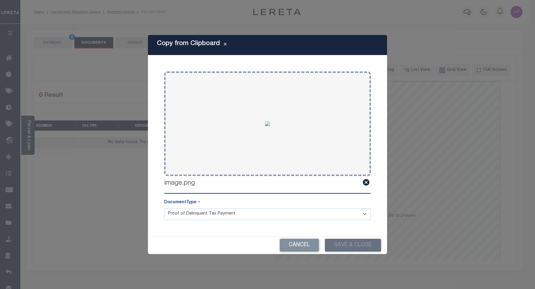
click at [364, 245] on div "Cancel Save & Close" at bounding box center [267, 246] width 239 height 18
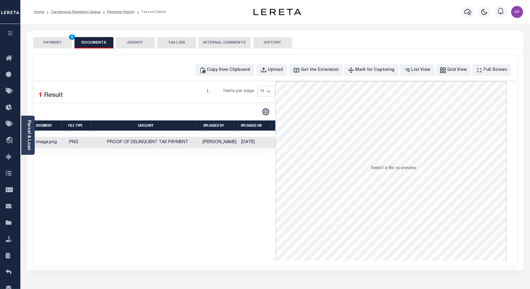
click at [46, 39] on button "PAYMENT 4" at bounding box center [52, 42] width 39 height 11
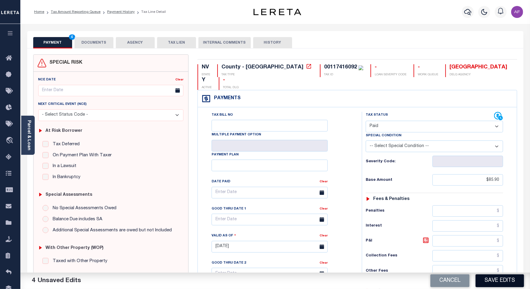
click at [499, 280] on button "Save Edits" at bounding box center [499, 281] width 48 height 13
checkbox input "false"
type input "$85.9"
type input "$0"
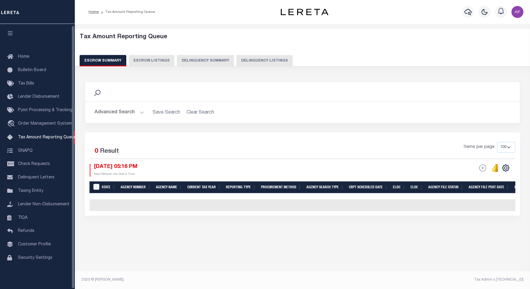
select select "100"
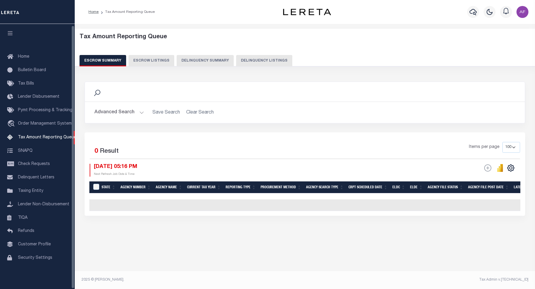
click at [262, 60] on button "Delinquency Listings" at bounding box center [264, 60] width 56 height 11
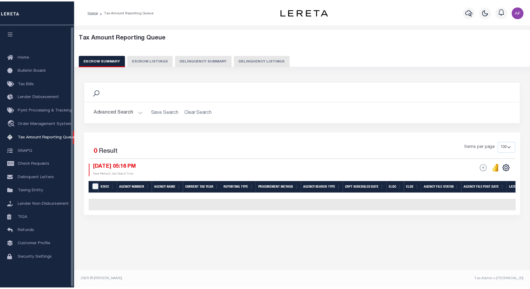
scroll to position [2, 0]
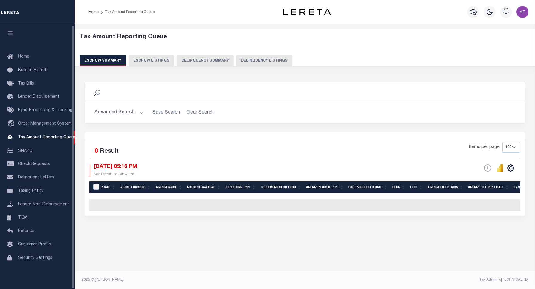
select select "100"
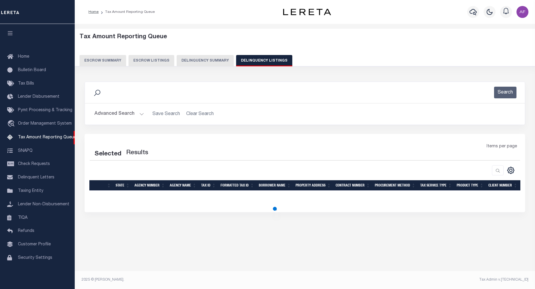
select select "100"
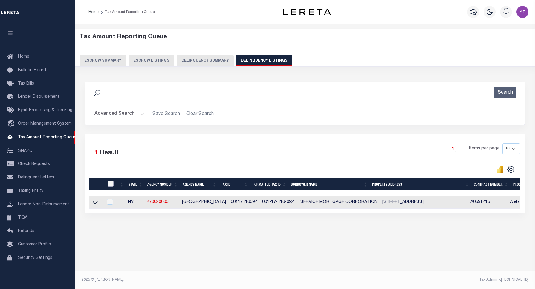
click at [111, 187] on input "checkbox" at bounding box center [111, 184] width 6 height 6
checkbox input "true"
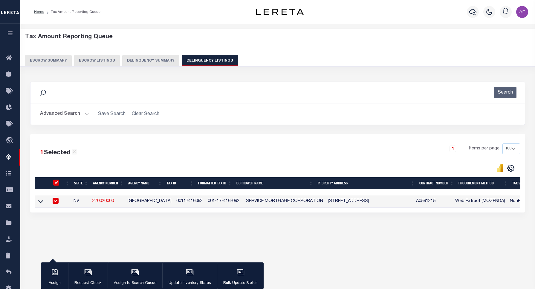
checkbox input "true"
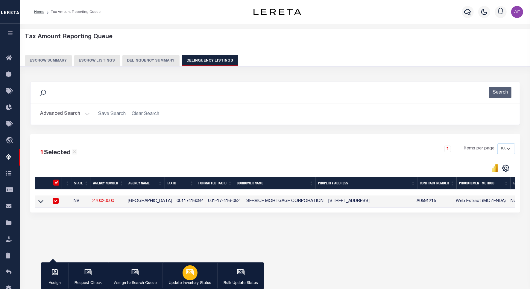
click at [207, 271] on button "Update Inventory Status" at bounding box center [189, 276] width 55 height 27
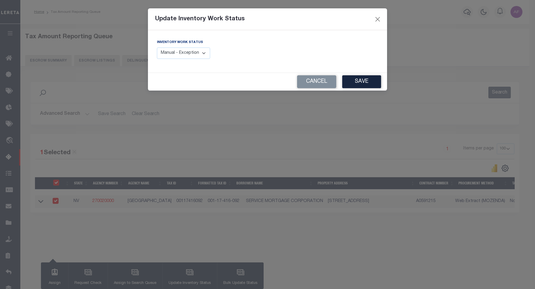
click at [192, 57] on select "Manual - Exception Pended - Awaiting Search Late Add Exception Completed" at bounding box center [183, 54] width 53 height 12
select select "4"
click at [157, 48] on select "Manual - Exception Pended - Awaiting Search Late Add Exception Completed" at bounding box center [183, 54] width 53 height 12
click at [355, 85] on button "Save" at bounding box center [361, 81] width 39 height 13
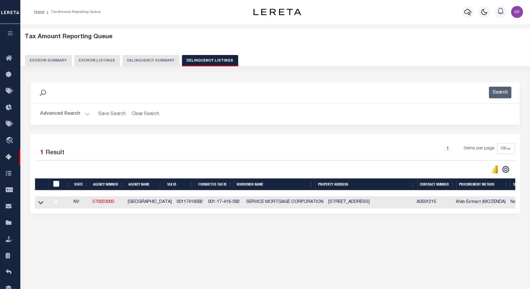
click at [72, 115] on button "Advanced Search" at bounding box center [65, 114] width 50 height 12
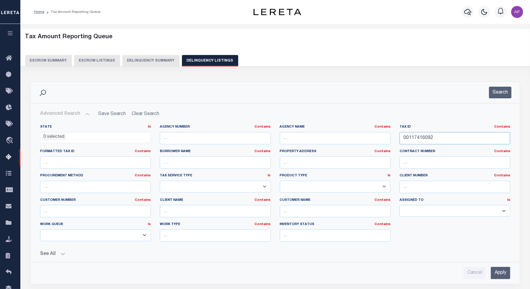
click at [417, 138] on input "00117416092" at bounding box center [454, 138] width 111 height 12
paste input "3"
type input "00117416093"
click at [501, 89] on button "Search" at bounding box center [500, 93] width 22 height 12
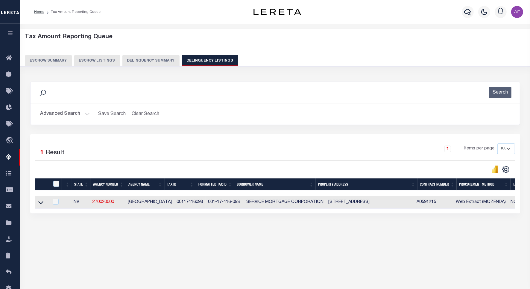
click at [38, 204] on link at bounding box center [40, 202] width 7 height 4
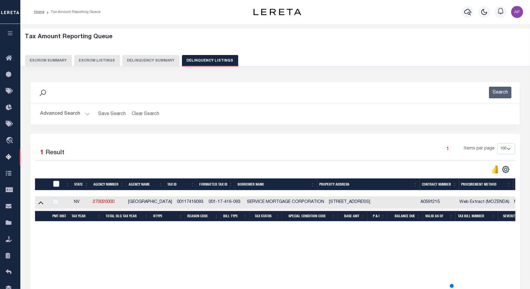
scroll to position [28, 0]
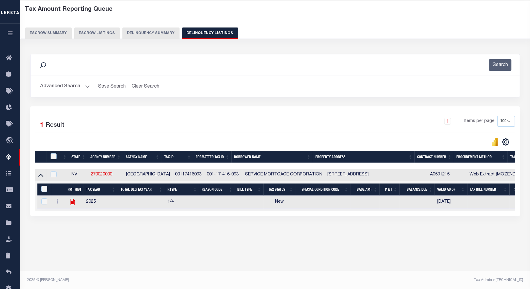
click at [71, 203] on icon at bounding box center [72, 202] width 8 height 8
checkbox input "true"
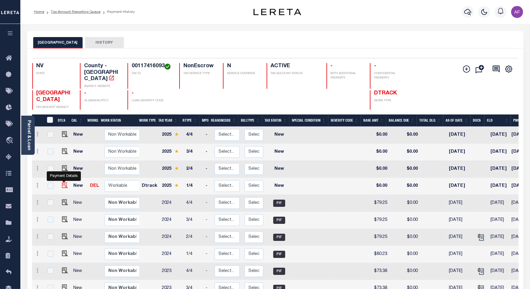
click at [62, 182] on img "" at bounding box center [65, 185] width 6 height 6
checkbox input "true"
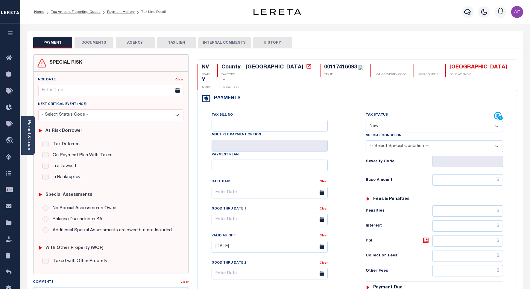
click at [382, 121] on select "- Select Status Code - Open Due/Unpaid Paid Incomplete No Tax Due Internal Refu…" at bounding box center [433, 127] width 137 height 12
select select "PYD"
click at [365, 121] on select "- Select Status Code - Open Due/Unpaid Paid Incomplete No Tax Due Internal Refu…" at bounding box center [433, 127] width 137 height 12
type input "[DATE]"
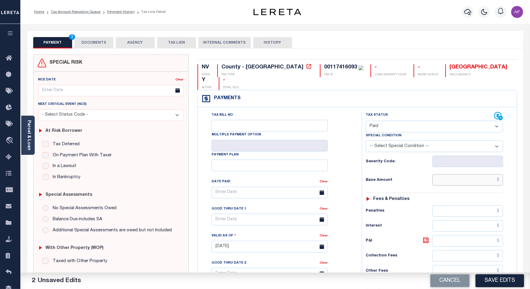
drag, startPoint x: 477, startPoint y: 168, endPoint x: 481, endPoint y: 164, distance: 5.9
click at [477, 174] on input "text" at bounding box center [467, 179] width 71 height 11
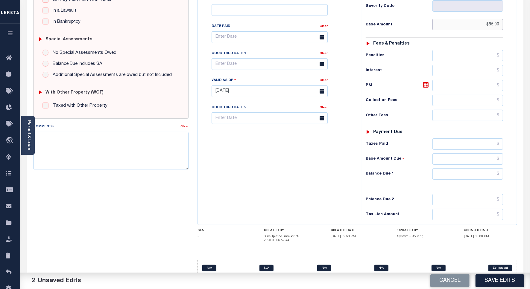
scroll to position [158, 0]
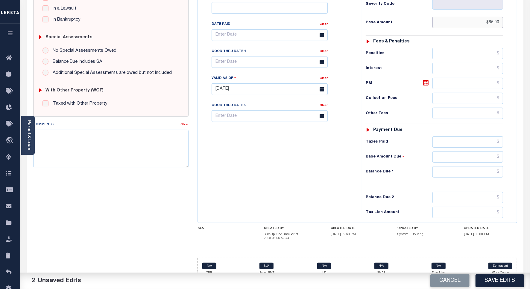
type input "$85.90"
click at [491, 166] on input "text" at bounding box center [467, 171] width 71 height 11
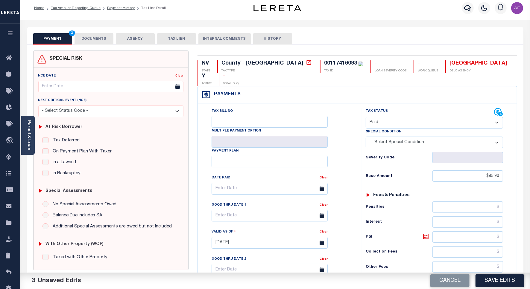
scroll to position [0, 0]
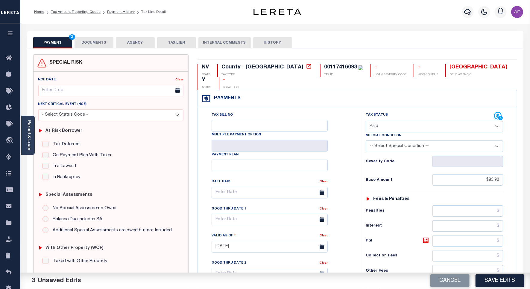
click at [91, 42] on button "DOCUMENTS" at bounding box center [93, 42] width 39 height 11
type input "$0.00"
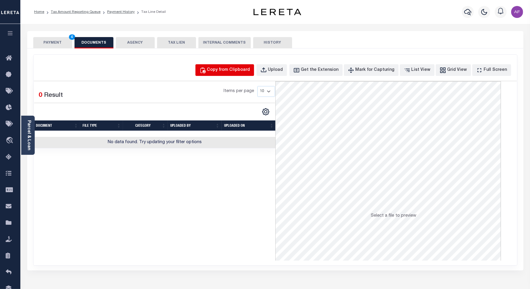
click at [228, 66] on button "Copy from Clipboard" at bounding box center [224, 70] width 59 height 12
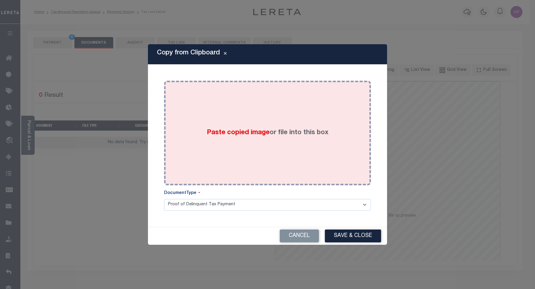
click at [244, 103] on div "Paste copied image or file into this box" at bounding box center [268, 133] width 198 height 96
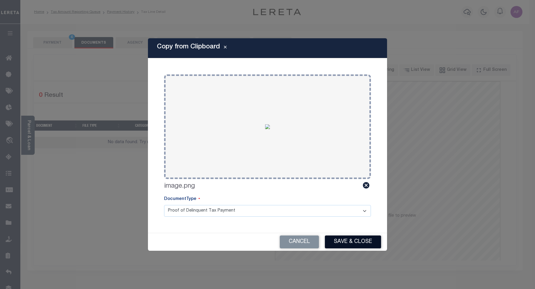
click at [346, 243] on button "Save & Close" at bounding box center [353, 242] width 56 height 13
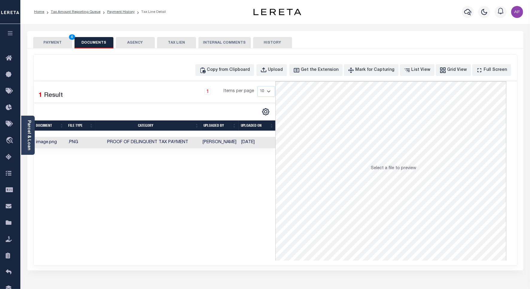
click at [49, 38] on button "PAYMENT 4" at bounding box center [52, 42] width 39 height 11
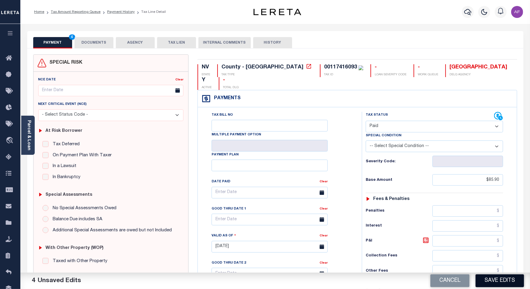
click at [493, 280] on button "Save Edits" at bounding box center [499, 281] width 48 height 13
checkbox input "false"
type input "$85.9"
type input "$0"
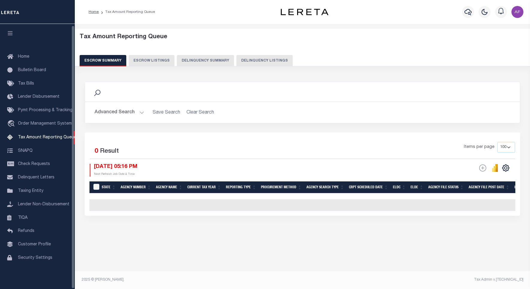
select select "100"
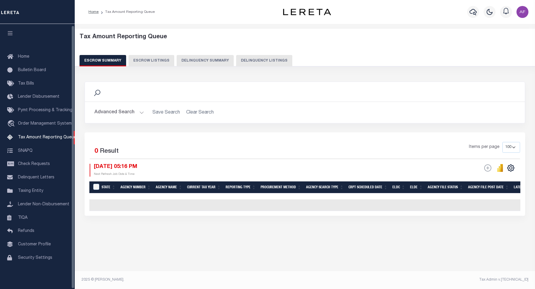
click at [254, 61] on button "Delinquency Listings" at bounding box center [264, 60] width 56 height 11
select select "100"
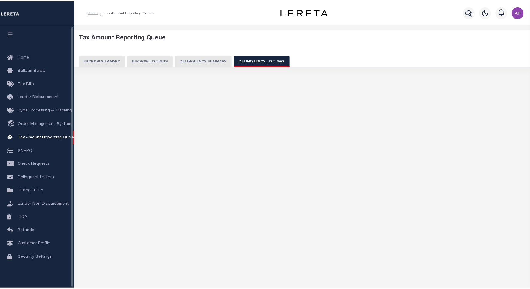
scroll to position [2, 0]
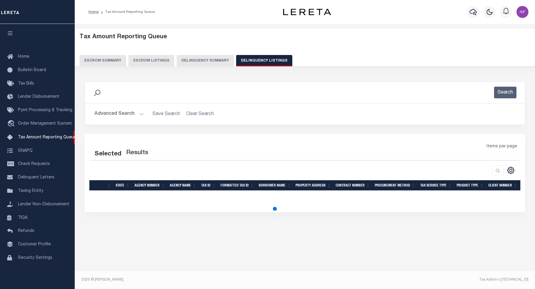
select select "100"
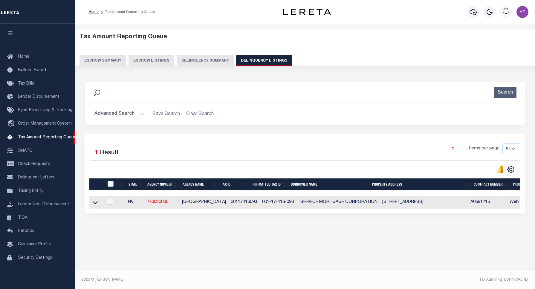
click at [109, 186] on input "checkbox" at bounding box center [111, 184] width 6 height 6
checkbox input "true"
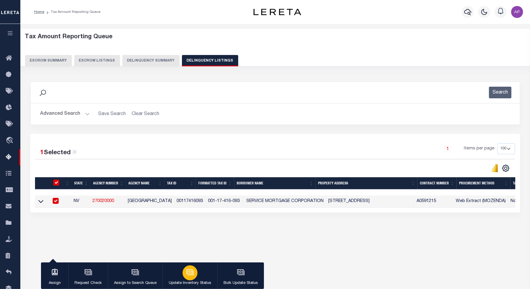
click at [188, 275] on icon "button" at bounding box center [190, 273] width 6 height 4
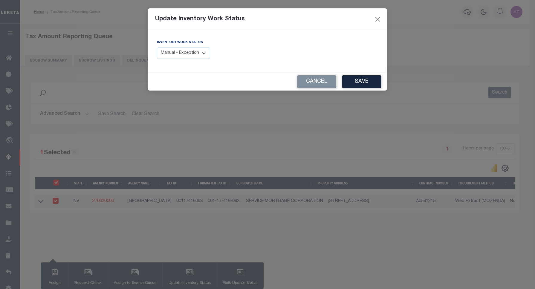
click at [174, 57] on select "Manual - Exception Pended - Awaiting Search Late Add Exception Completed" at bounding box center [183, 54] width 53 height 12
select select "4"
click at [157, 48] on select "Manual - Exception Pended - Awaiting Search Late Add Exception Completed" at bounding box center [183, 54] width 53 height 12
click at [364, 82] on button "Save" at bounding box center [361, 81] width 39 height 13
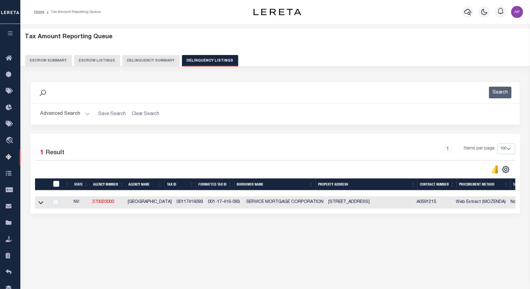
click at [57, 115] on button "Advanced Search" at bounding box center [65, 114] width 50 height 12
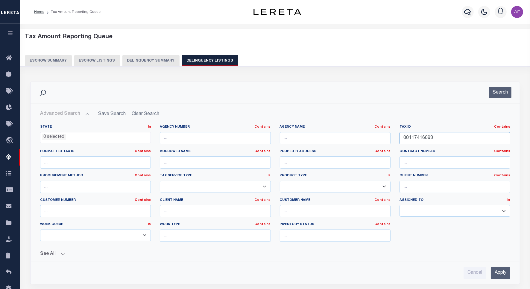
click at [416, 135] on input "00117416093" at bounding box center [454, 138] width 111 height 12
paste input "4"
type input "00117416094"
click at [495, 89] on button "Search" at bounding box center [500, 93] width 22 height 12
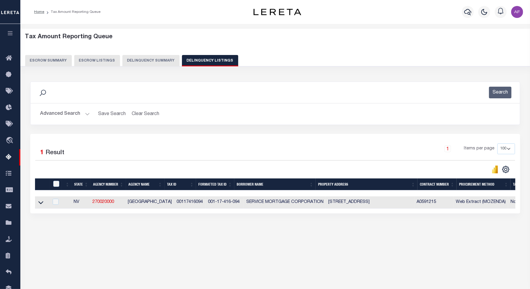
drag, startPoint x: 40, startPoint y: 202, endPoint x: 71, endPoint y: 161, distance: 52.0
click at [40, 202] on icon at bounding box center [40, 202] width 5 height 6
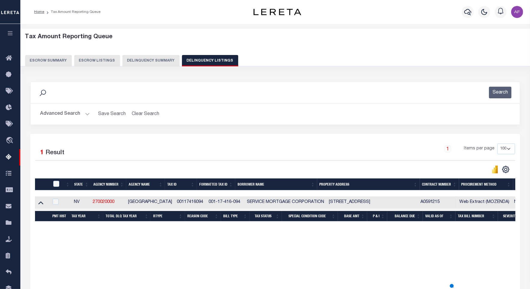
scroll to position [28, 0]
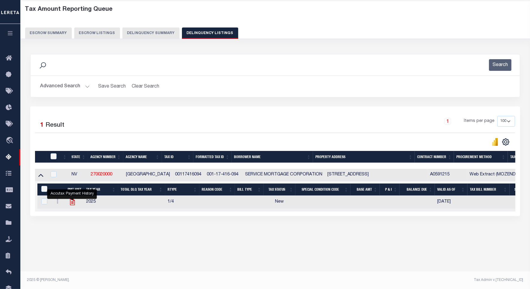
click at [69, 205] on icon "" at bounding box center [72, 202] width 8 height 8
checkbox input "true"
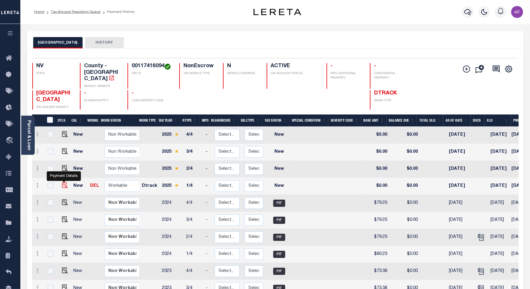
click at [65, 182] on img "" at bounding box center [65, 185] width 6 height 6
checkbox input "true"
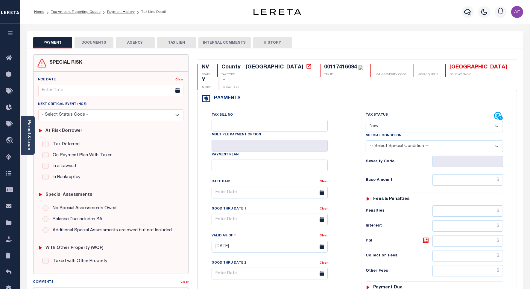
click at [375, 121] on select "- Select Status Code - Open Due/Unpaid Paid Incomplete No Tax Due Internal Refu…" at bounding box center [433, 127] width 137 height 12
select select "PYD"
click at [365, 121] on select "- Select Status Code - Open Due/Unpaid Paid Incomplete No Tax Due Internal Refu…" at bounding box center [433, 127] width 137 height 12
type input "[DATE]"
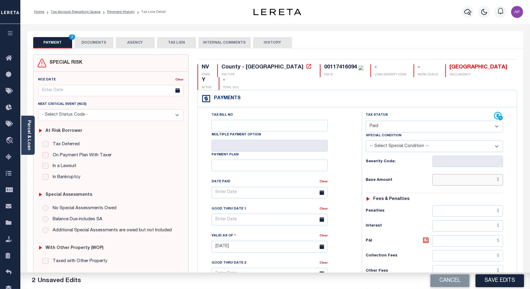
click at [479, 174] on input "text" at bounding box center [467, 179] width 71 height 11
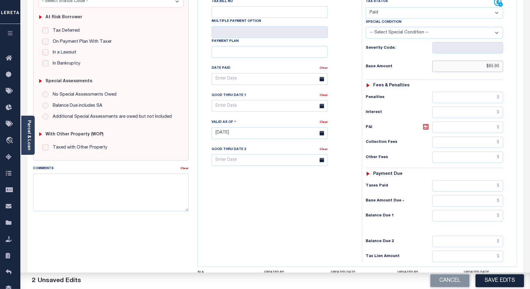
scroll to position [158, 0]
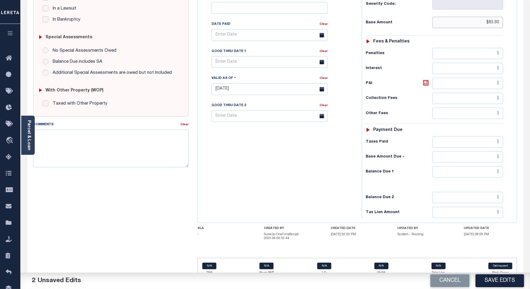
type input "$85.90"
click at [473, 166] on input "text" at bounding box center [467, 171] width 71 height 11
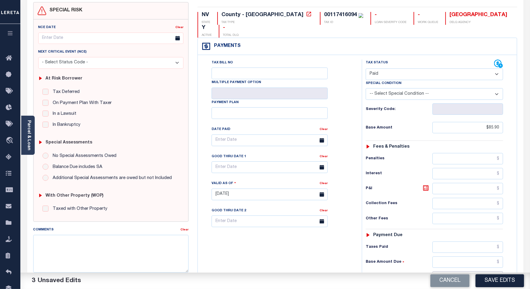
scroll to position [0, 0]
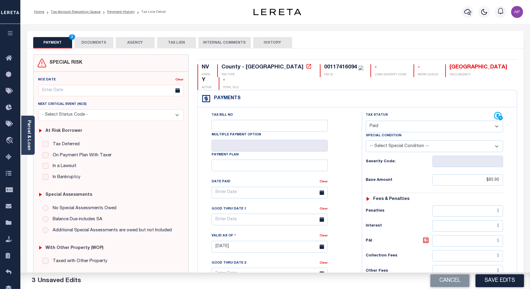
type input "$0.00"
click at [106, 44] on button "DOCUMENTS" at bounding box center [93, 42] width 39 height 11
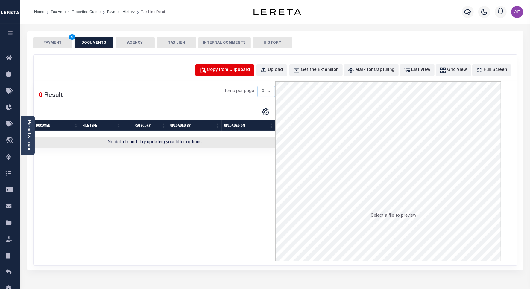
click at [244, 72] on div "Copy from Clipboard" at bounding box center [228, 70] width 43 height 7
select select "POP"
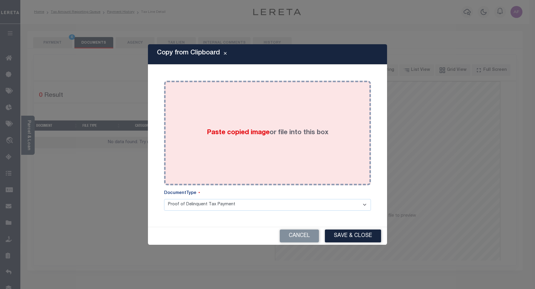
click at [234, 136] on span "Paste copied image" at bounding box center [238, 132] width 63 height 7
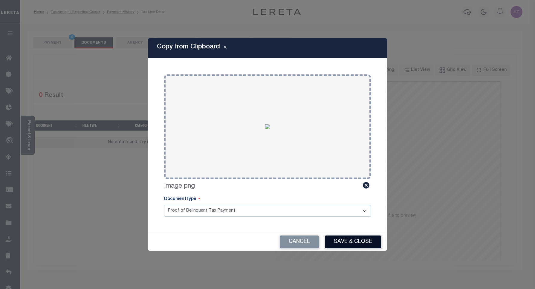
click at [368, 247] on button "Save & Close" at bounding box center [353, 242] width 56 height 13
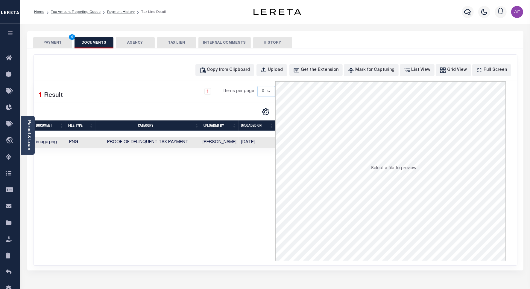
click at [49, 42] on button "PAYMENT 4" at bounding box center [52, 42] width 39 height 11
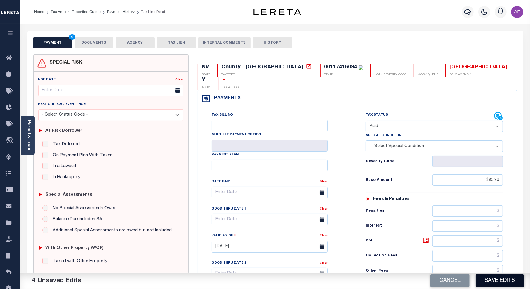
click at [496, 279] on button "Save Edits" at bounding box center [499, 281] width 48 height 13
checkbox input "false"
type input "$85.9"
type input "$0"
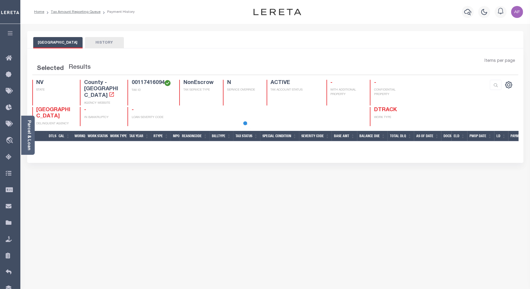
click at [76, 13] on div at bounding box center [265, 144] width 530 height 289
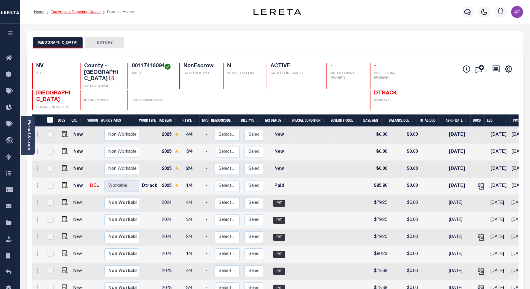
click at [75, 11] on link "Tax Amount Reporting Queue" at bounding box center [76, 12] width 50 height 4
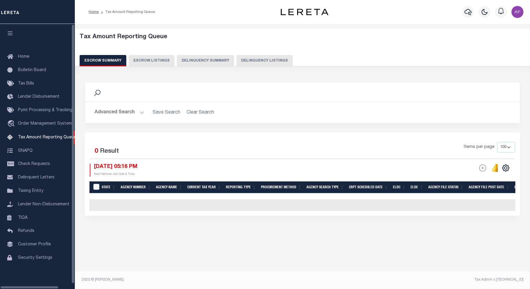
select select "100"
click at [240, 58] on button "Delinquency Listings" at bounding box center [264, 60] width 56 height 11
select select "100"
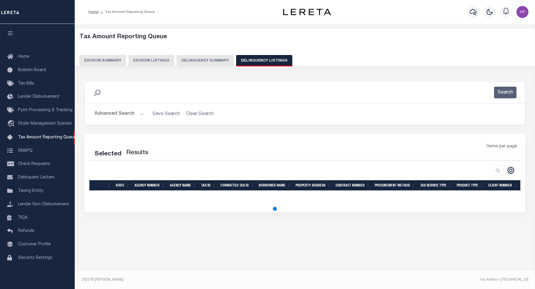
select select "100"
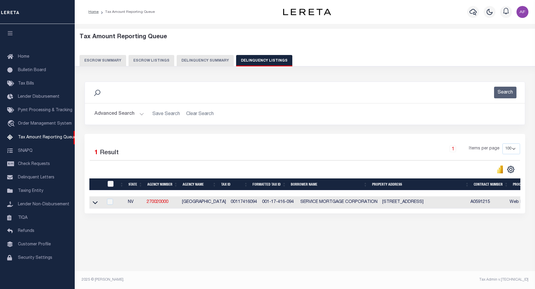
click at [109, 185] on input "checkbox" at bounding box center [111, 184] width 6 height 6
checkbox input "true"
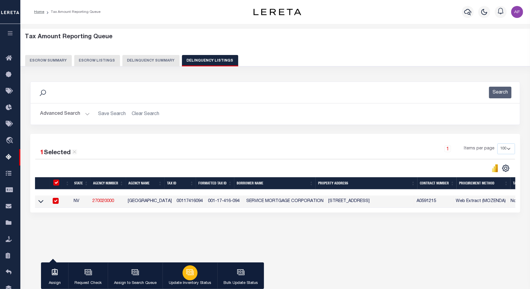
click at [186, 272] on icon "button" at bounding box center [190, 273] width 8 height 8
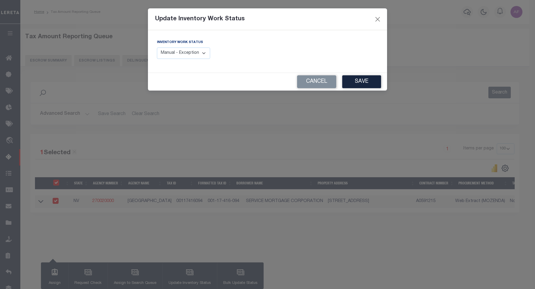
click at [186, 50] on select "Manual - Exception Pended - Awaiting Search Late Add Exception Completed" at bounding box center [183, 54] width 53 height 12
select select "4"
click at [157, 48] on select "Manual - Exception Pended - Awaiting Search Late Add Exception Completed" at bounding box center [183, 54] width 53 height 12
click at [356, 80] on button "Save" at bounding box center [361, 81] width 39 height 13
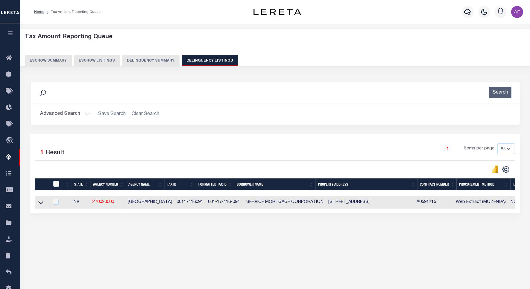
click at [71, 114] on button "Advanced Search" at bounding box center [65, 114] width 50 height 12
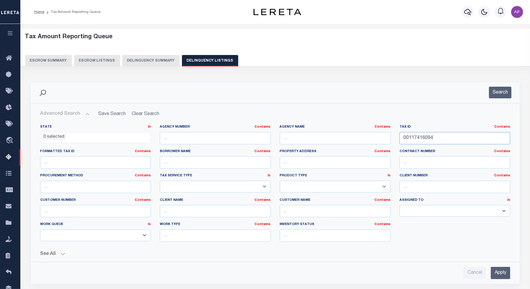
click at [420, 138] on input "00117416094" at bounding box center [454, 138] width 111 height 12
paste input "5"
type input "00117416095"
click at [503, 102] on div "Search" at bounding box center [275, 92] width 489 height 21
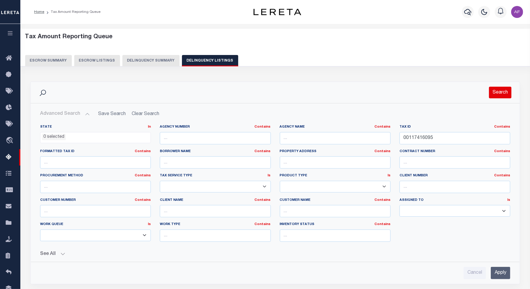
click at [501, 97] on button "Search" at bounding box center [500, 93] width 22 height 12
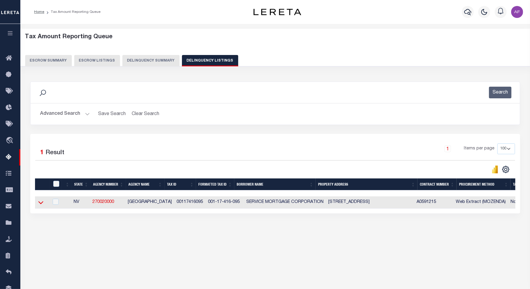
click at [43, 202] on icon at bounding box center [40, 202] width 5 height 6
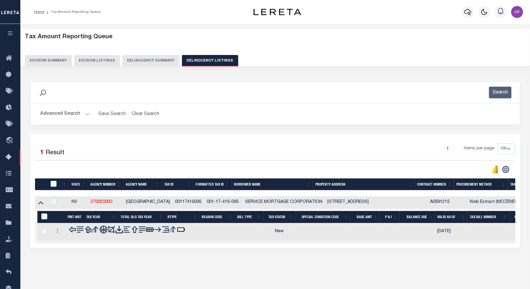
scroll to position [28, 0]
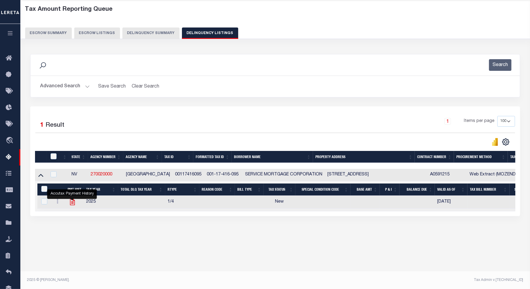
click at [71, 204] on icon "" at bounding box center [72, 202] width 8 height 8
checkbox input "true"
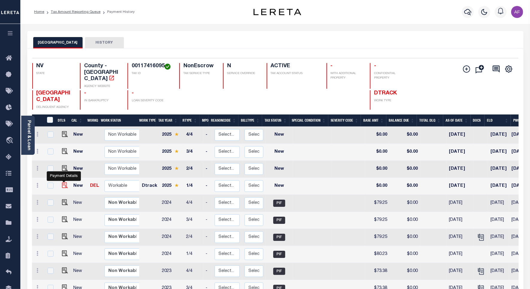
click at [62, 182] on img "" at bounding box center [65, 185] width 6 height 6
checkbox input "true"
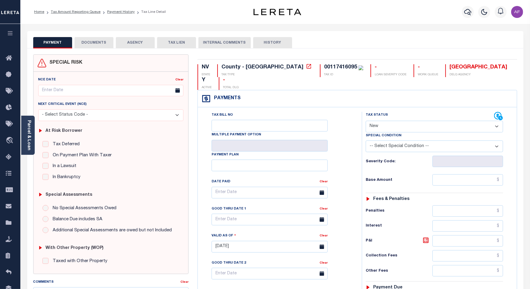
click at [99, 38] on button "DOCUMENTS" at bounding box center [93, 42] width 39 height 11
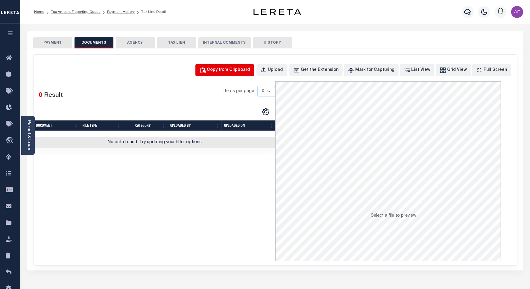
click at [248, 69] on div "Copy from Clipboard" at bounding box center [228, 70] width 43 height 7
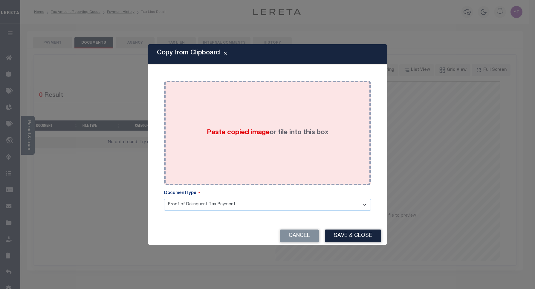
click at [292, 112] on div "Paste copied image or file into this box" at bounding box center [268, 133] width 198 height 96
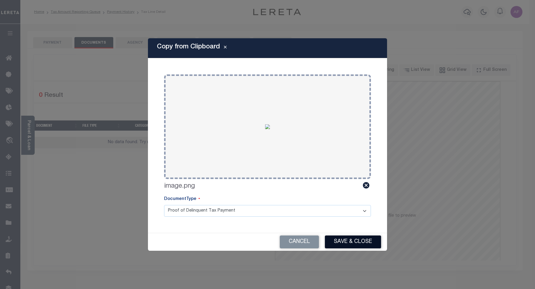
click at [353, 243] on button "Save & Close" at bounding box center [353, 242] width 56 height 13
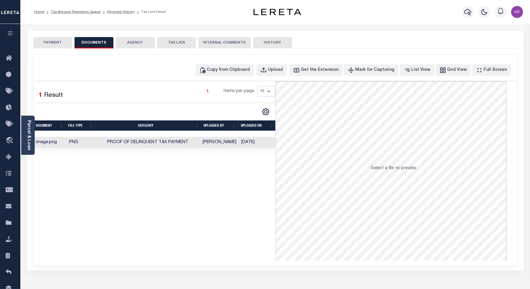
click at [57, 42] on button "PAYMENT" at bounding box center [52, 42] width 39 height 11
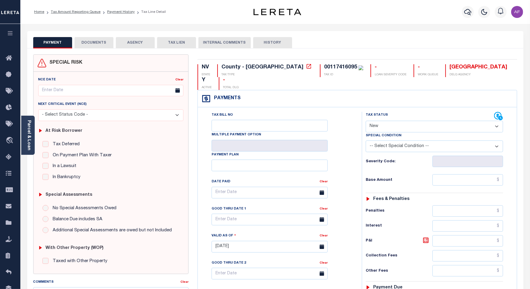
click at [385, 121] on select "- Select Status Code - Open Due/Unpaid Paid Incomplete No Tax Due Internal Refu…" at bounding box center [433, 127] width 137 height 12
select select "PYD"
click at [365, 121] on select "- Select Status Code - Open Due/Unpaid Paid Incomplete No Tax Due Internal Refu…" at bounding box center [433, 127] width 137 height 12
type input "09/30/2025"
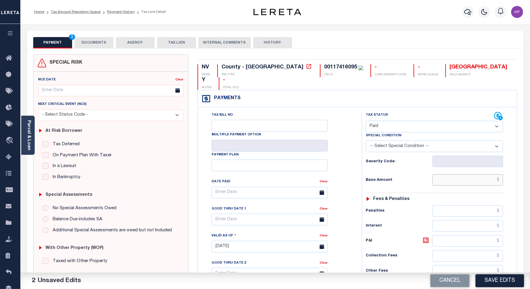
click at [484, 174] on input "text" at bounding box center [467, 179] width 71 height 11
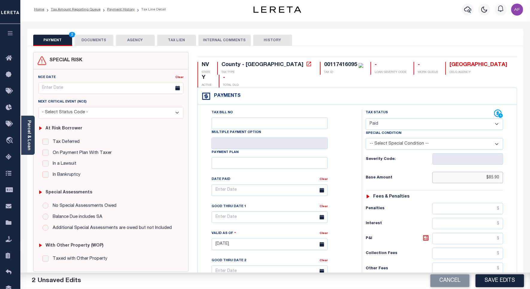
scroll to position [156, 0]
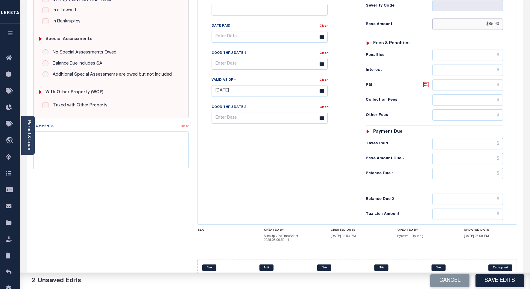
type input "$85.90"
click at [487, 168] on input "text" at bounding box center [467, 173] width 71 height 11
type input "$0.00"
click at [507, 278] on button "Save Edits" at bounding box center [499, 281] width 48 height 13
checkbox input "false"
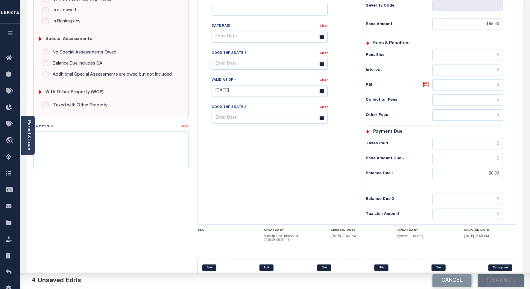
type input "$85.9"
type input "$0"
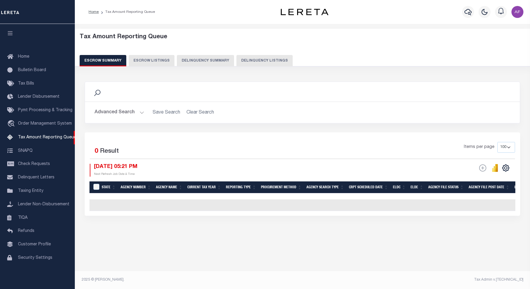
click at [260, 60] on button "Delinquency Listings" at bounding box center [264, 60] width 56 height 11
select select "100"
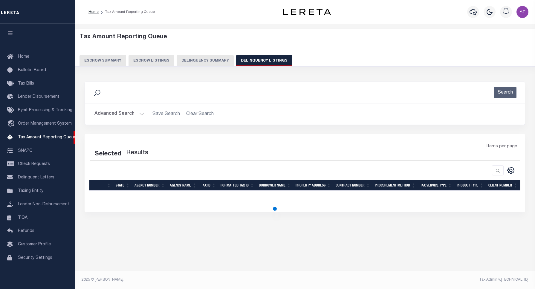
select select "100"
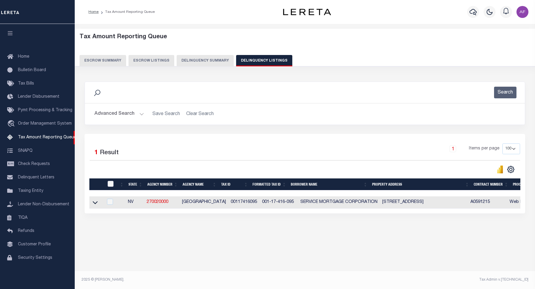
click at [110, 185] on input "checkbox" at bounding box center [111, 184] width 6 height 6
checkbox input "true"
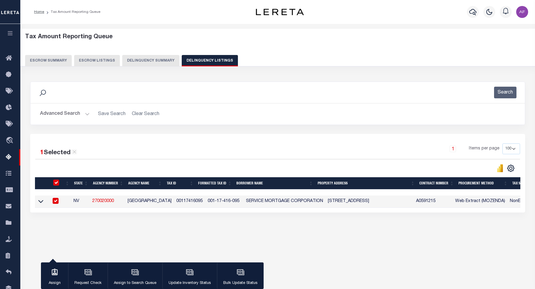
checkbox input "true"
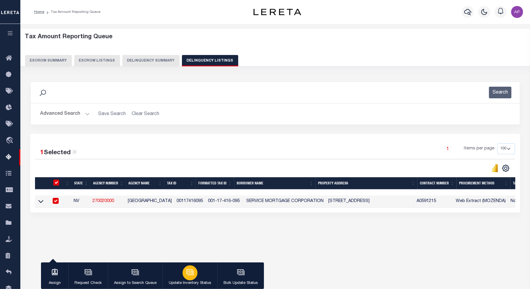
click at [193, 270] on icon "button" at bounding box center [190, 273] width 8 height 8
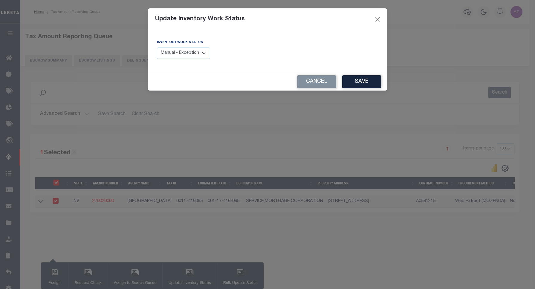
drag, startPoint x: 182, startPoint y: 45, endPoint x: 186, endPoint y: 56, distance: 10.9
click at [184, 50] on div "Inventory Work Status Manual - Exception Pended - Awaiting Search Late Add Exce…" at bounding box center [183, 49] width 53 height 20
click at [187, 57] on select "Manual - Exception Pended - Awaiting Search Late Add Exception Completed" at bounding box center [183, 54] width 53 height 12
select select "4"
click at [157, 48] on select "Manual - Exception Pended - Awaiting Search Late Add Exception Completed" at bounding box center [183, 54] width 53 height 12
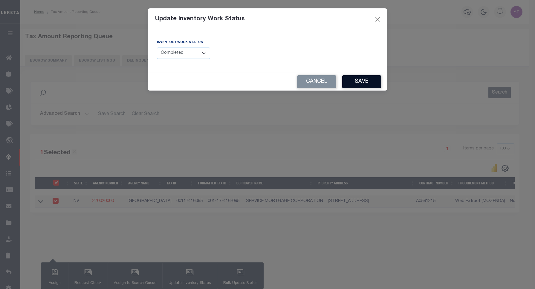
click at [361, 84] on button "Save" at bounding box center [361, 81] width 39 height 13
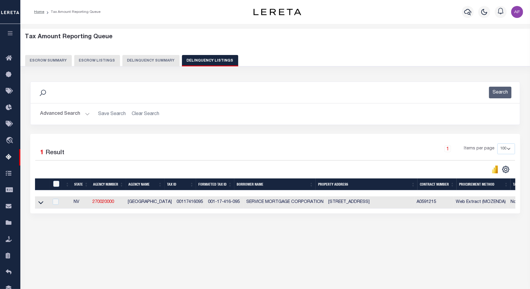
click at [56, 112] on button "Advanced Search" at bounding box center [65, 114] width 50 height 12
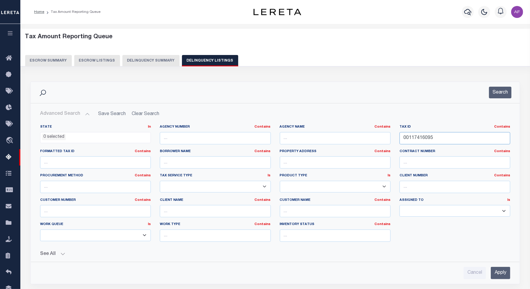
click at [423, 138] on input "00117416095" at bounding box center [454, 138] width 111 height 12
paste input "6"
type input "00117416096"
click at [495, 95] on button "Search" at bounding box center [500, 93] width 22 height 12
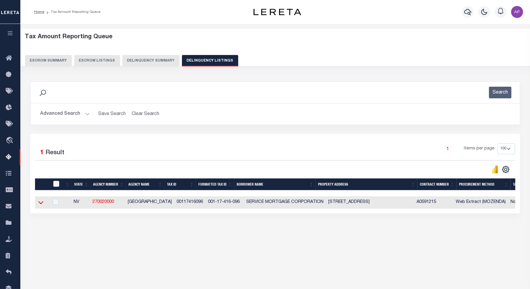
click at [41, 204] on icon at bounding box center [40, 202] width 5 height 6
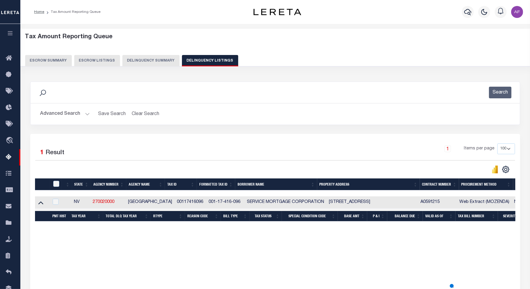
scroll to position [28, 0]
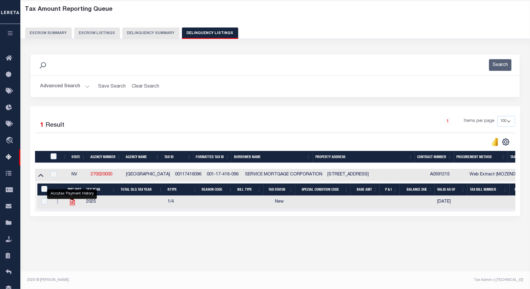
click at [69, 204] on icon "" at bounding box center [72, 202] width 8 height 8
checkbox input "true"
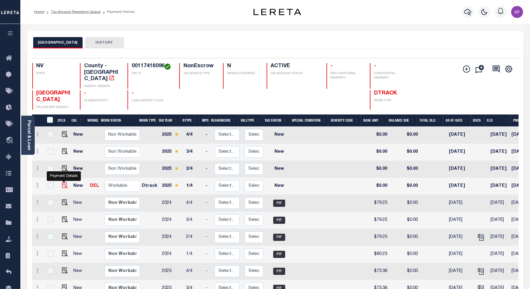
click at [62, 182] on img "" at bounding box center [65, 185] width 6 height 6
checkbox input "true"
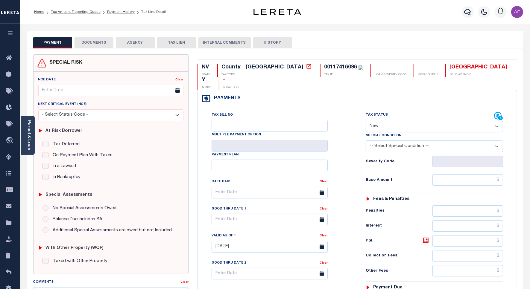
click at [384, 121] on select "- Select Status Code - Open Due/Unpaid Paid Incomplete No Tax Due Internal Refu…" at bounding box center [433, 127] width 137 height 12
select select "PYD"
click at [365, 121] on select "- Select Status Code - Open Due/Unpaid Paid Incomplete No Tax Due Internal Refu…" at bounding box center [433, 127] width 137 height 12
type input "[DATE]"
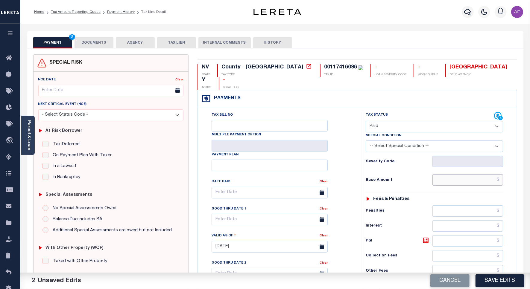
click at [486, 174] on input "text" at bounding box center [467, 179] width 71 height 11
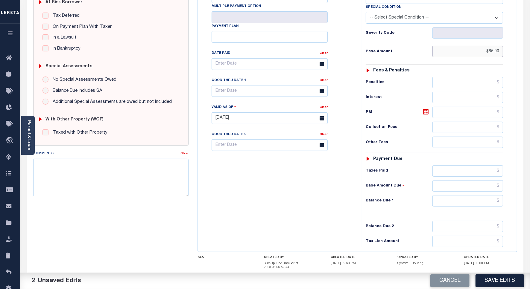
scroll to position [158, 0]
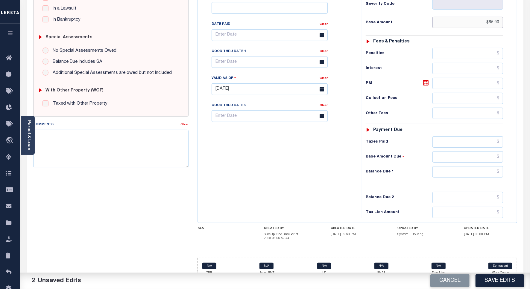
type input "$85.90"
click at [485, 166] on input "text" at bounding box center [467, 171] width 71 height 11
type input "$0"
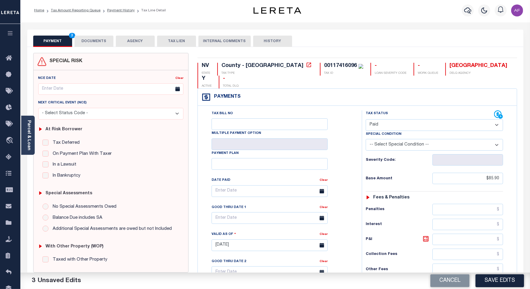
scroll to position [0, 0]
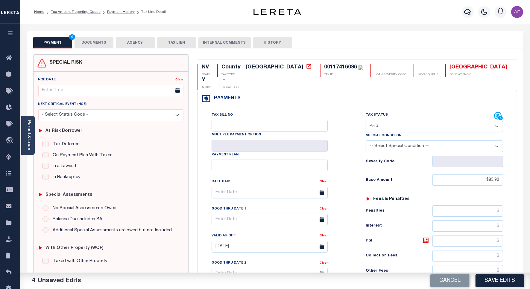
click at [75, 44] on button "DOCUMENTS" at bounding box center [93, 42] width 39 height 11
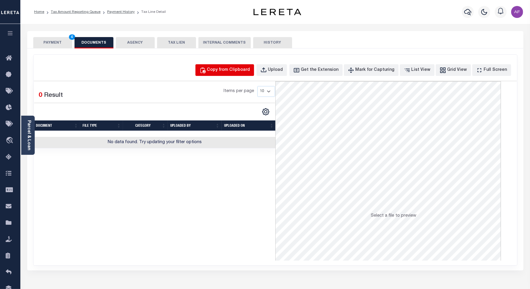
click at [243, 71] on div "Copy from Clipboard" at bounding box center [228, 70] width 43 height 7
select select "POP"
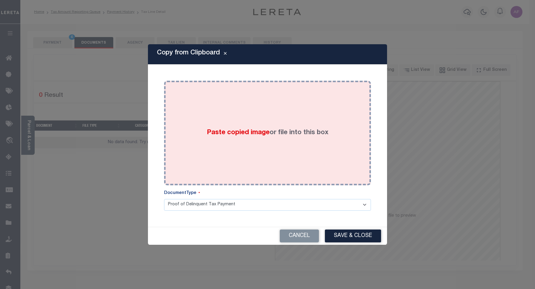
click at [283, 107] on div "Paste copied image or file into this box" at bounding box center [268, 133] width 198 height 96
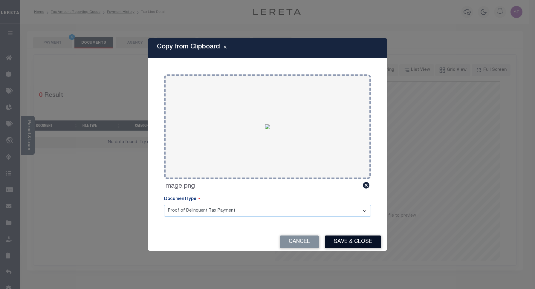
click at [373, 236] on button "Save & Close" at bounding box center [353, 242] width 56 height 13
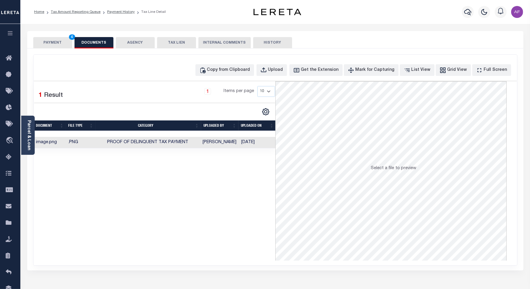
click at [51, 45] on button "PAYMENT 4" at bounding box center [52, 42] width 39 height 11
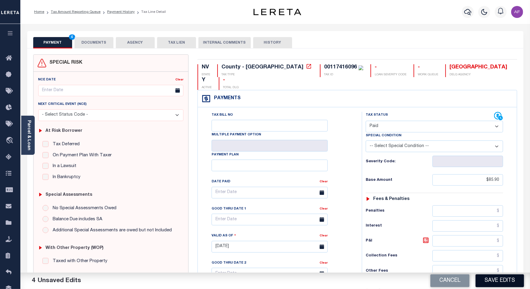
click at [500, 284] on button "Save Edits" at bounding box center [499, 281] width 48 height 13
checkbox input "false"
type input "$85.9"
type input "$0"
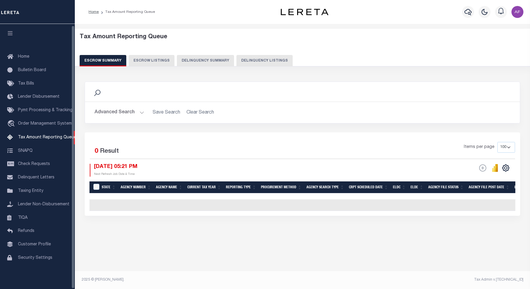
select select "100"
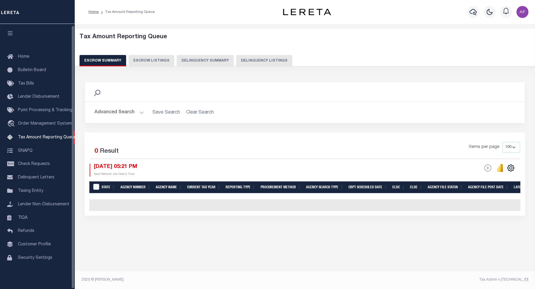
scroll to position [2, 0]
click at [266, 60] on button "Delinquency Listings" at bounding box center [264, 60] width 56 height 11
select select "100"
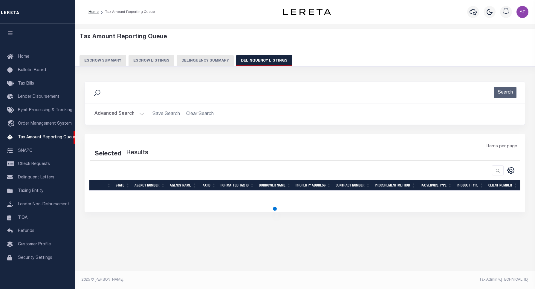
select select "100"
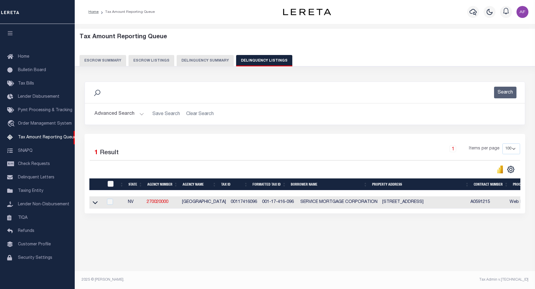
click at [112, 186] on input "checkbox" at bounding box center [111, 184] width 6 height 6
checkbox input "true"
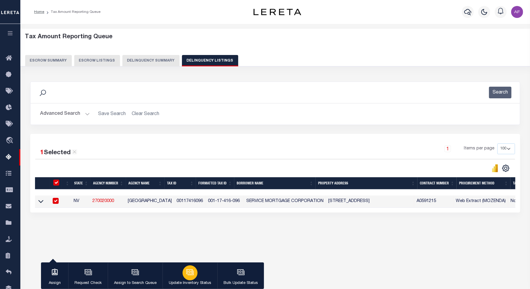
click at [192, 280] on p "Update Inventory Status" at bounding box center [190, 283] width 42 height 6
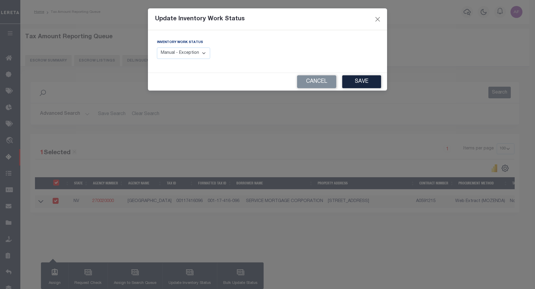
click at [201, 53] on select "Manual - Exception Pended - Awaiting Search Late Add Exception Completed" at bounding box center [183, 54] width 53 height 12
select select "4"
click at [157, 48] on select "Manual - Exception Pended - Awaiting Search Late Add Exception Completed" at bounding box center [183, 54] width 53 height 12
click at [361, 87] on button "Save" at bounding box center [361, 81] width 39 height 13
